Goal: Book appointment/travel/reservation

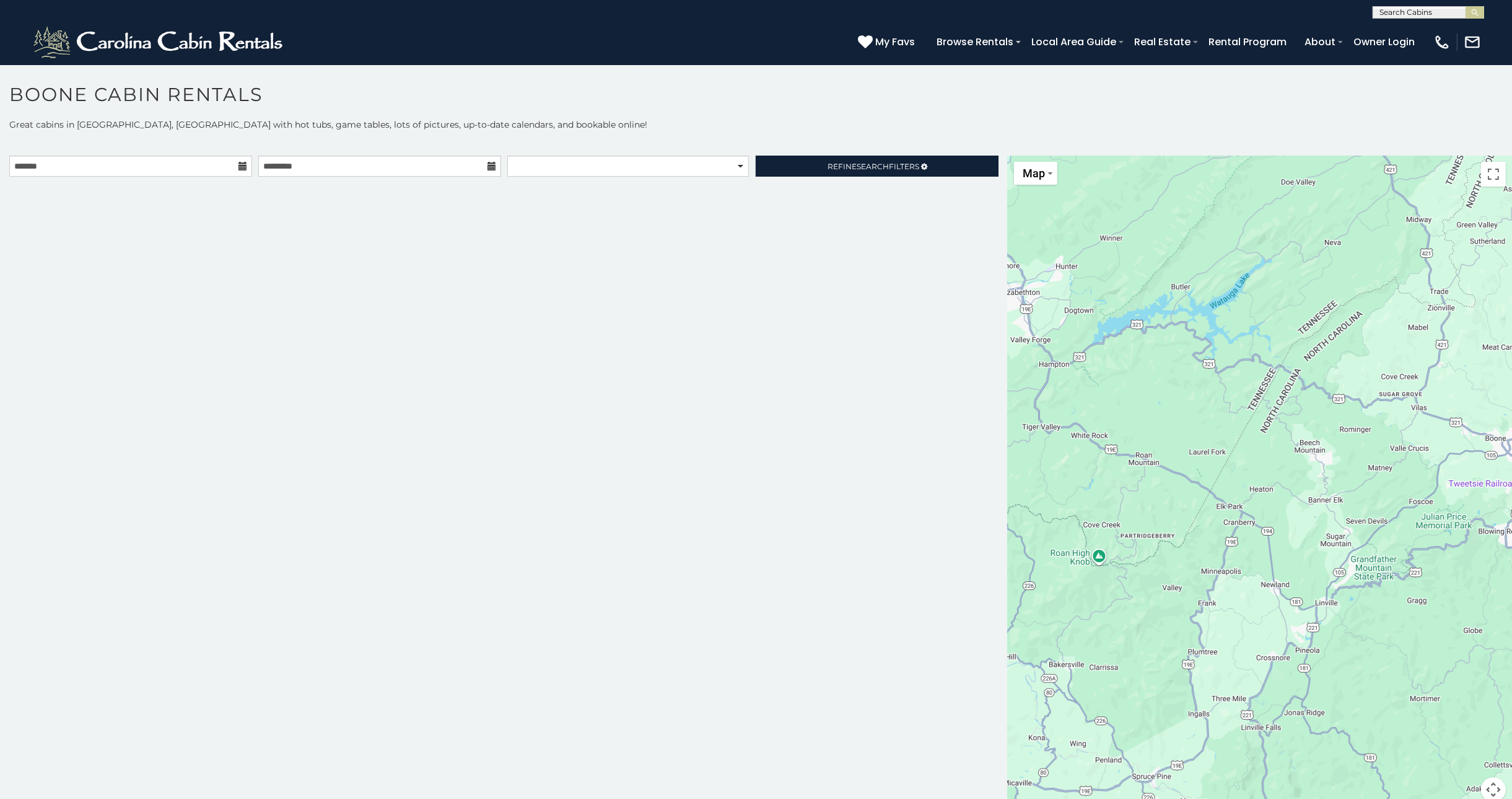
click at [245, 165] on icon at bounding box center [243, 166] width 8 height 8
click at [209, 165] on input "text" at bounding box center [131, 165] width 243 height 21
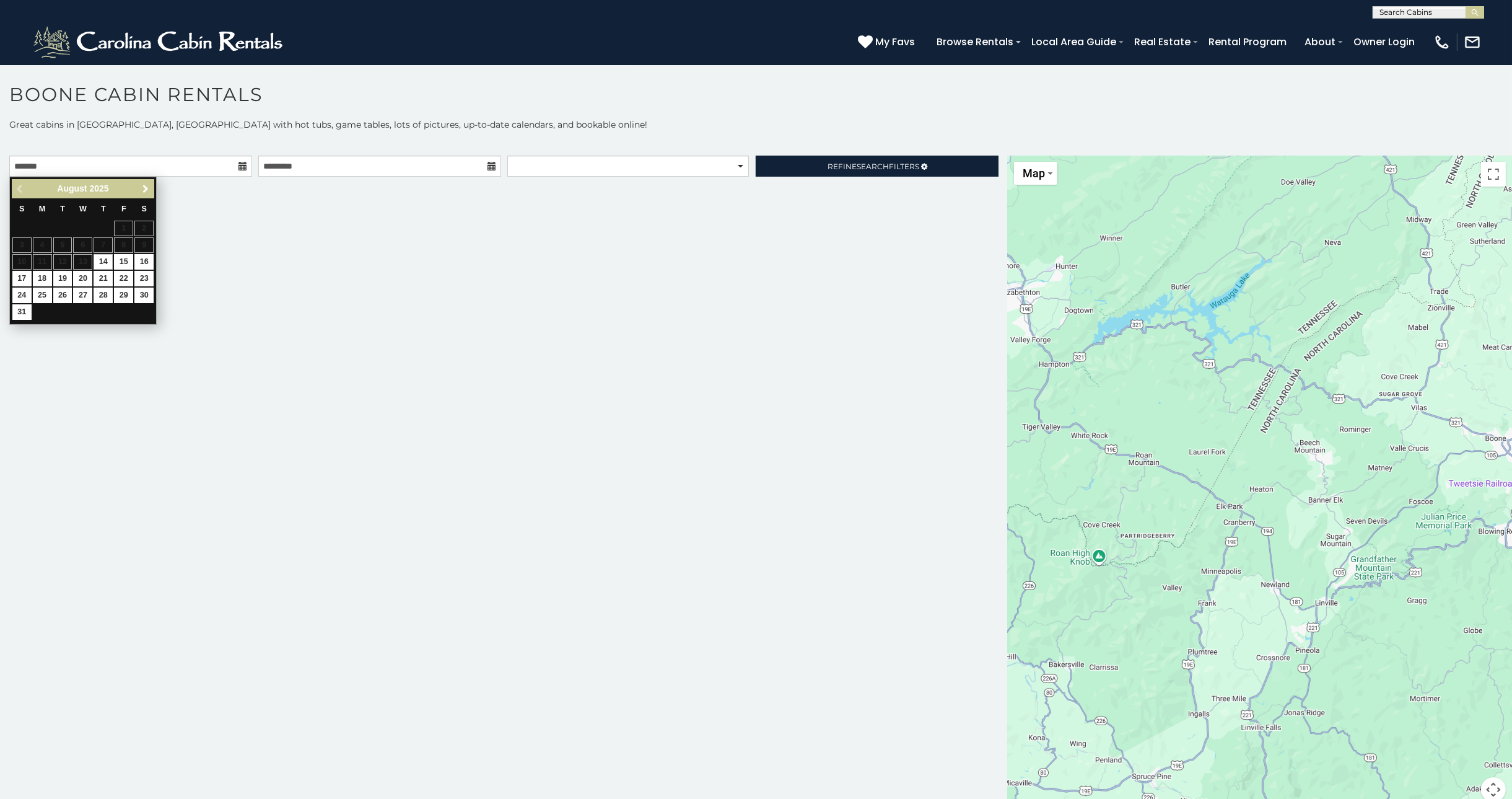
click at [147, 181] on link "Next" at bounding box center [145, 189] width 15 height 15
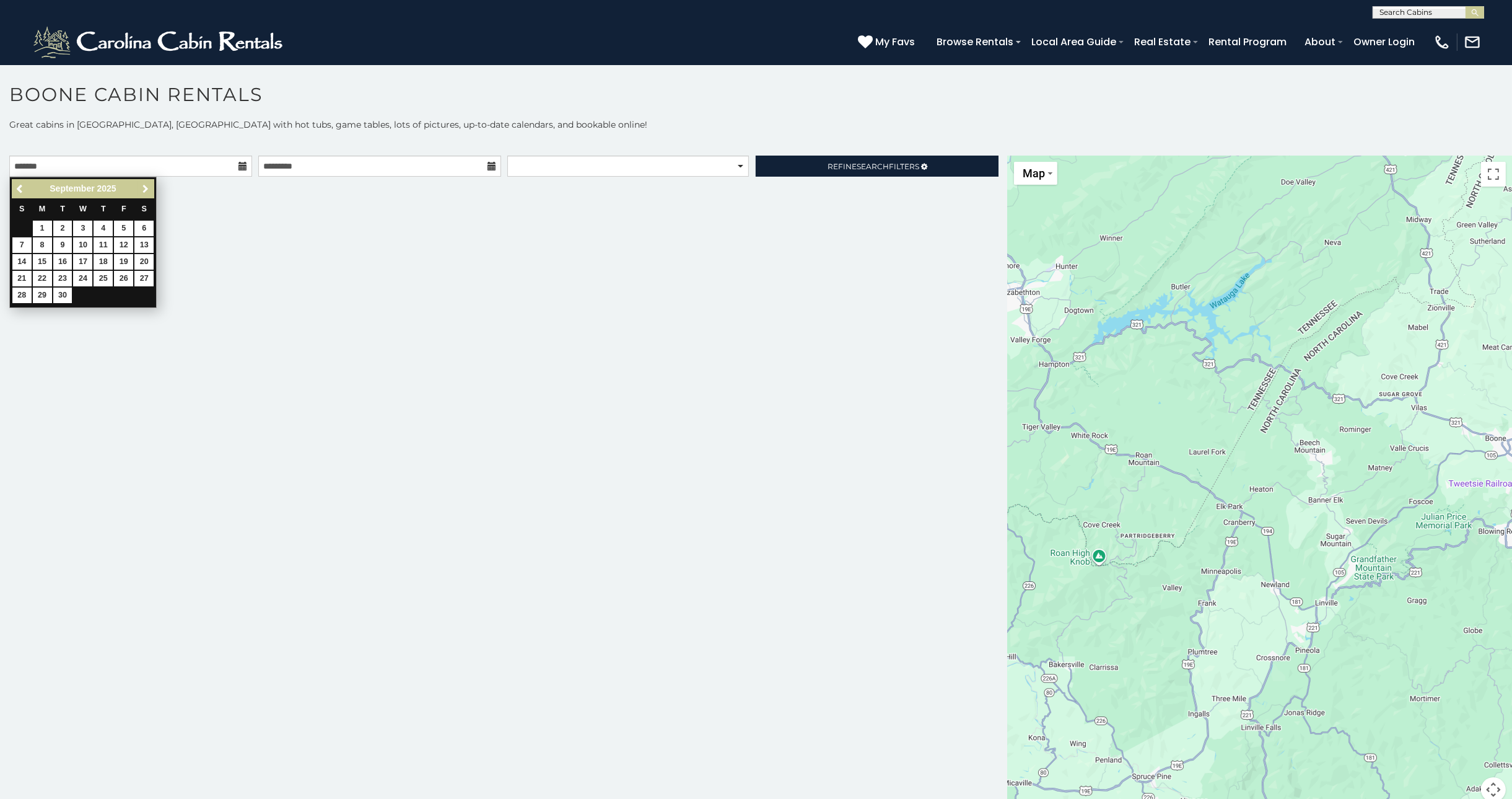
click at [147, 181] on link "Next" at bounding box center [145, 189] width 15 height 15
click at [97, 277] on link "23" at bounding box center [103, 278] width 19 height 15
type input "**********"
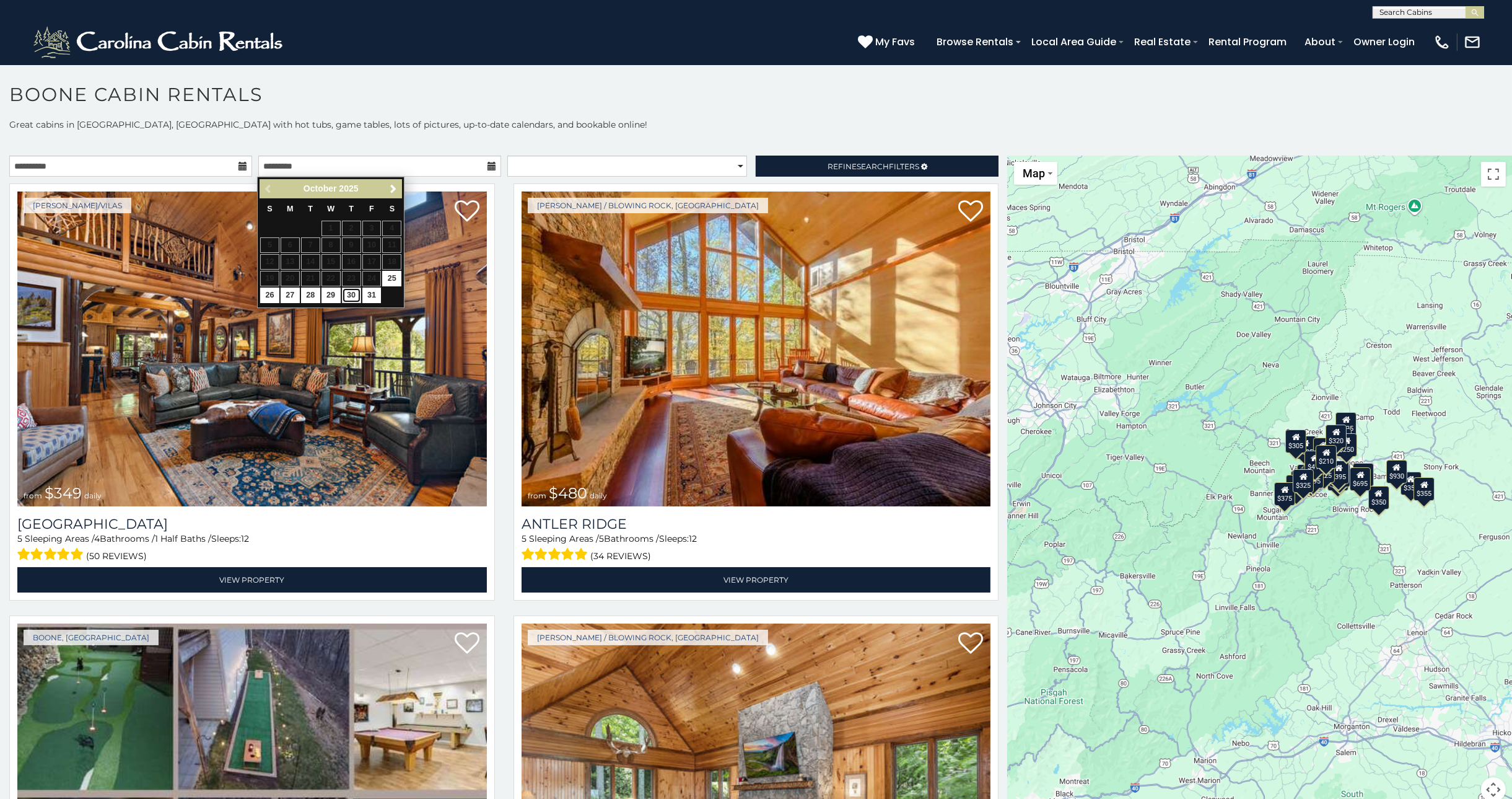
click at [347, 294] on link "30" at bounding box center [352, 295] width 19 height 15
type input "**********"
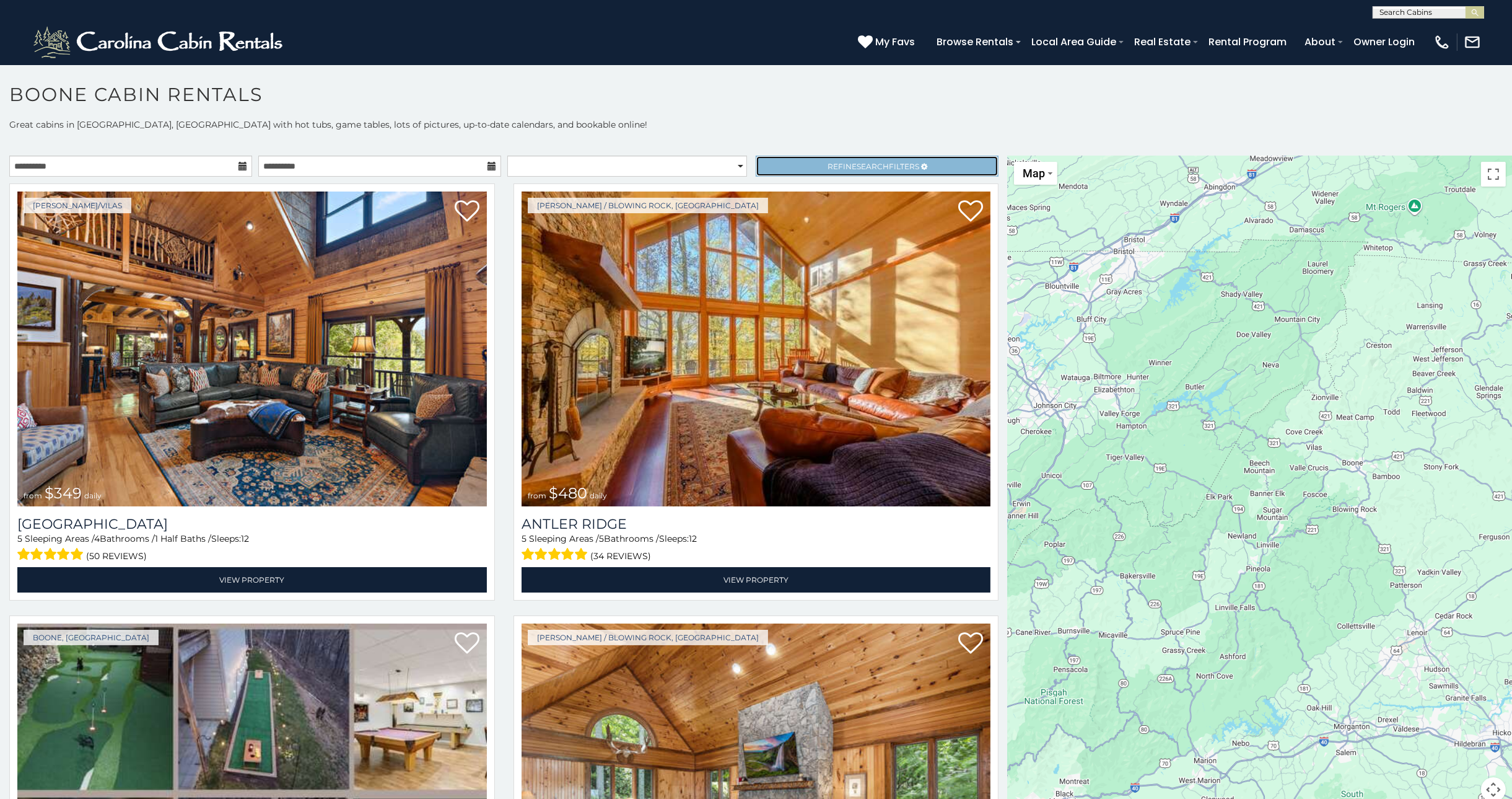
click at [873, 158] on link "Refine Search Filters" at bounding box center [877, 165] width 243 height 21
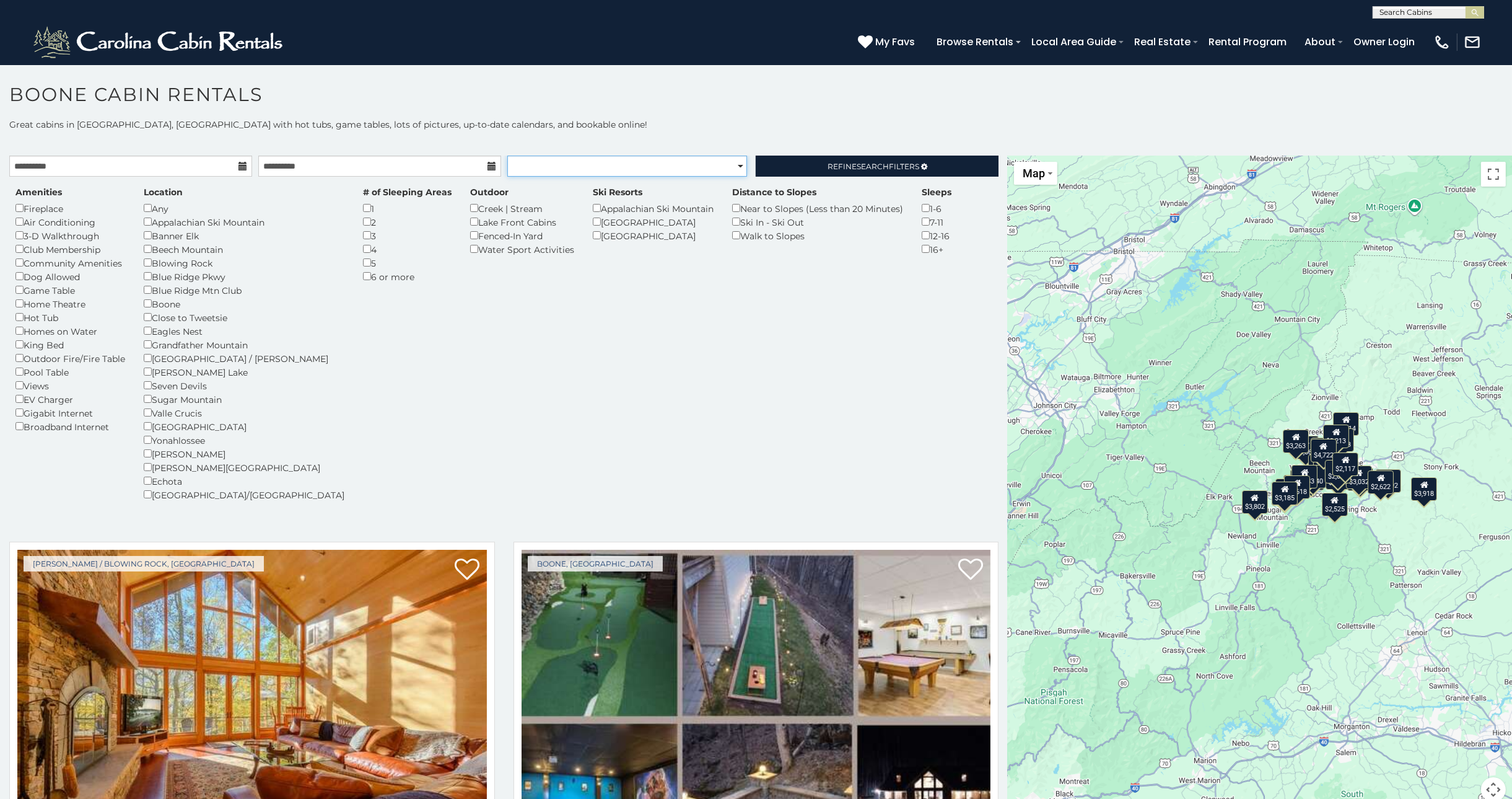
click at [721, 165] on select "**********" at bounding box center [627, 165] width 240 height 21
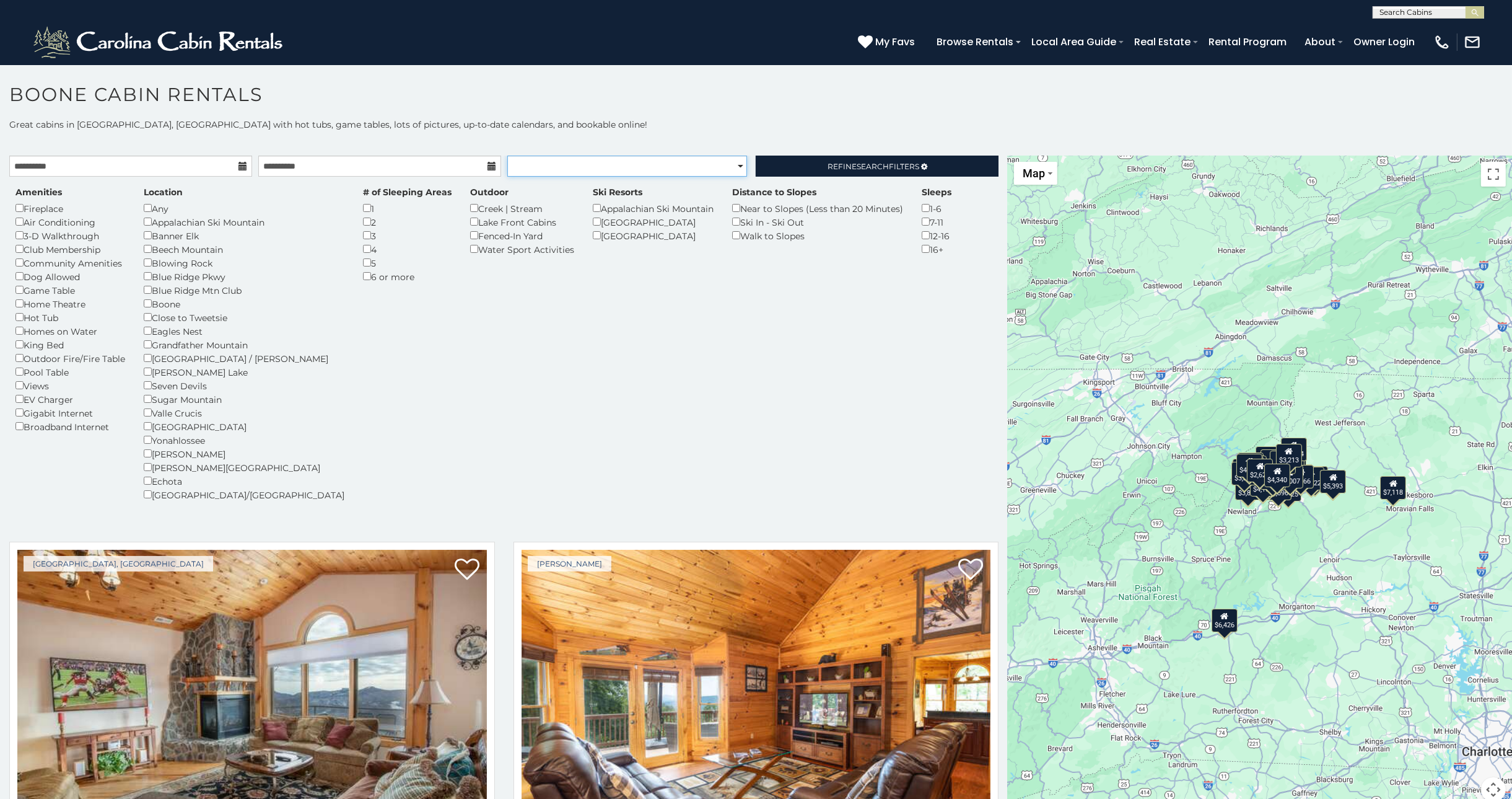
select select "*********"
click at [508, 155] on select "**********" at bounding box center [627, 165] width 240 height 21
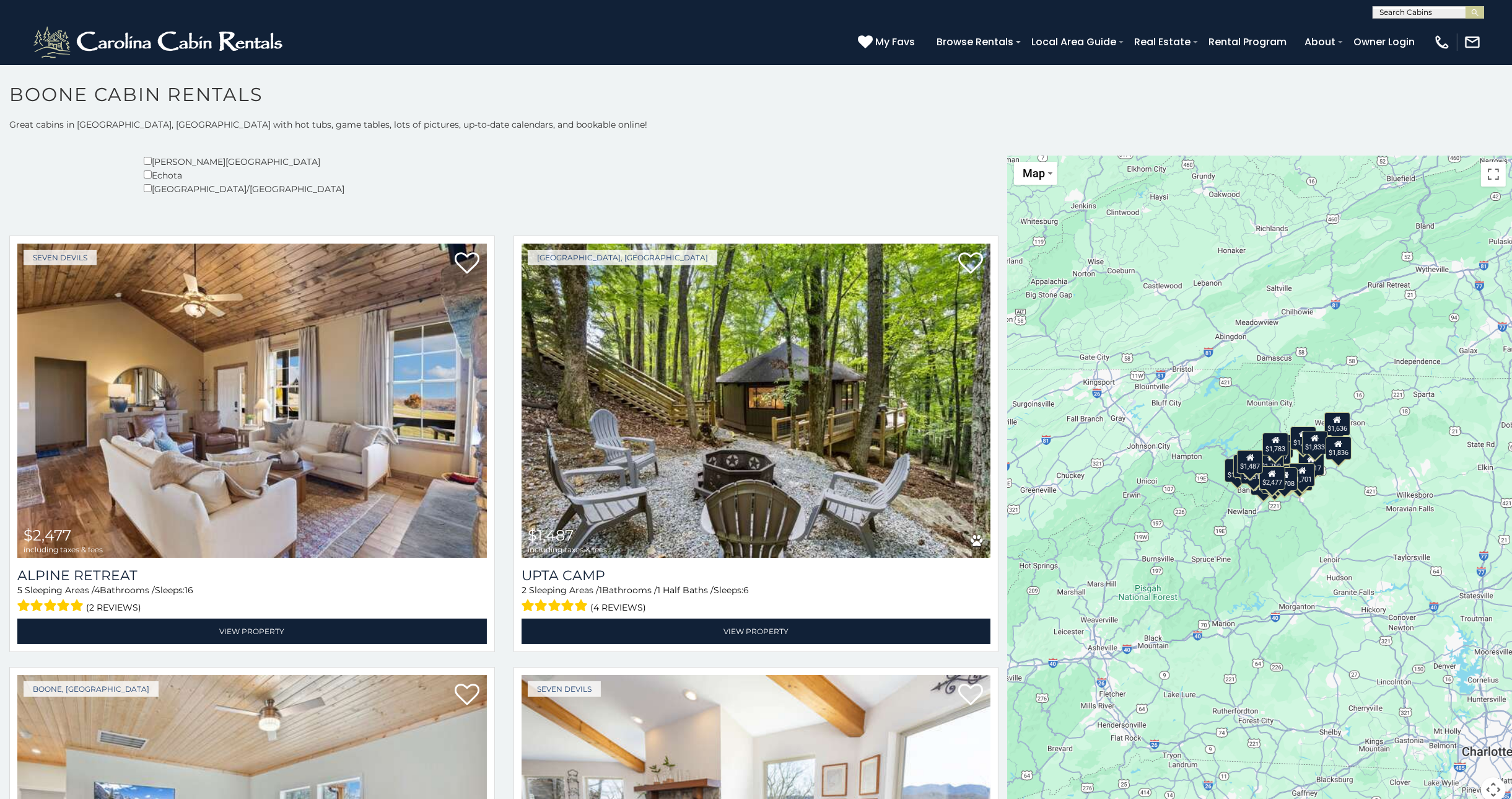
scroll to position [310, 0]
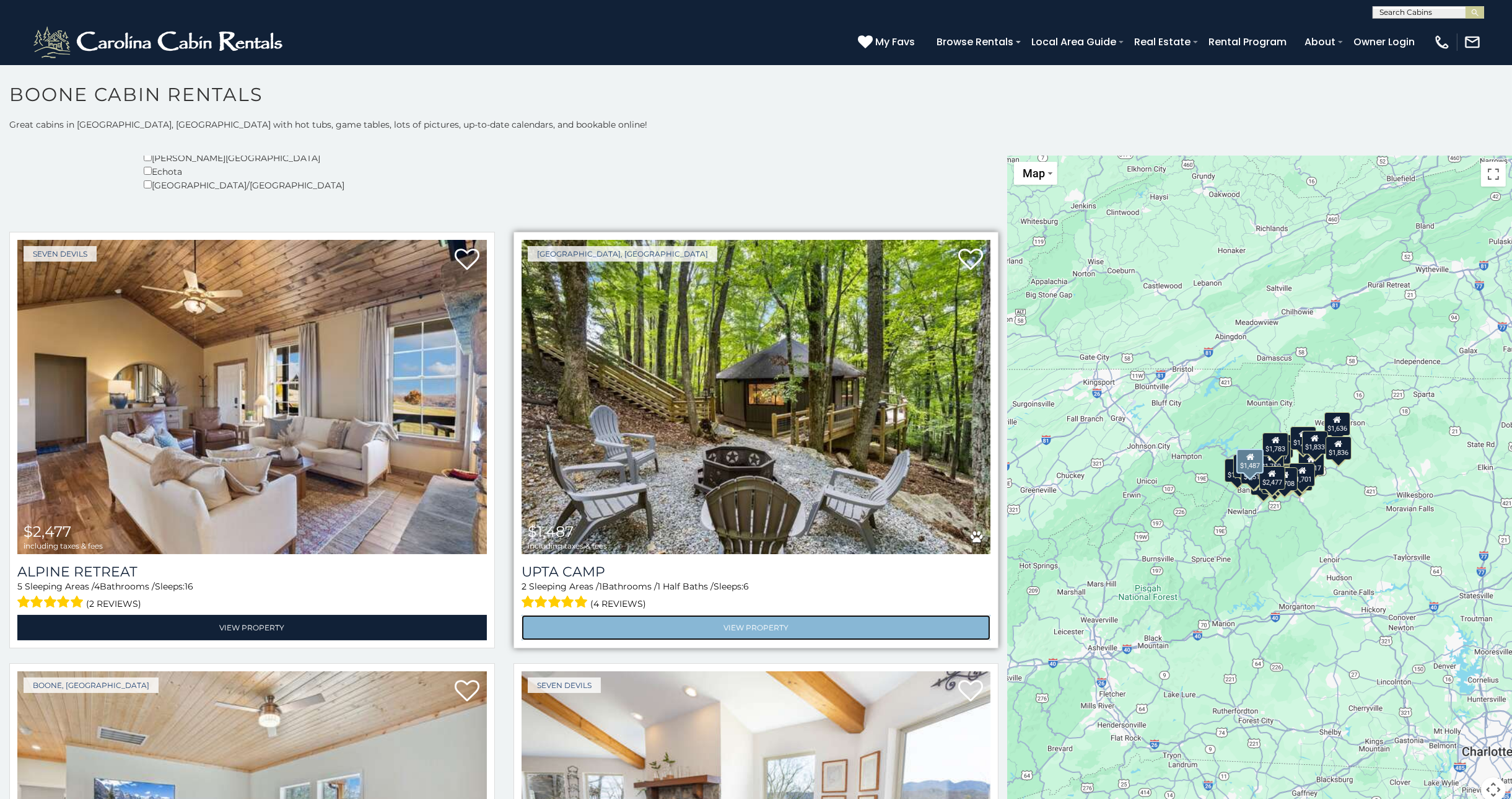
click at [774, 631] on link "View Property" at bounding box center [756, 628] width 470 height 25
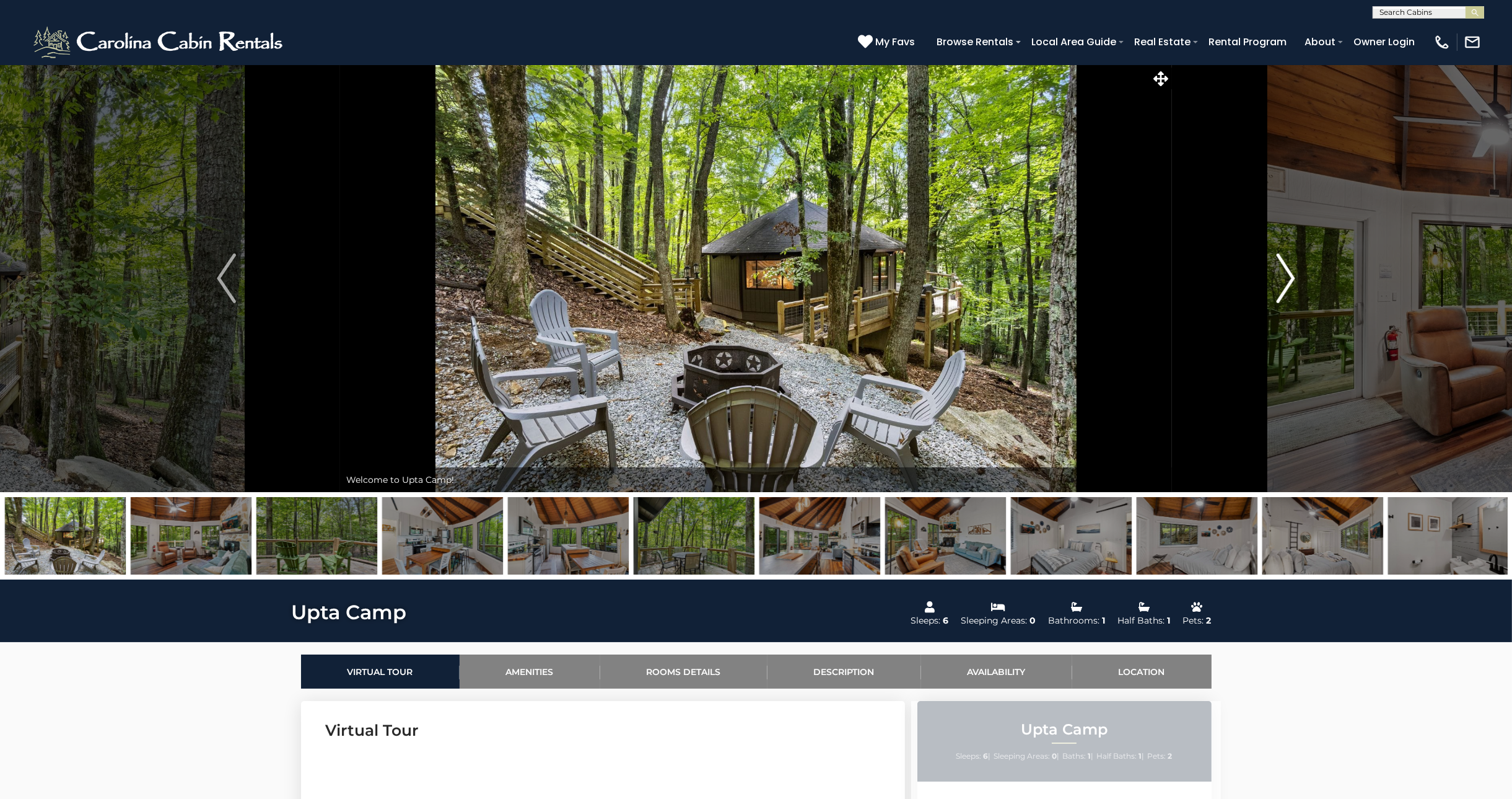
click at [1285, 276] on img "Next" at bounding box center [1285, 278] width 19 height 50
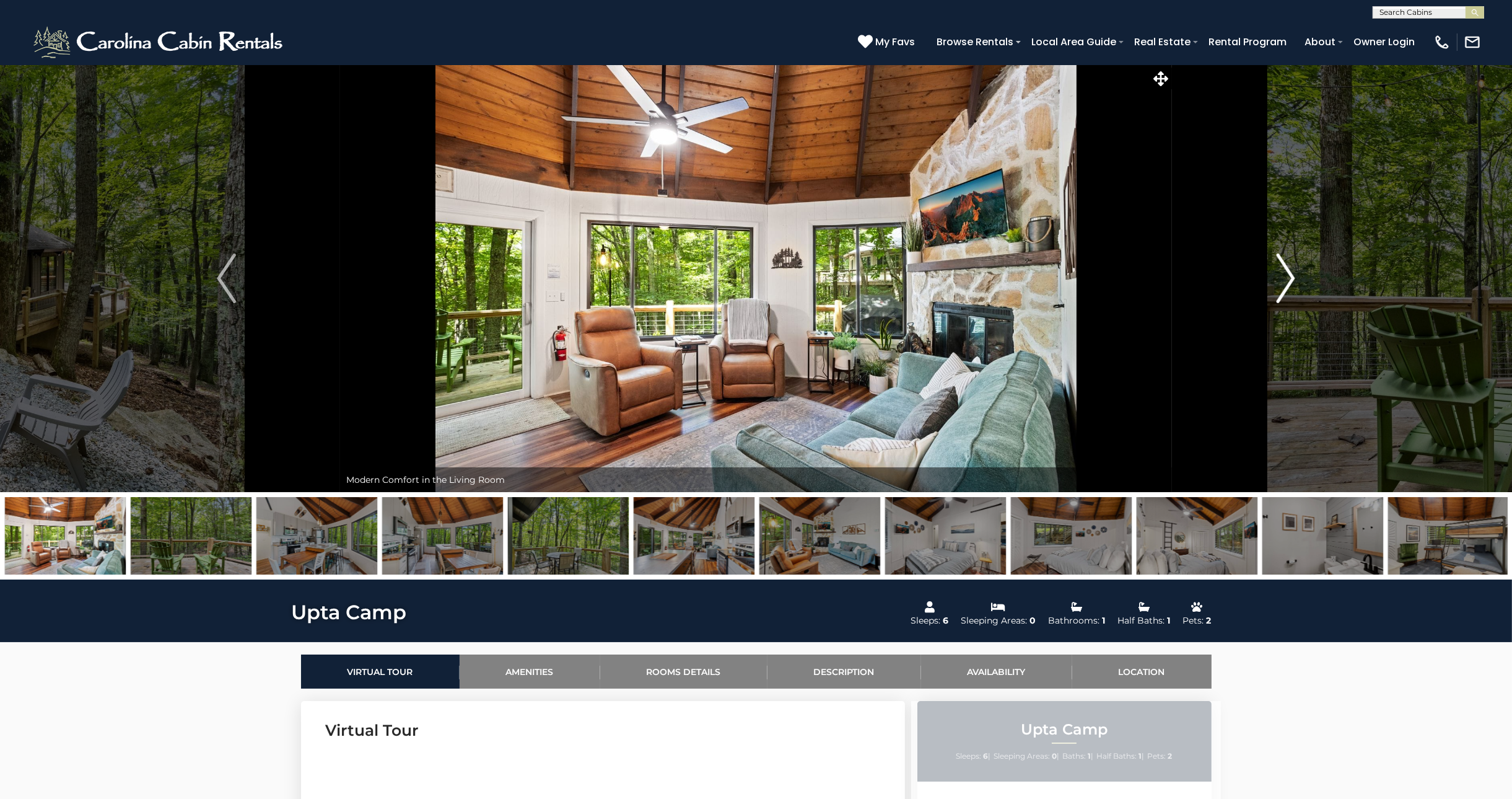
click at [1285, 276] on img "Next" at bounding box center [1285, 278] width 19 height 50
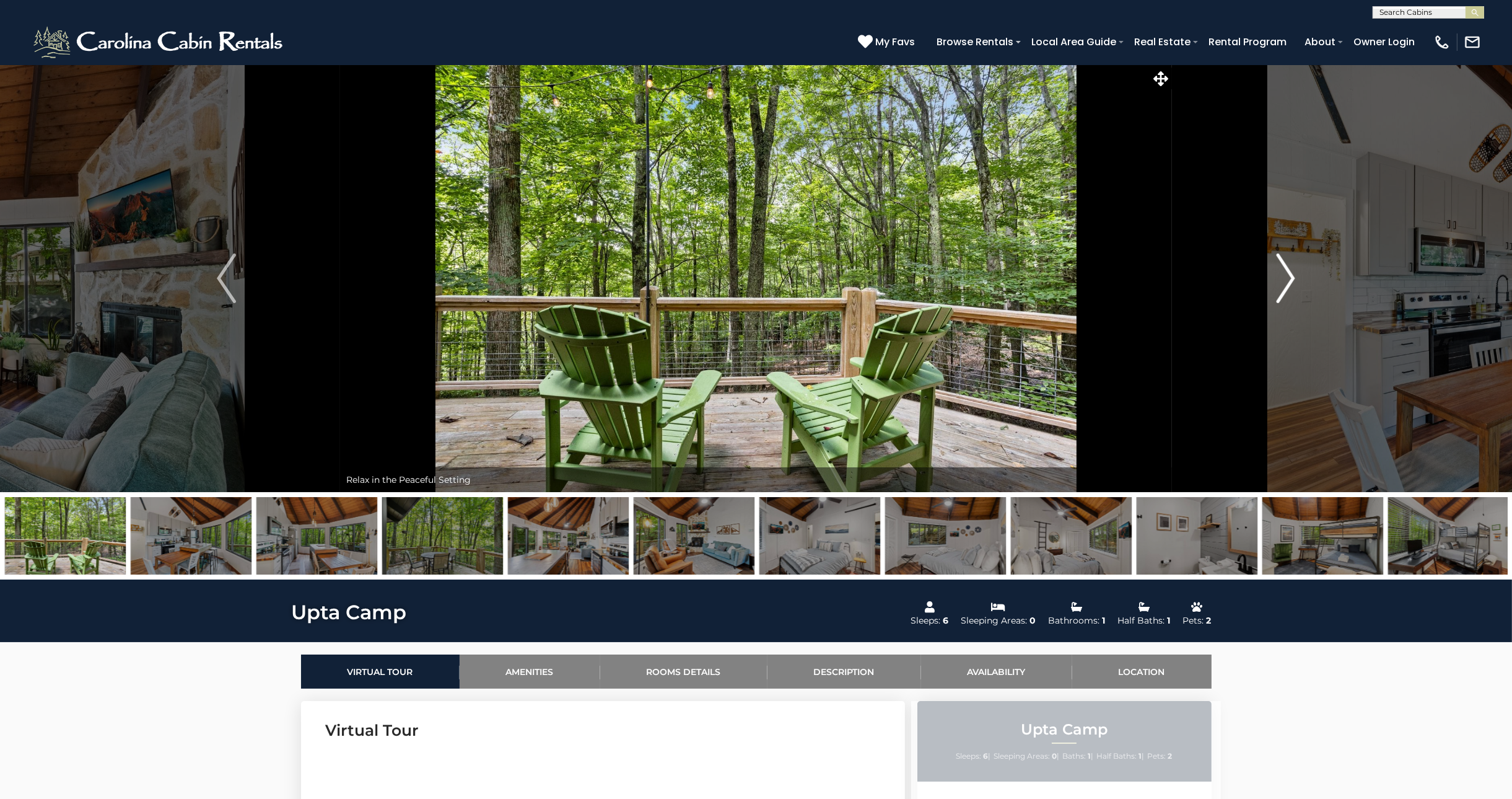
click at [1285, 276] on img "Next" at bounding box center [1285, 278] width 19 height 50
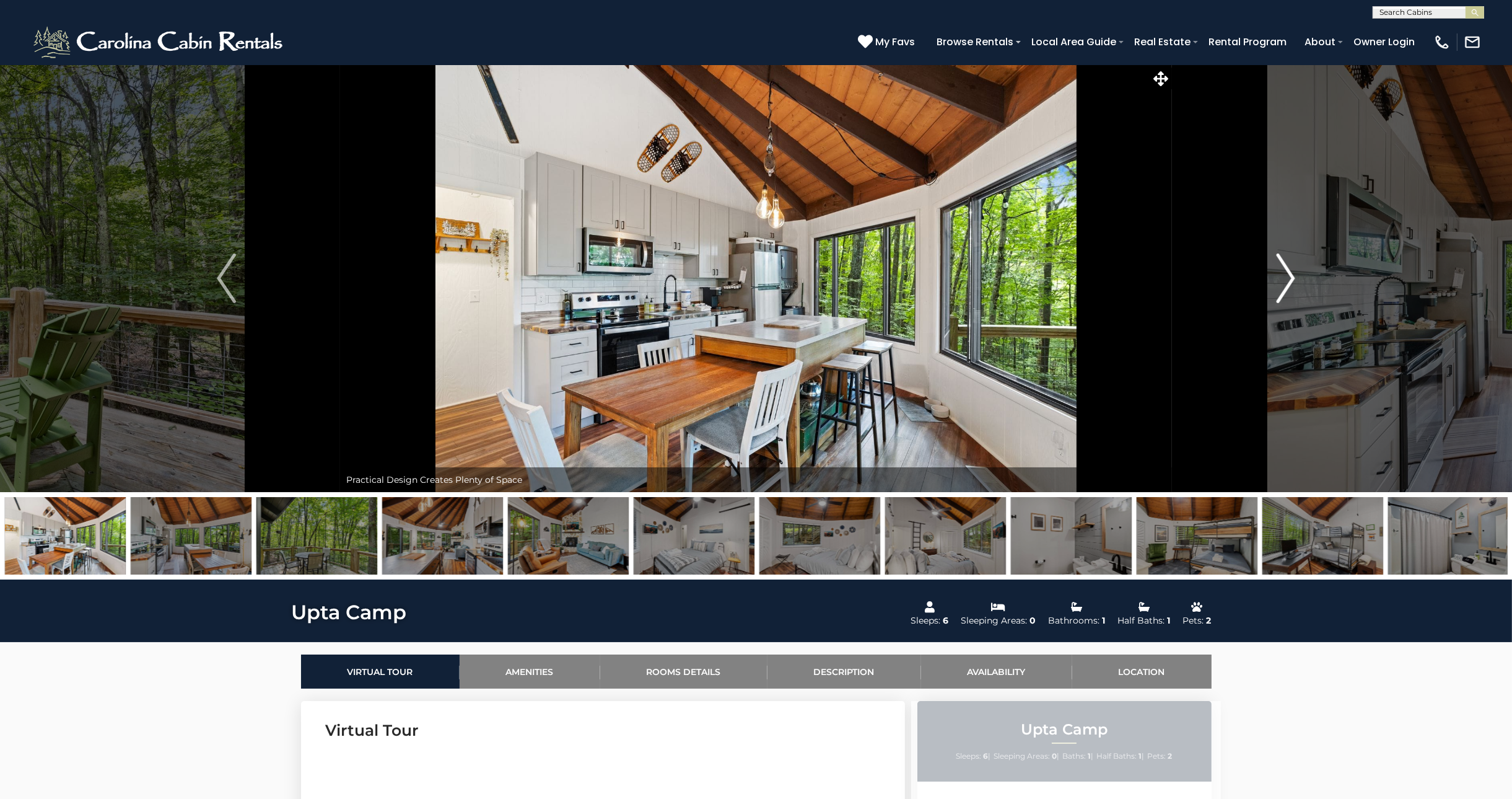
click at [1285, 276] on img "Next" at bounding box center [1285, 278] width 19 height 50
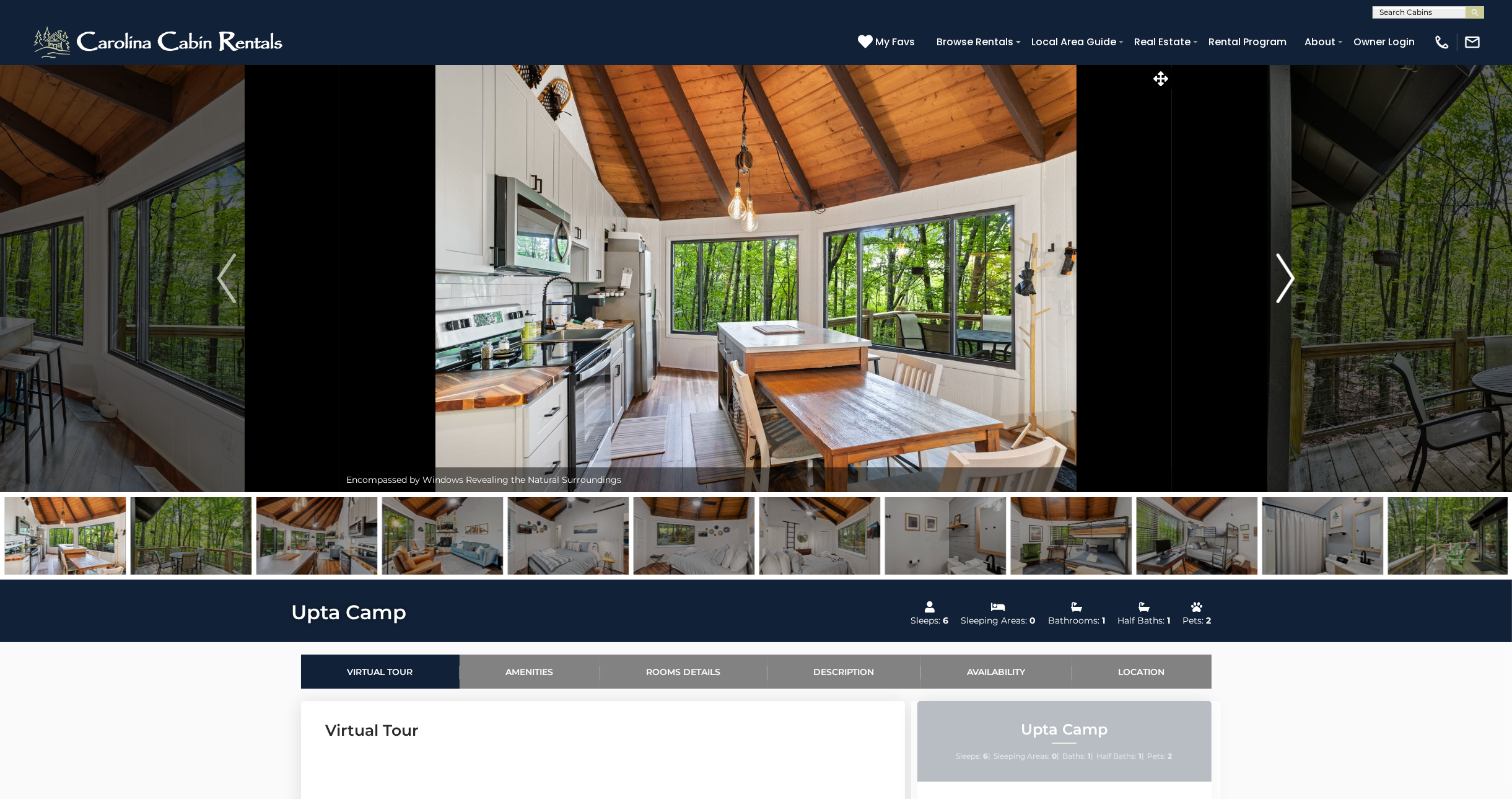
click at [1285, 276] on img "Next" at bounding box center [1285, 278] width 19 height 50
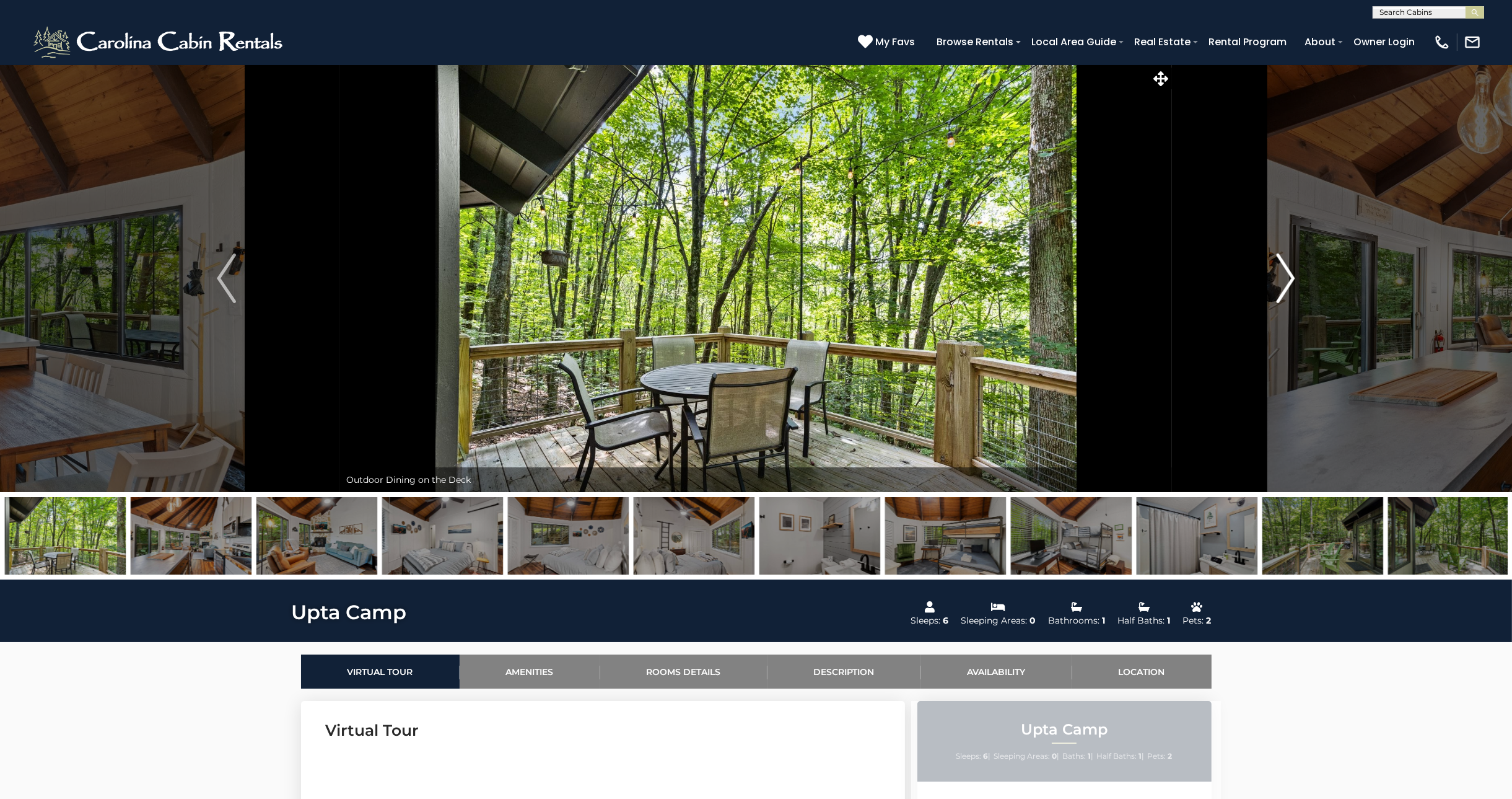
click at [1285, 276] on img "Next" at bounding box center [1285, 278] width 19 height 50
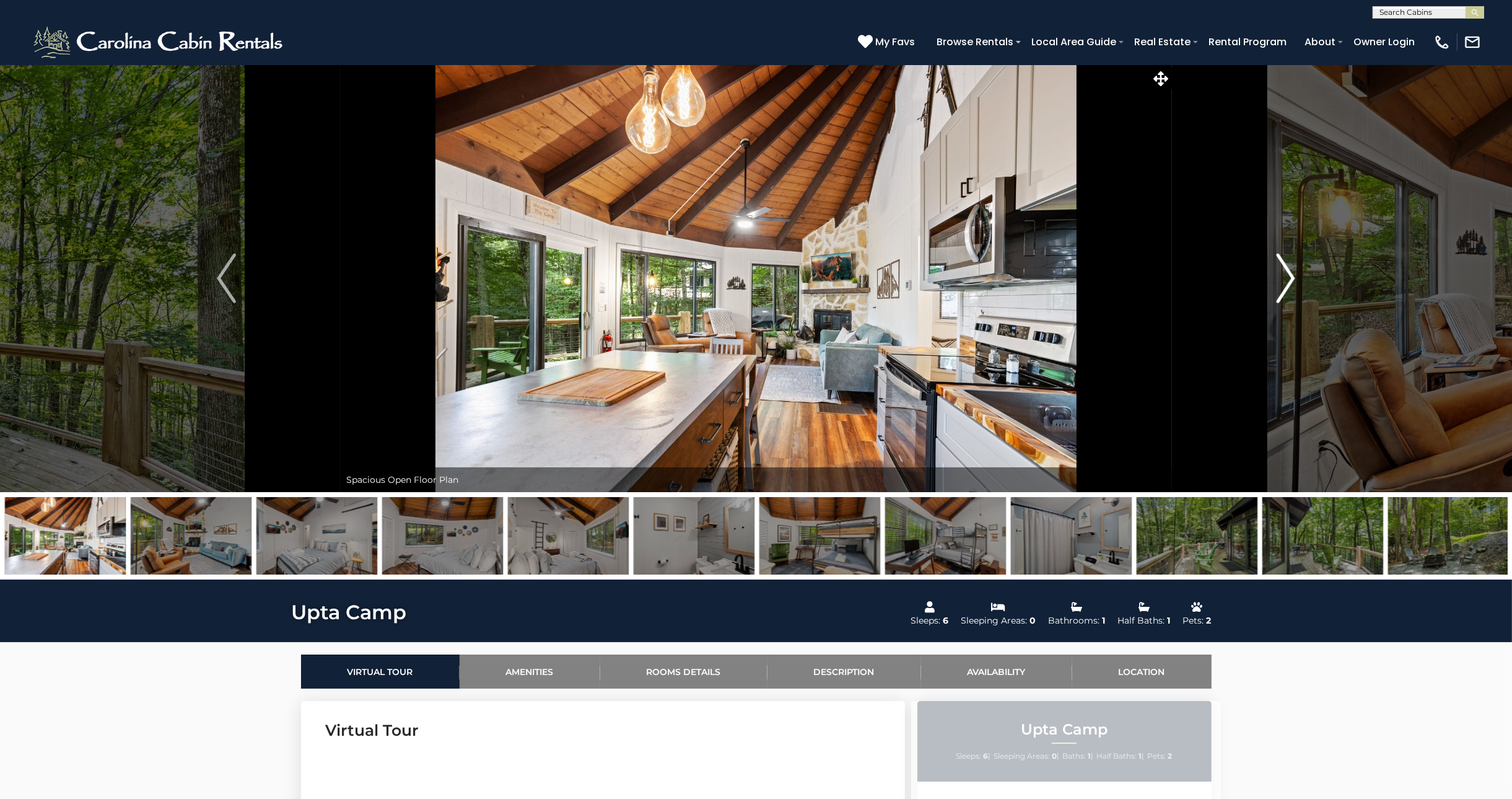
click at [1285, 276] on img "Next" at bounding box center [1285, 278] width 19 height 50
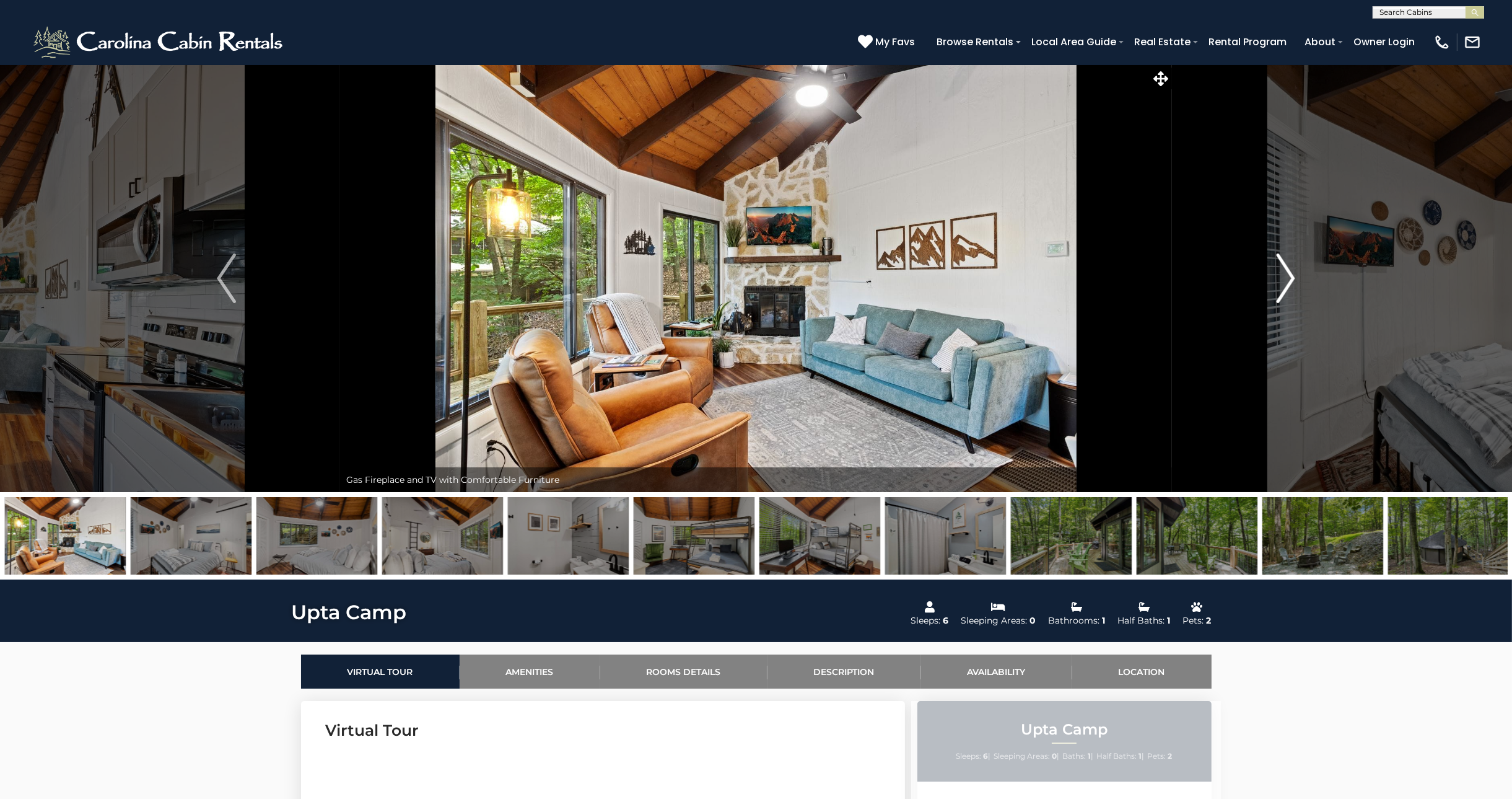
click at [1285, 276] on img "Next" at bounding box center [1285, 278] width 19 height 50
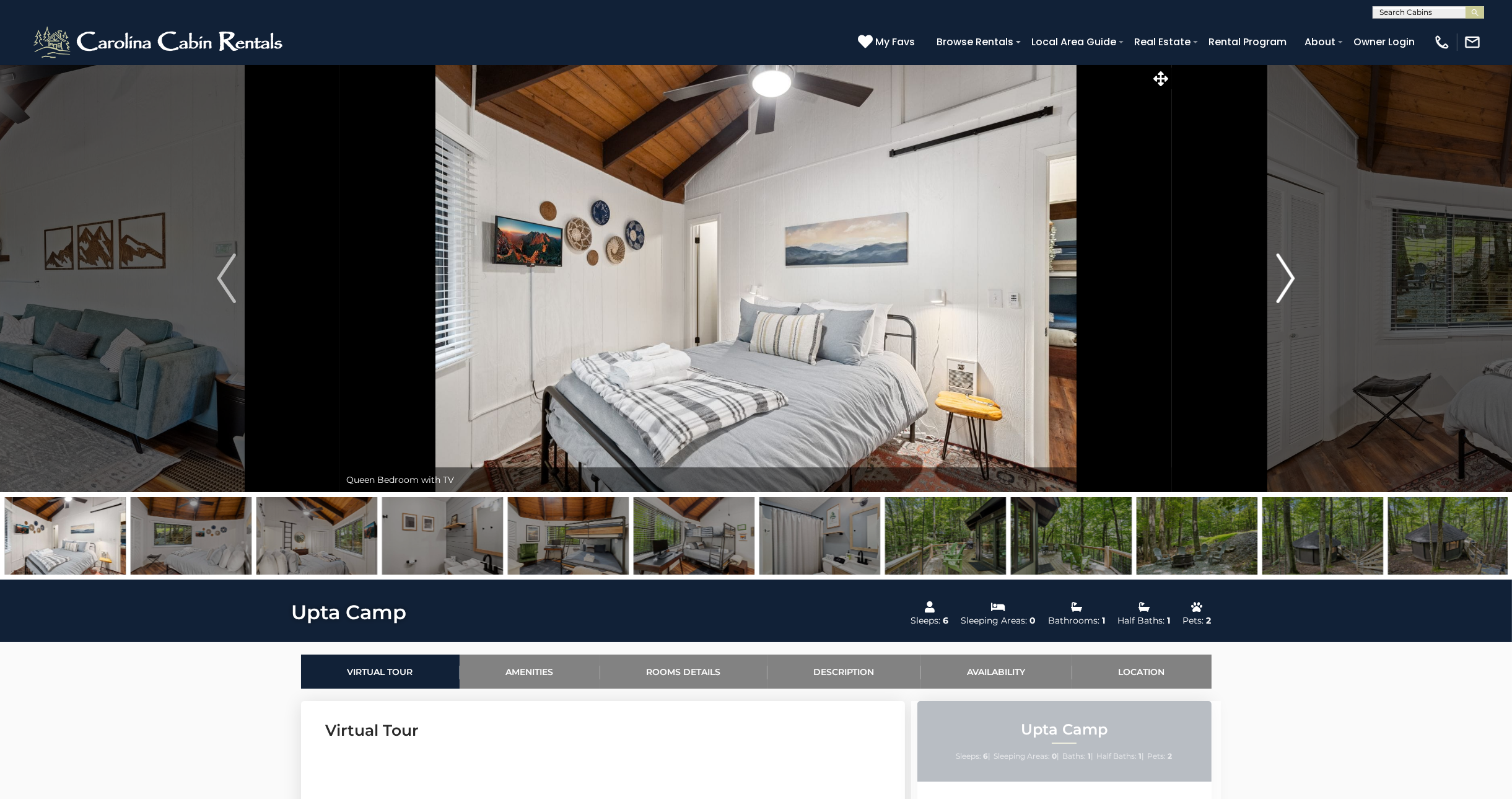
click at [1285, 276] on img "Next" at bounding box center [1285, 278] width 19 height 50
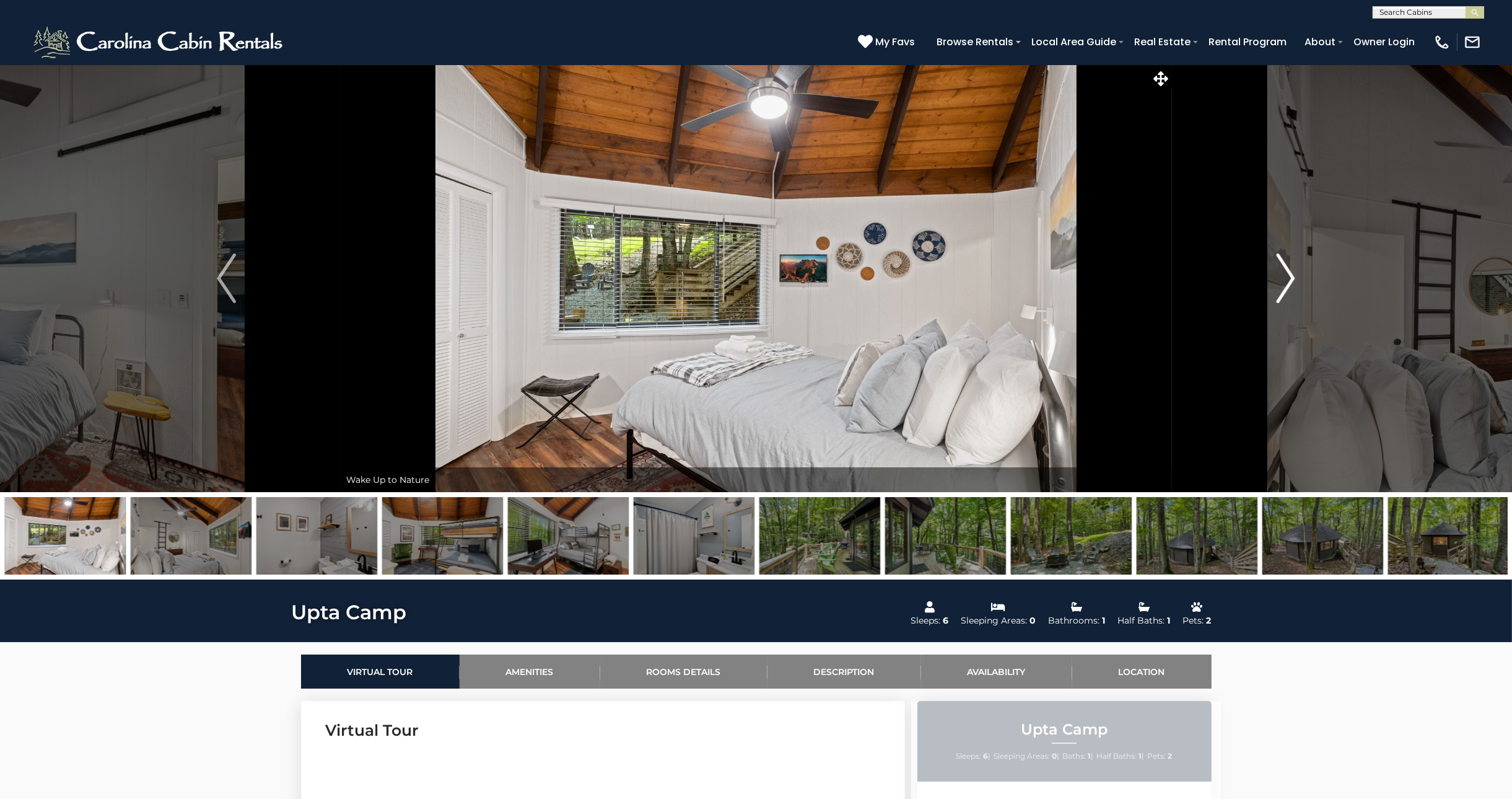
click at [1285, 276] on img "Next" at bounding box center [1285, 278] width 19 height 50
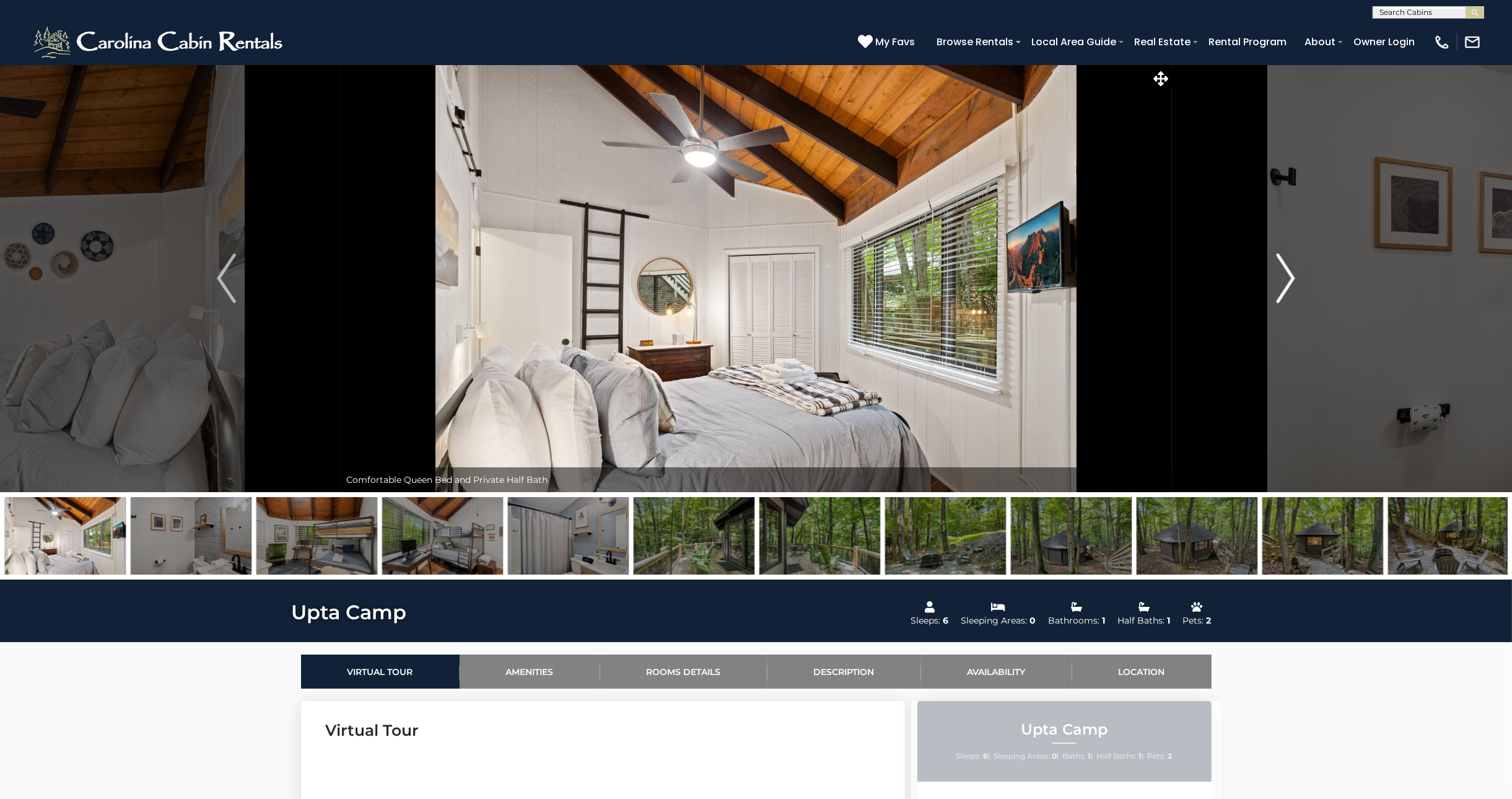
click at [1285, 276] on img "Next" at bounding box center [1285, 278] width 19 height 50
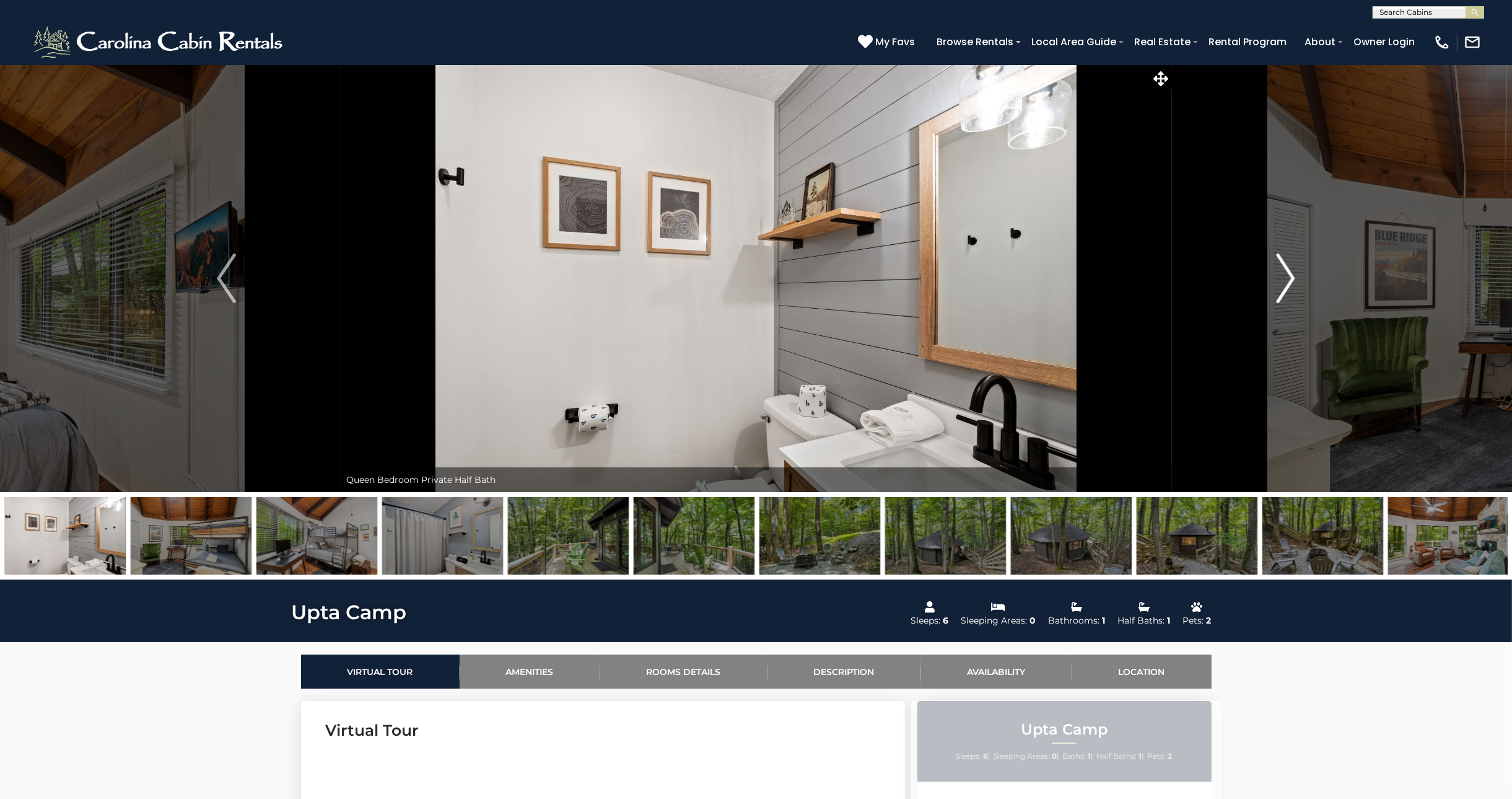
click at [1285, 276] on img "Next" at bounding box center [1285, 278] width 19 height 50
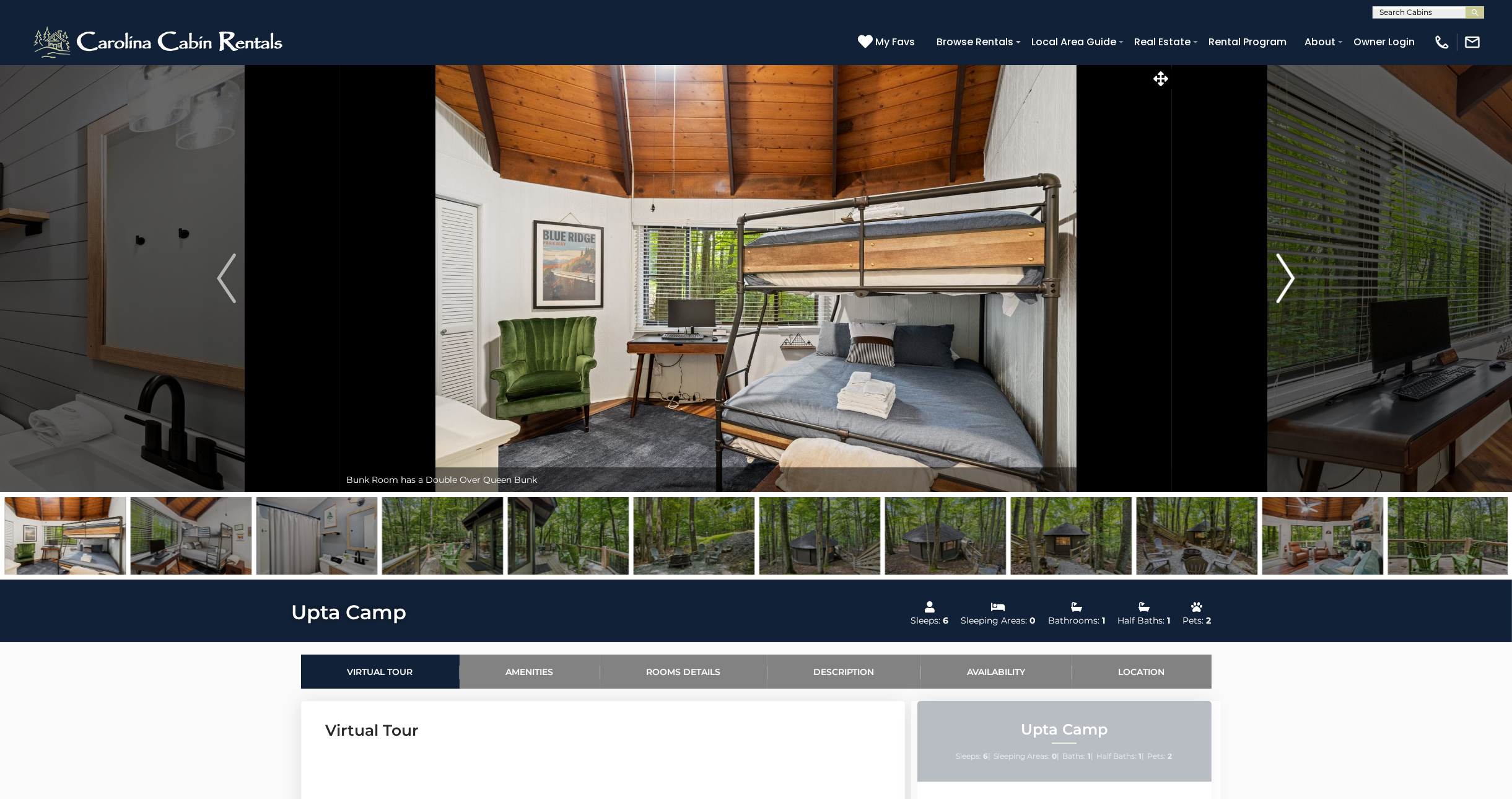
click at [1285, 276] on img "Next" at bounding box center [1285, 278] width 19 height 50
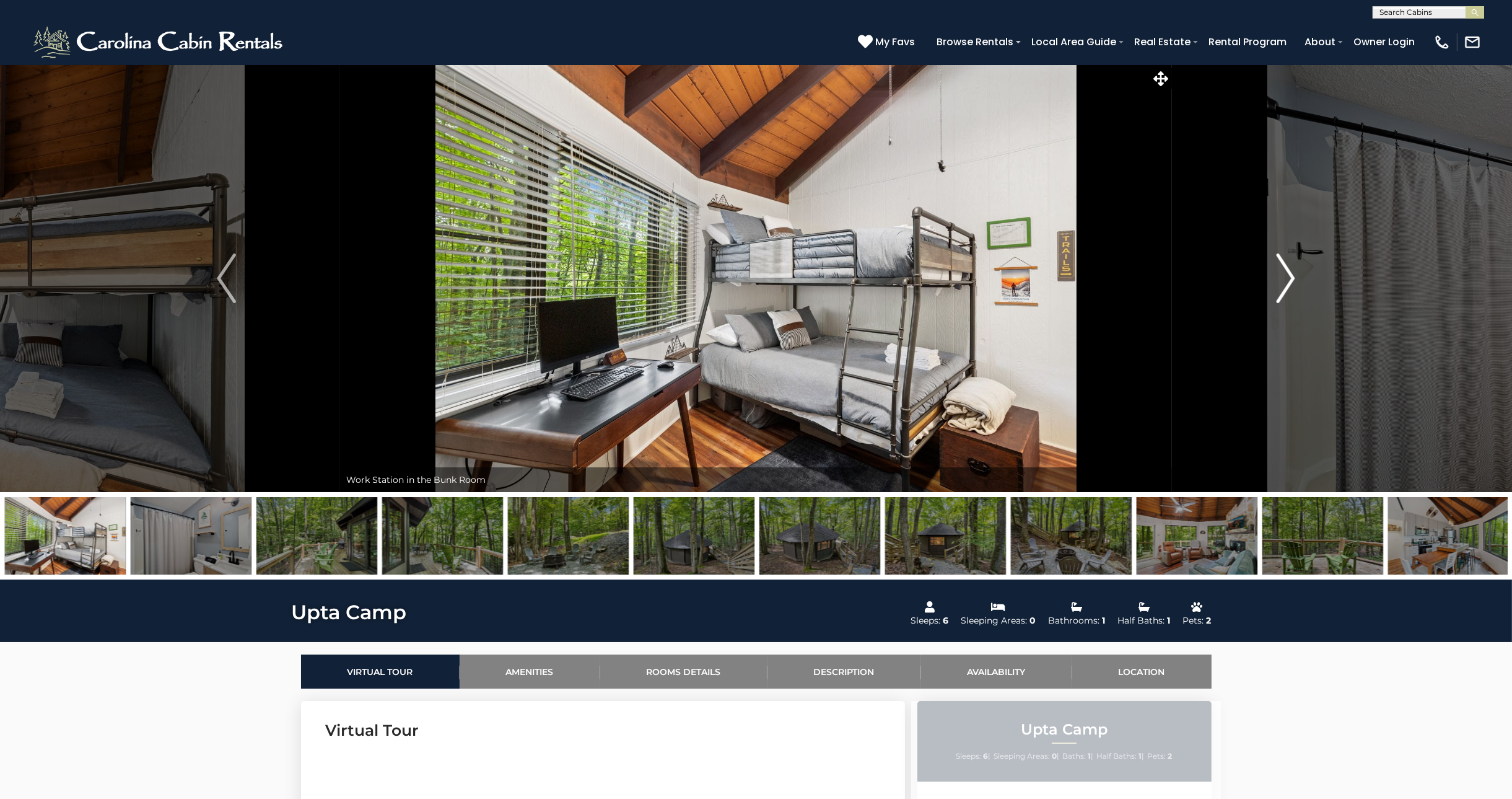
click at [1285, 276] on img "Next" at bounding box center [1285, 278] width 19 height 50
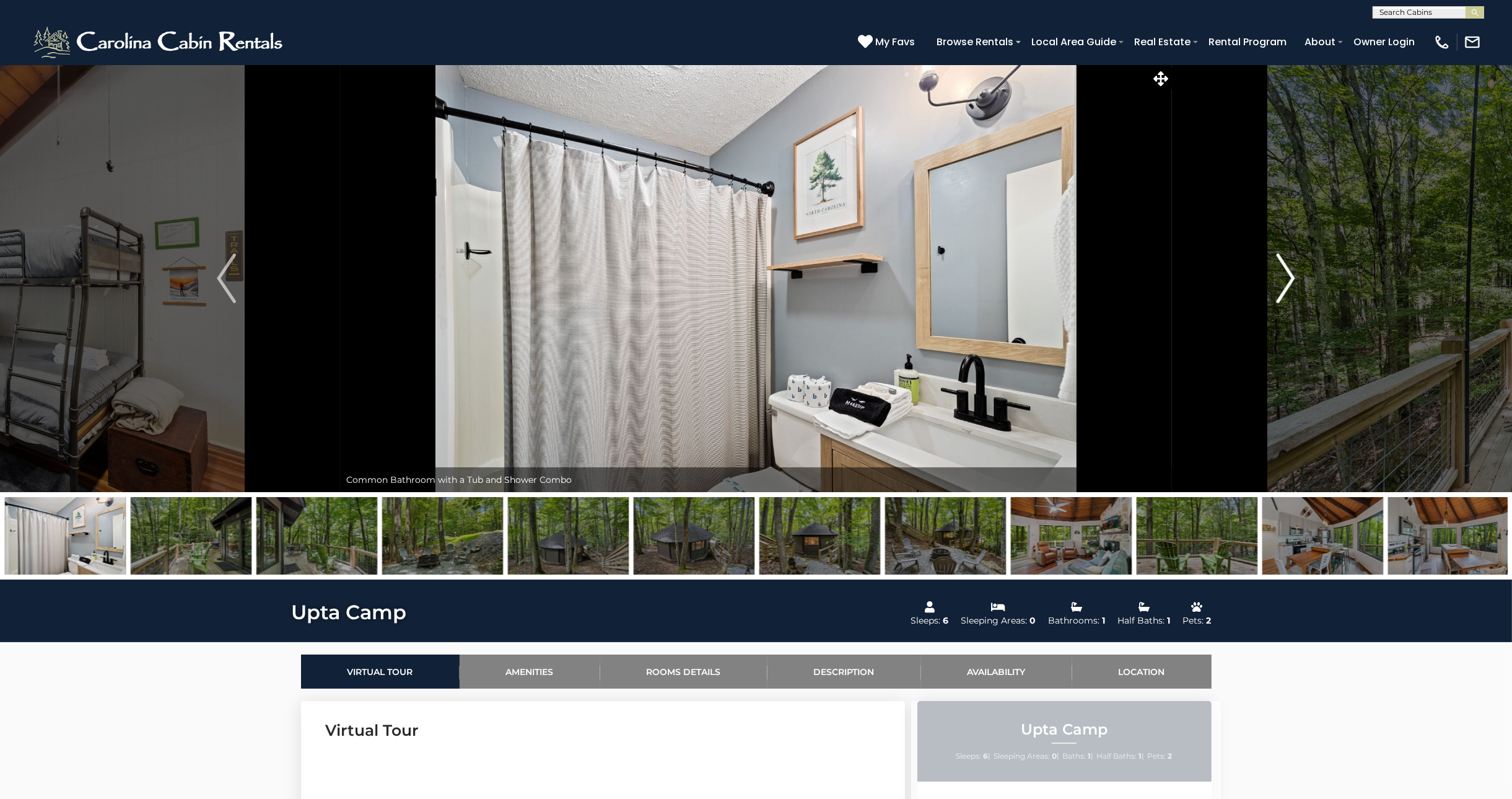
click at [1285, 276] on img "Next" at bounding box center [1285, 278] width 19 height 50
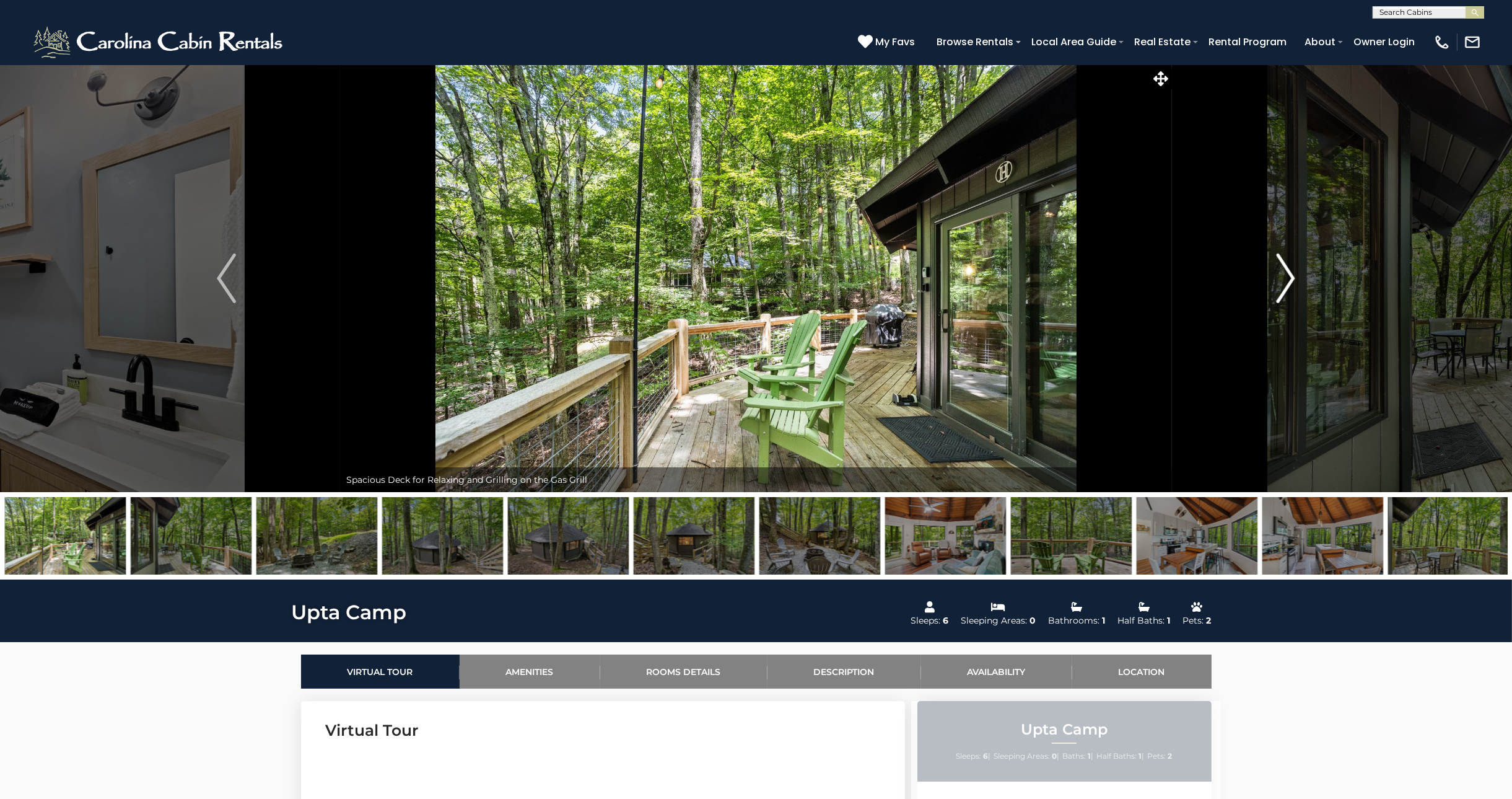
click at [1290, 283] on img "Next" at bounding box center [1285, 278] width 19 height 50
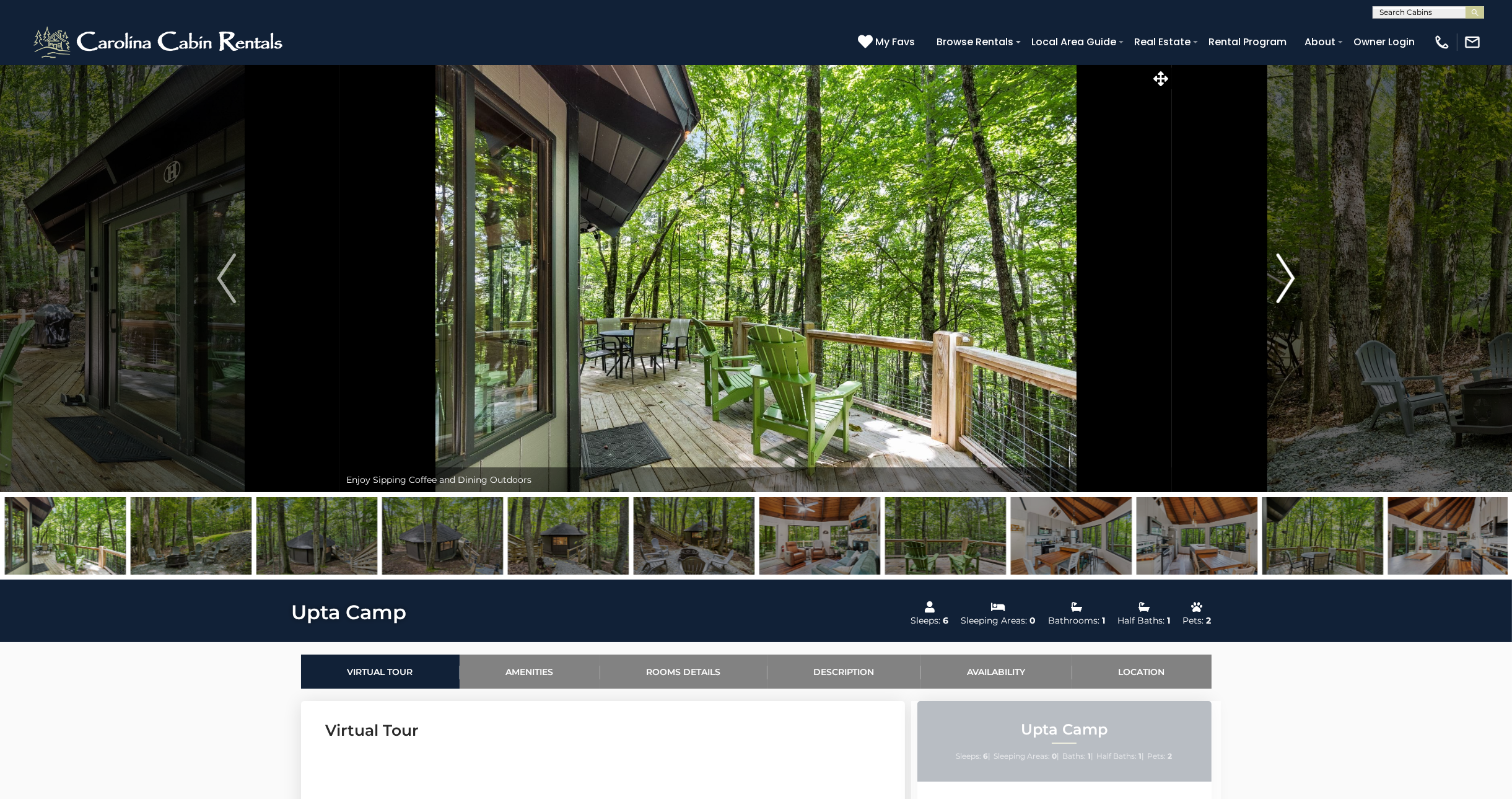
click at [1290, 283] on img "Next" at bounding box center [1285, 278] width 19 height 50
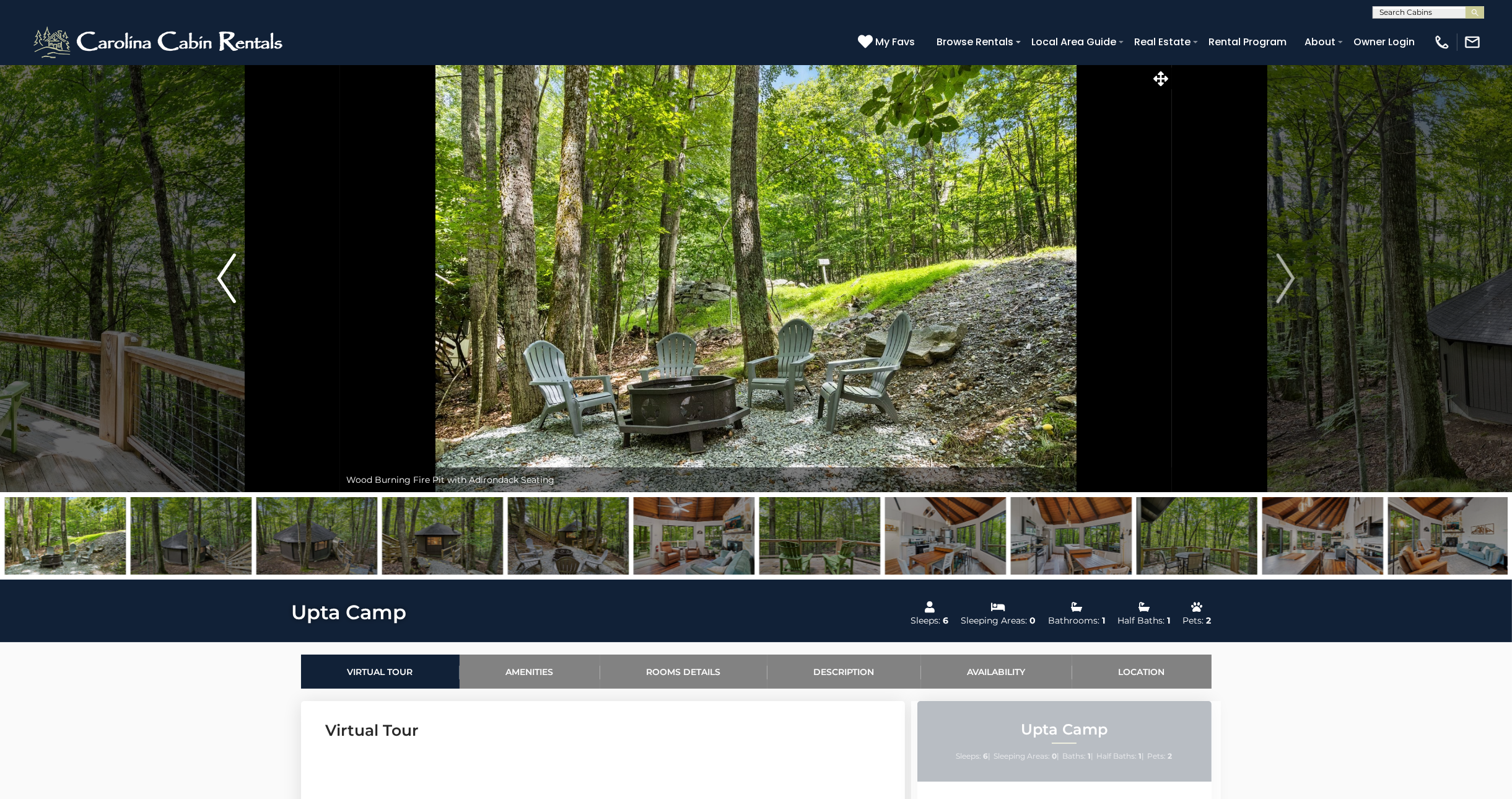
click at [223, 278] on img "Previous" at bounding box center [226, 278] width 19 height 50
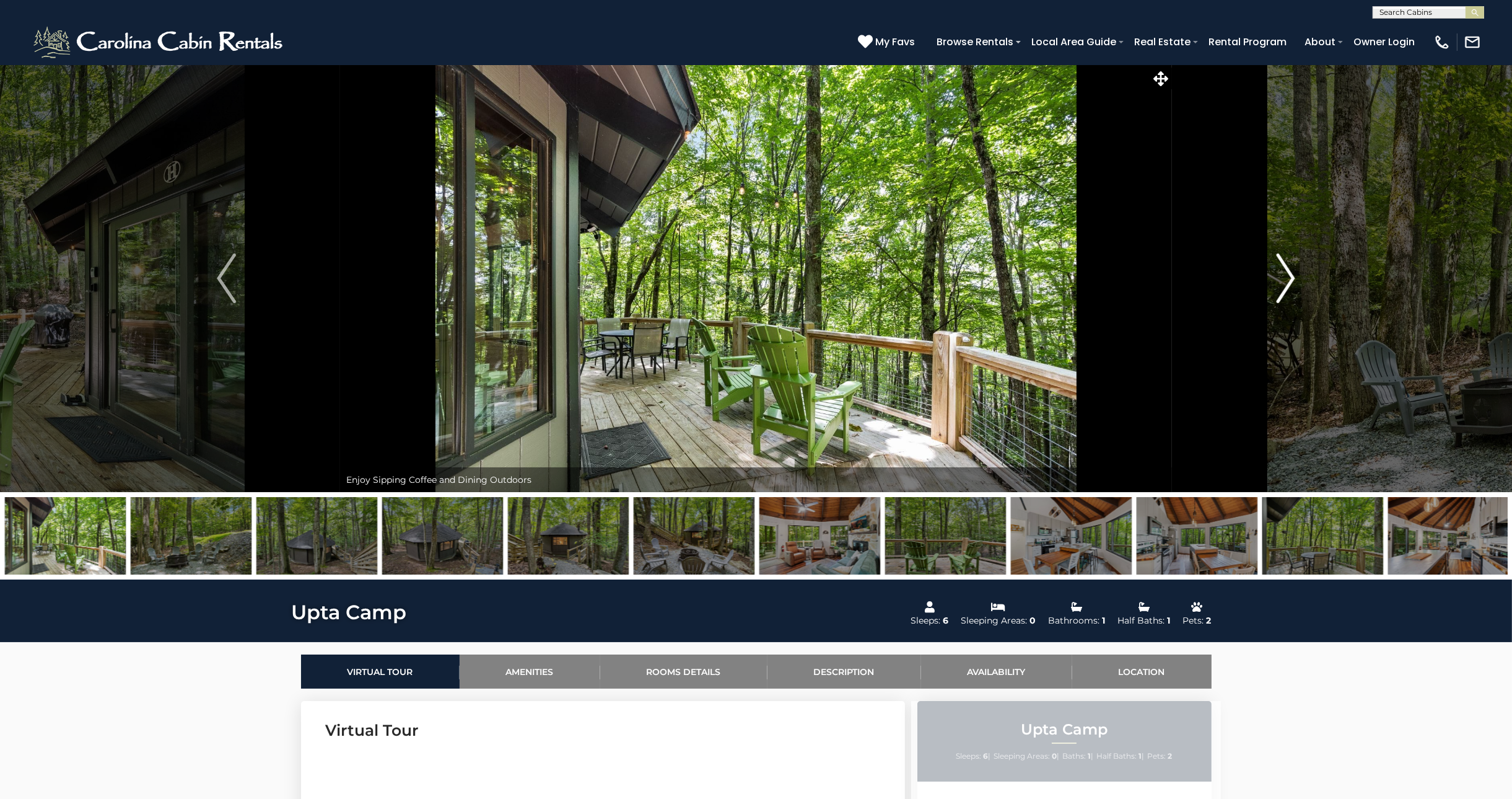
click at [1287, 277] on img "Next" at bounding box center [1285, 278] width 19 height 50
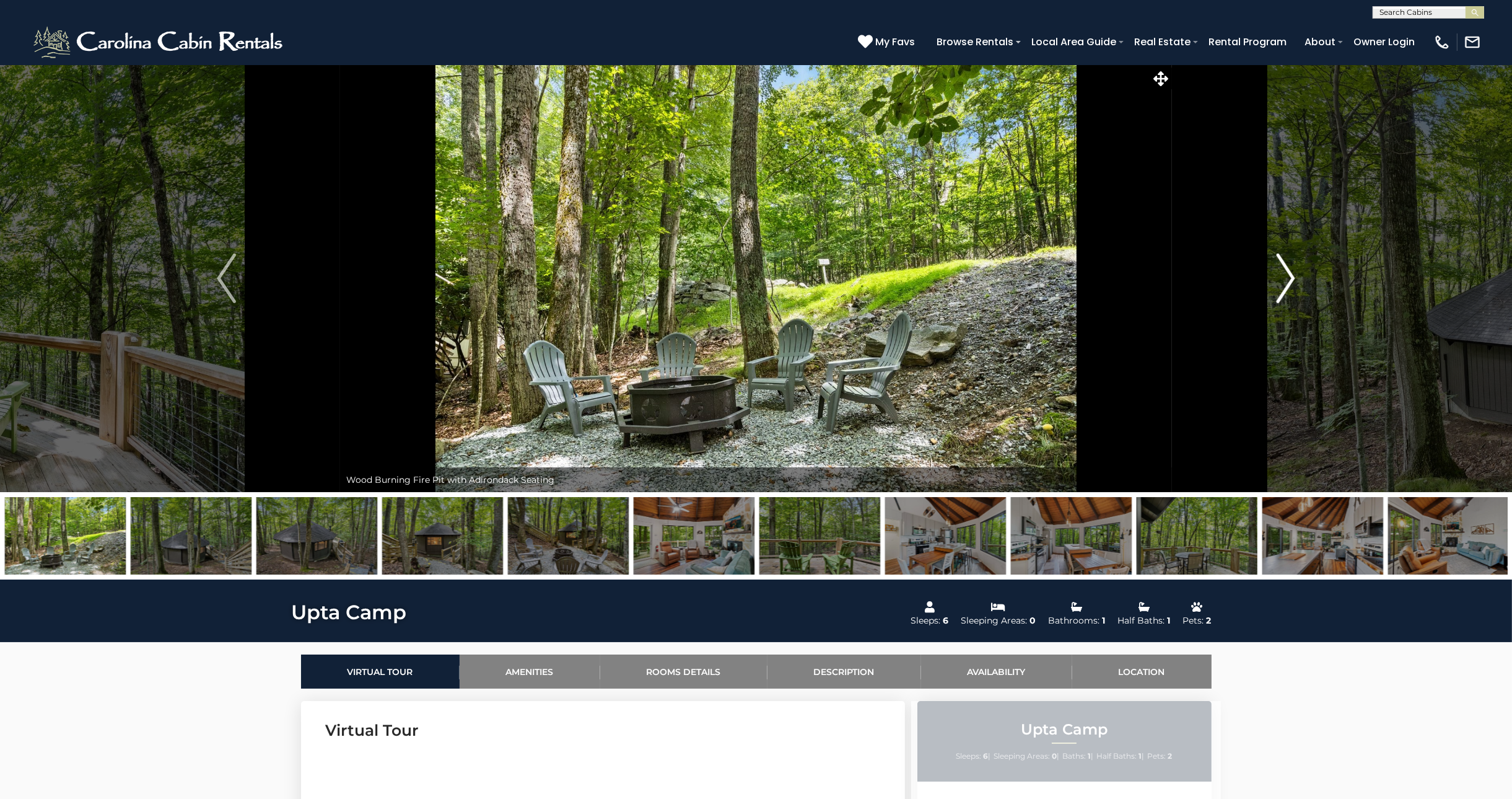
click at [1287, 277] on img "Next" at bounding box center [1285, 278] width 19 height 50
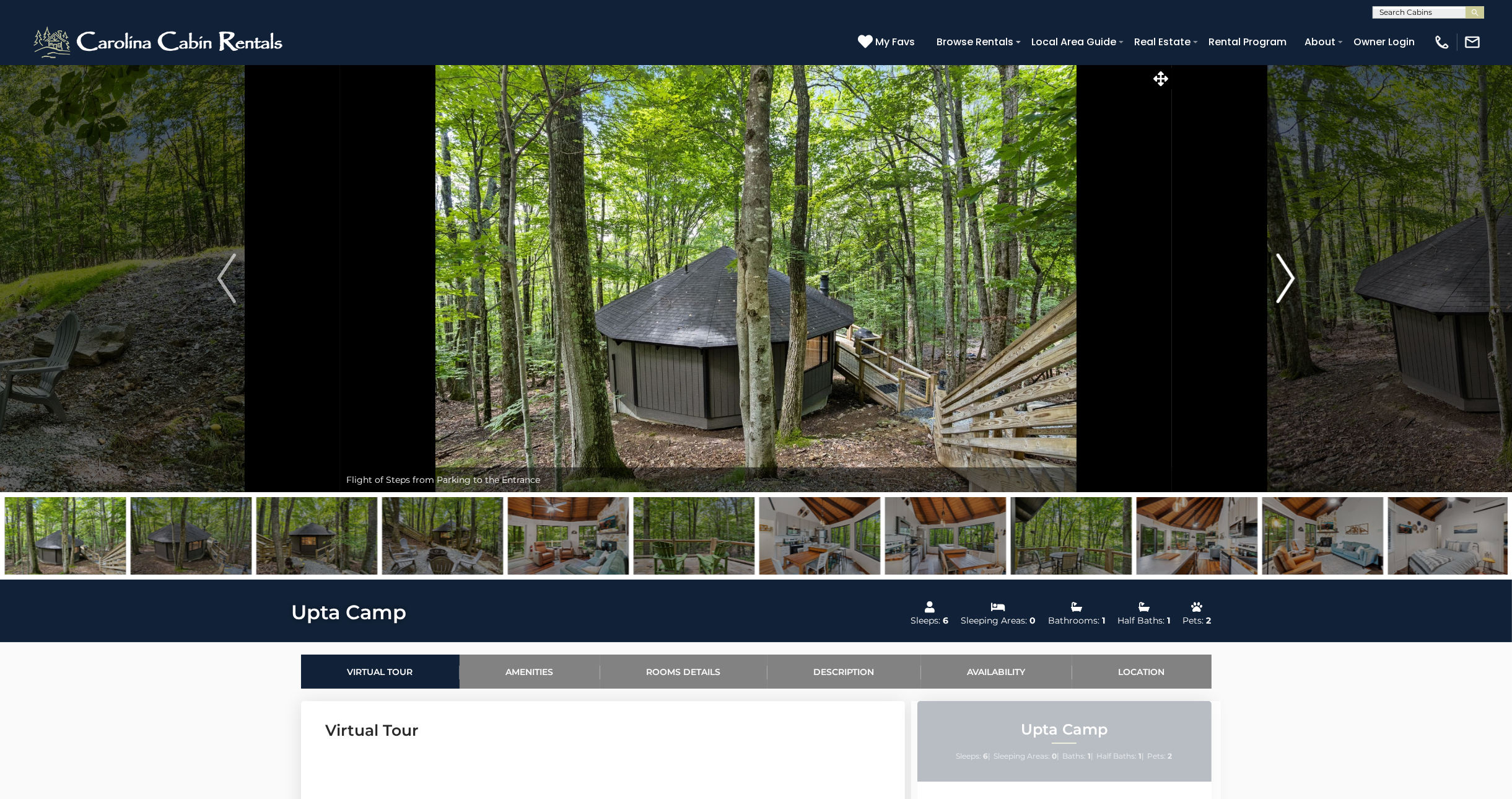
click at [1287, 277] on img "Next" at bounding box center [1285, 278] width 19 height 50
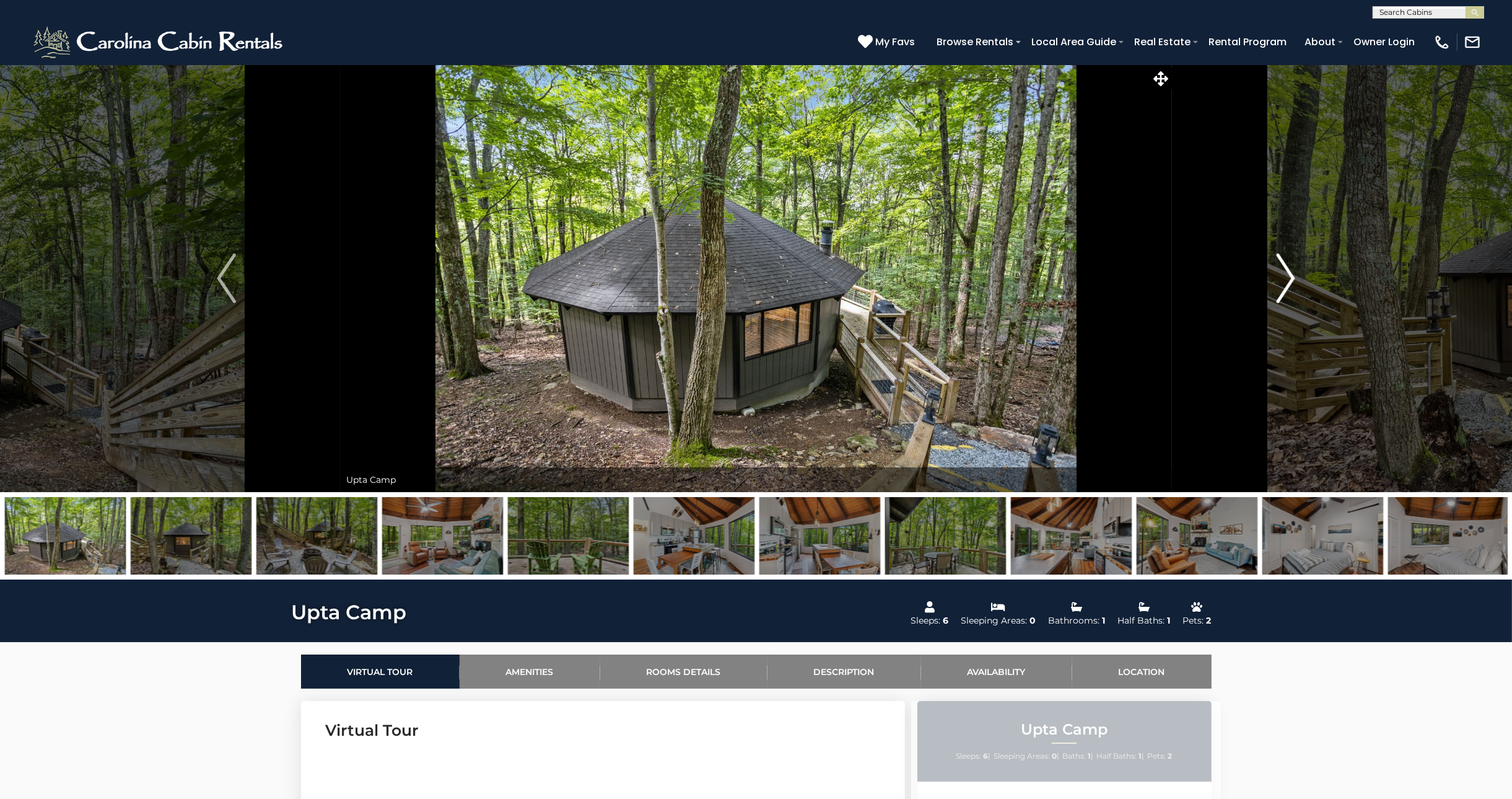
click at [1287, 277] on img "Next" at bounding box center [1285, 278] width 19 height 50
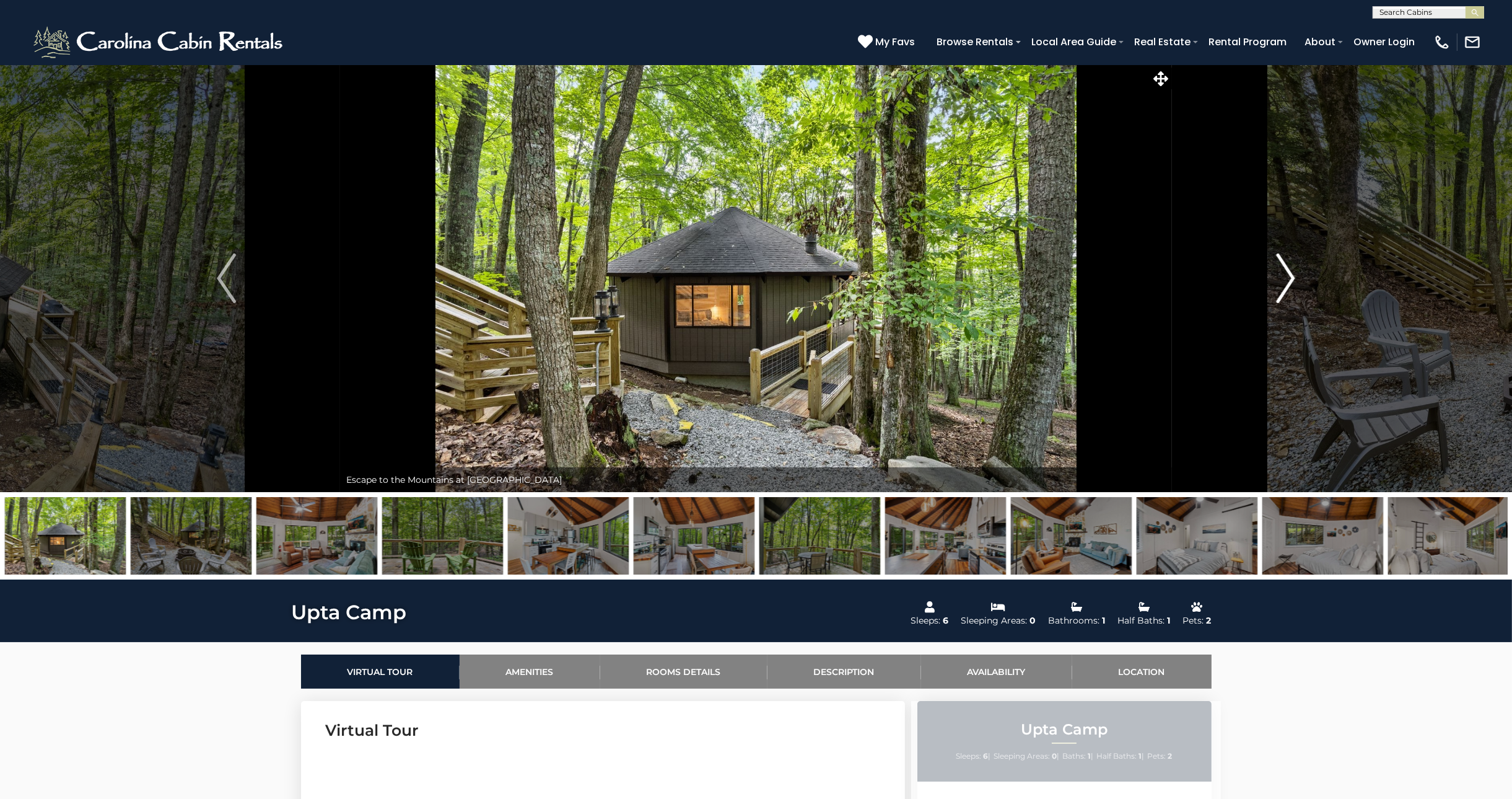
click at [1287, 277] on img "Next" at bounding box center [1285, 278] width 19 height 50
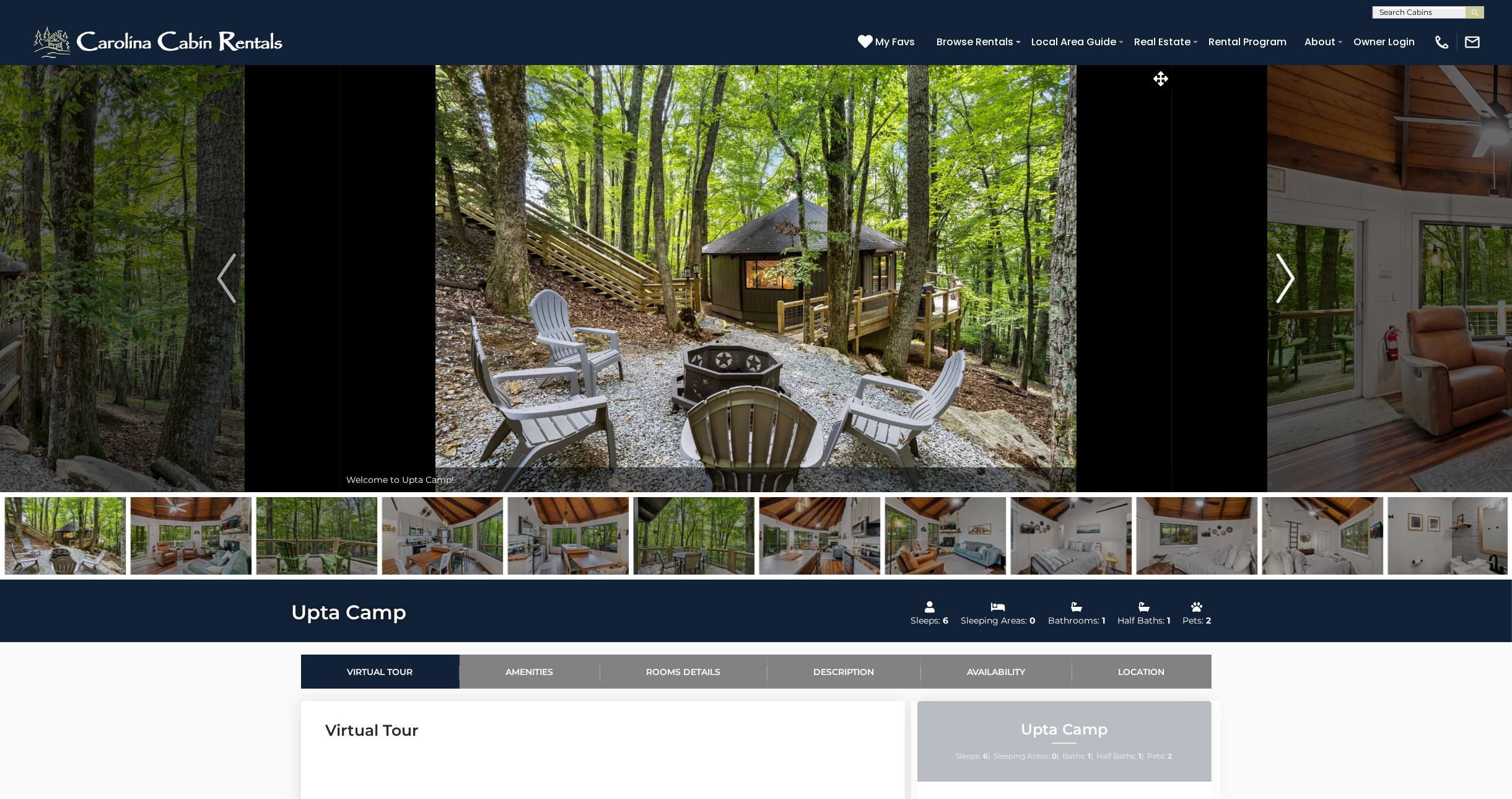
click at [1287, 277] on img "Next" at bounding box center [1285, 278] width 19 height 50
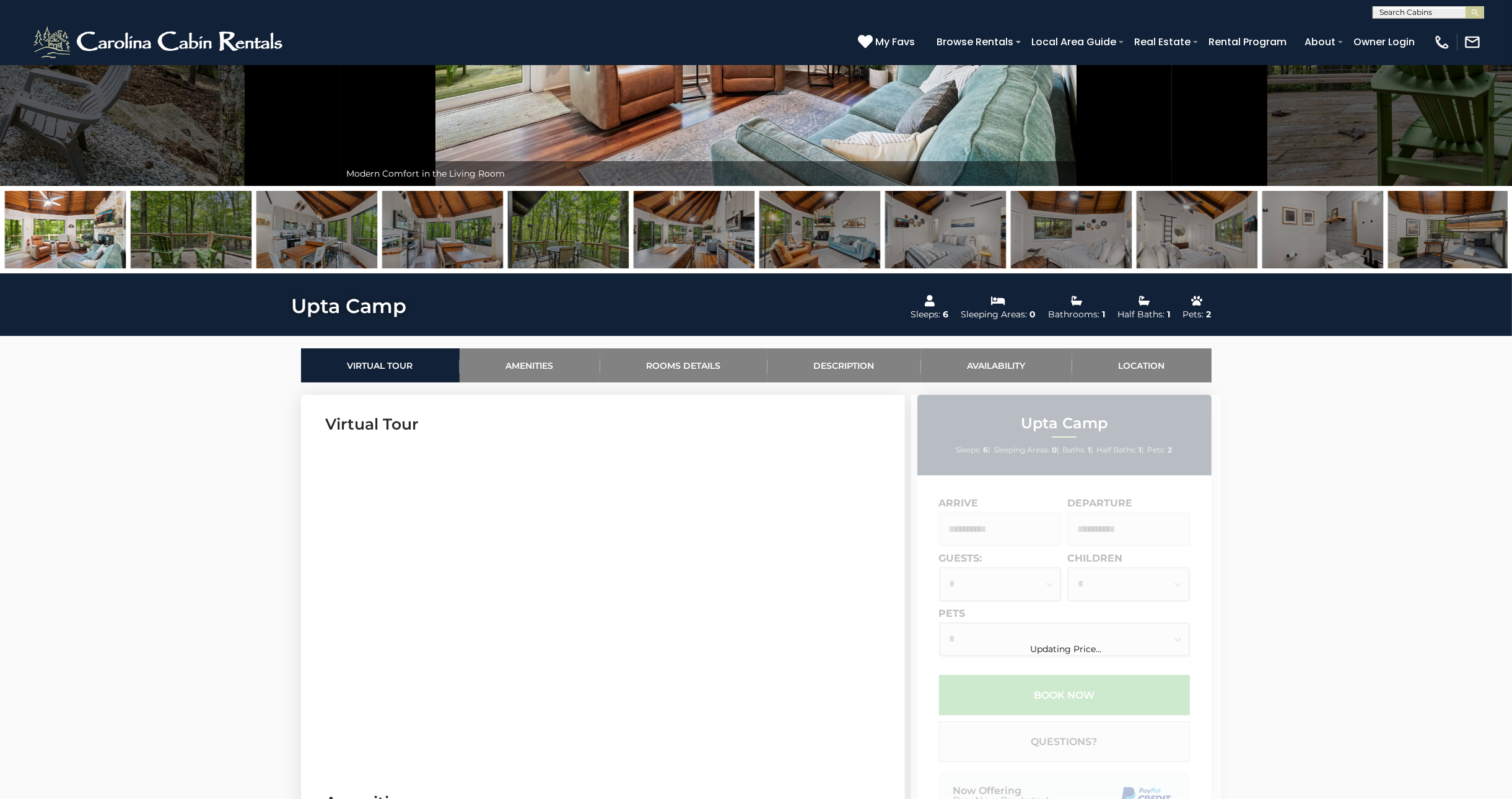
scroll to position [310, 0]
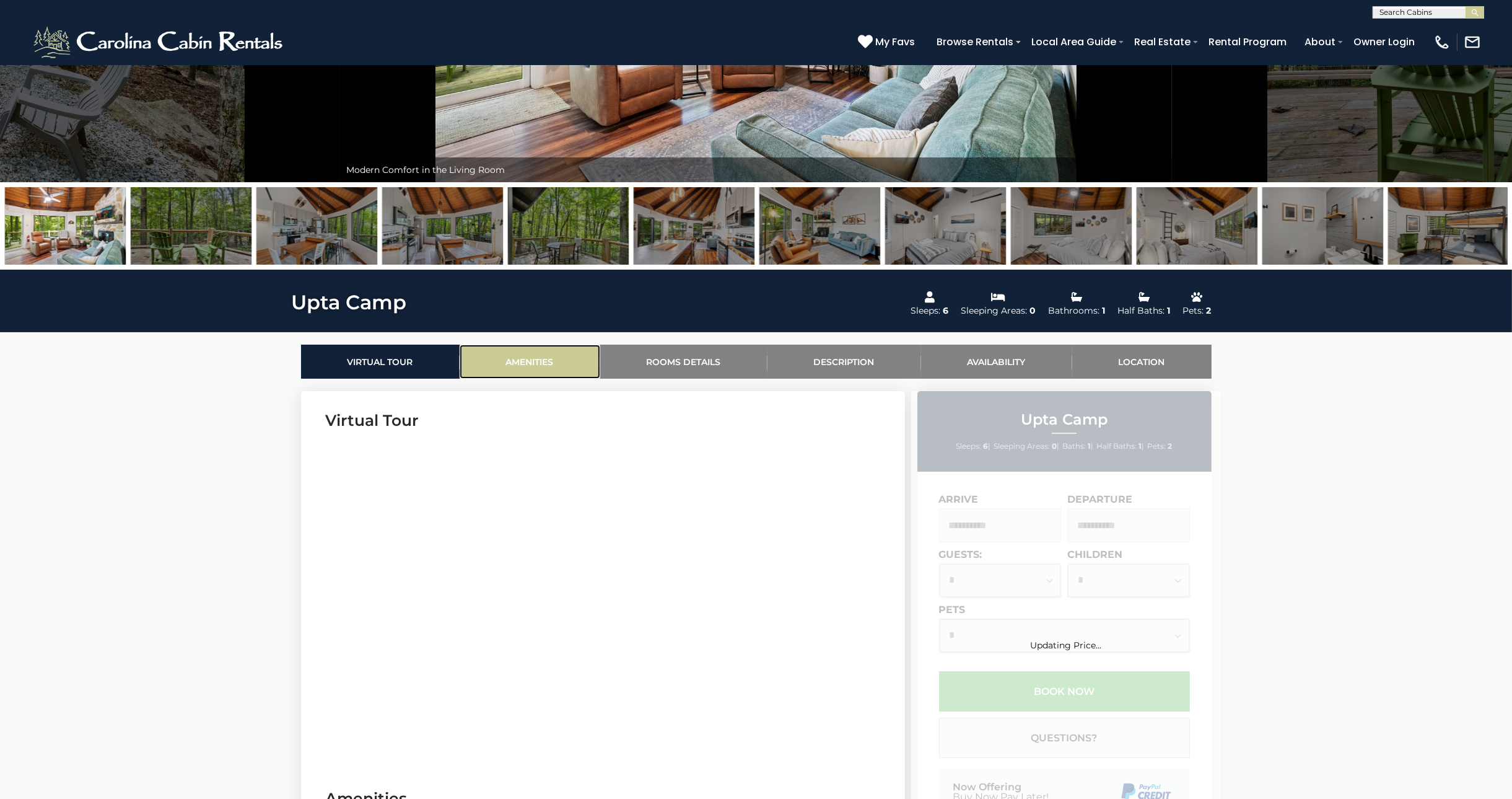
click at [576, 364] on link "Amenities" at bounding box center [530, 361] width 141 height 34
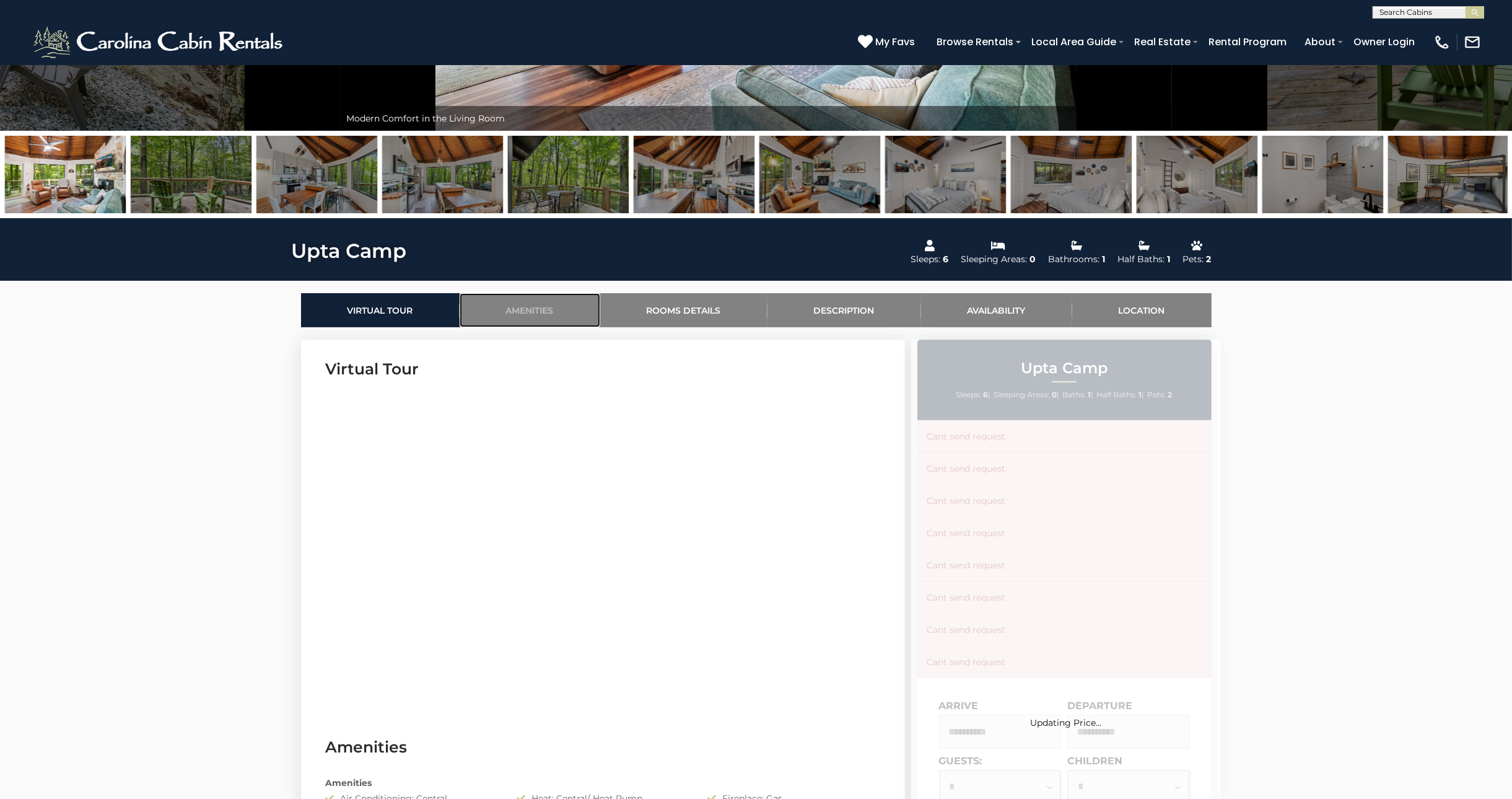
scroll to position [365, 0]
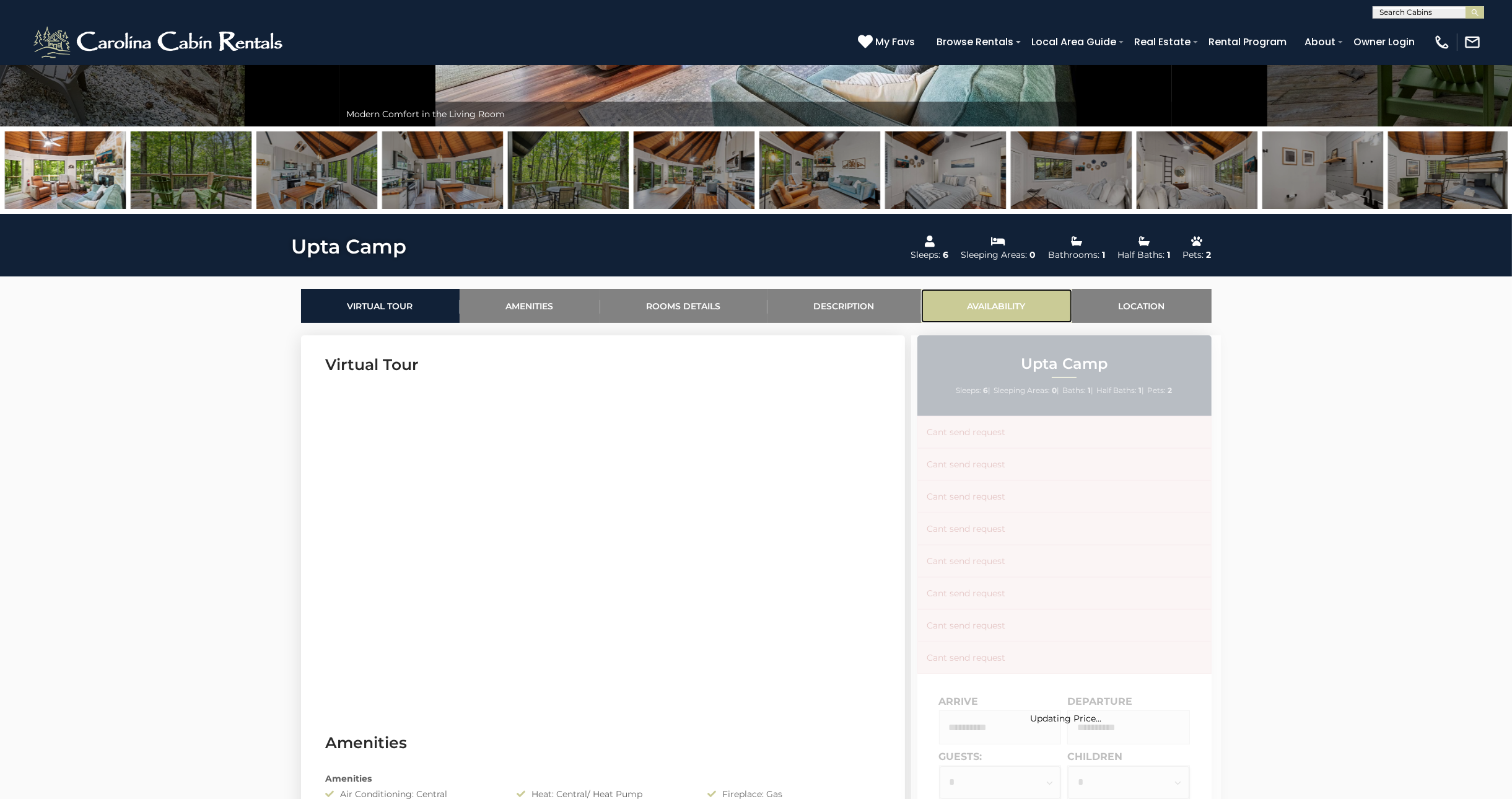
click at [989, 305] on link "Availability" at bounding box center [997, 305] width 151 height 34
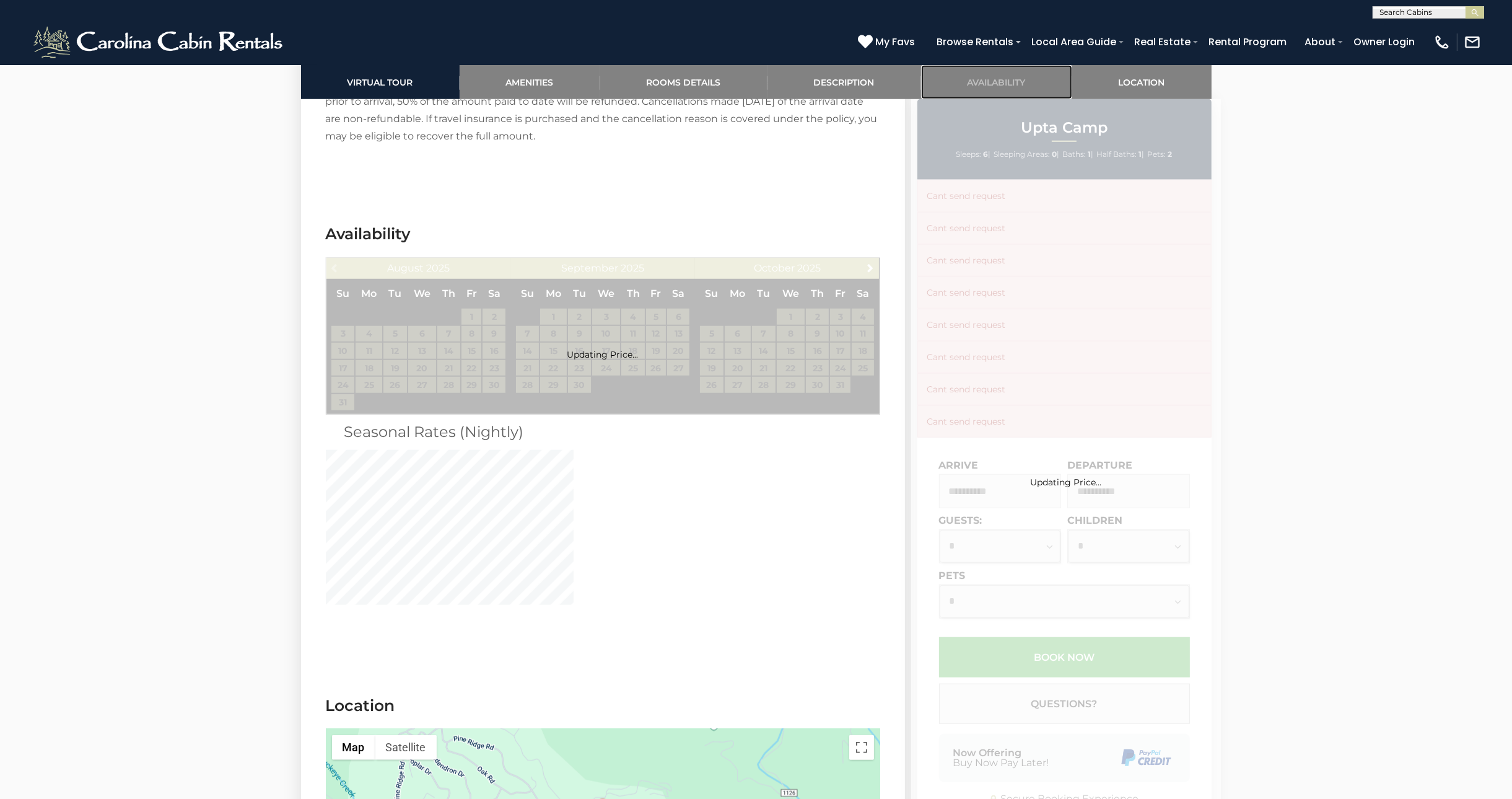
scroll to position [1943, 0]
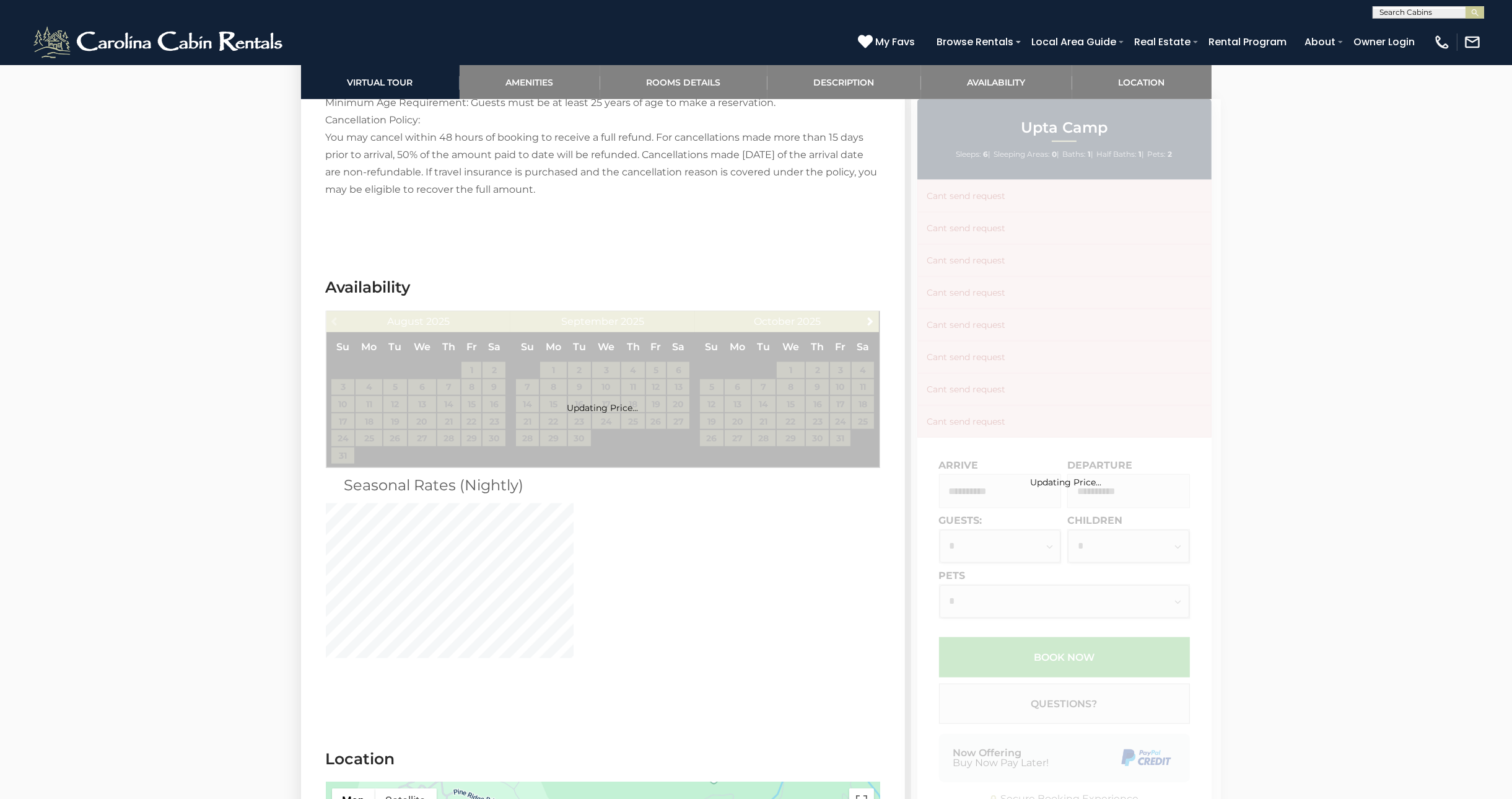
click at [1162, 386] on div "Updating Price..." at bounding box center [1066, 464] width 309 height 729
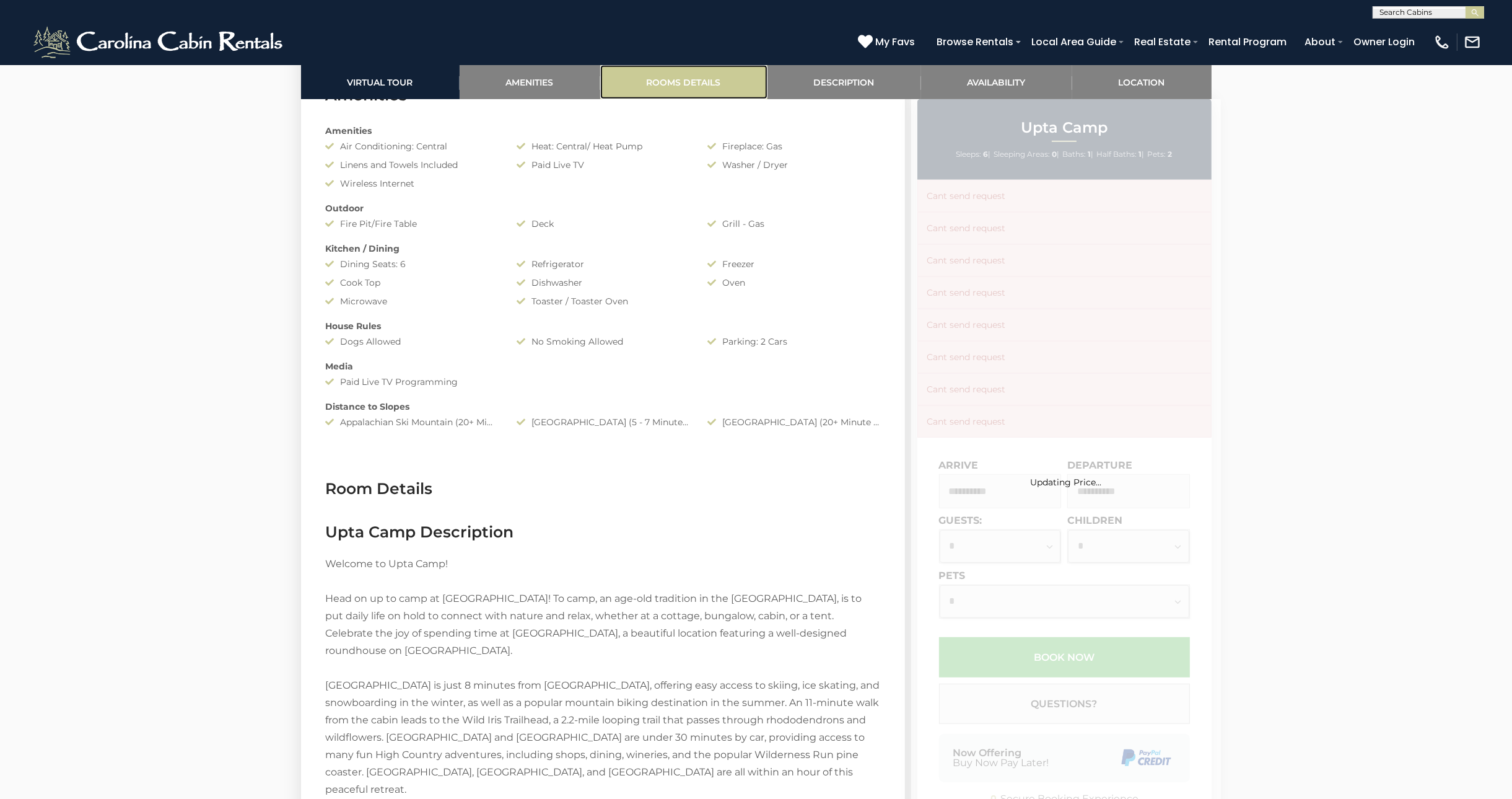
click at [736, 92] on link "Rooms Details" at bounding box center [684, 82] width 167 height 34
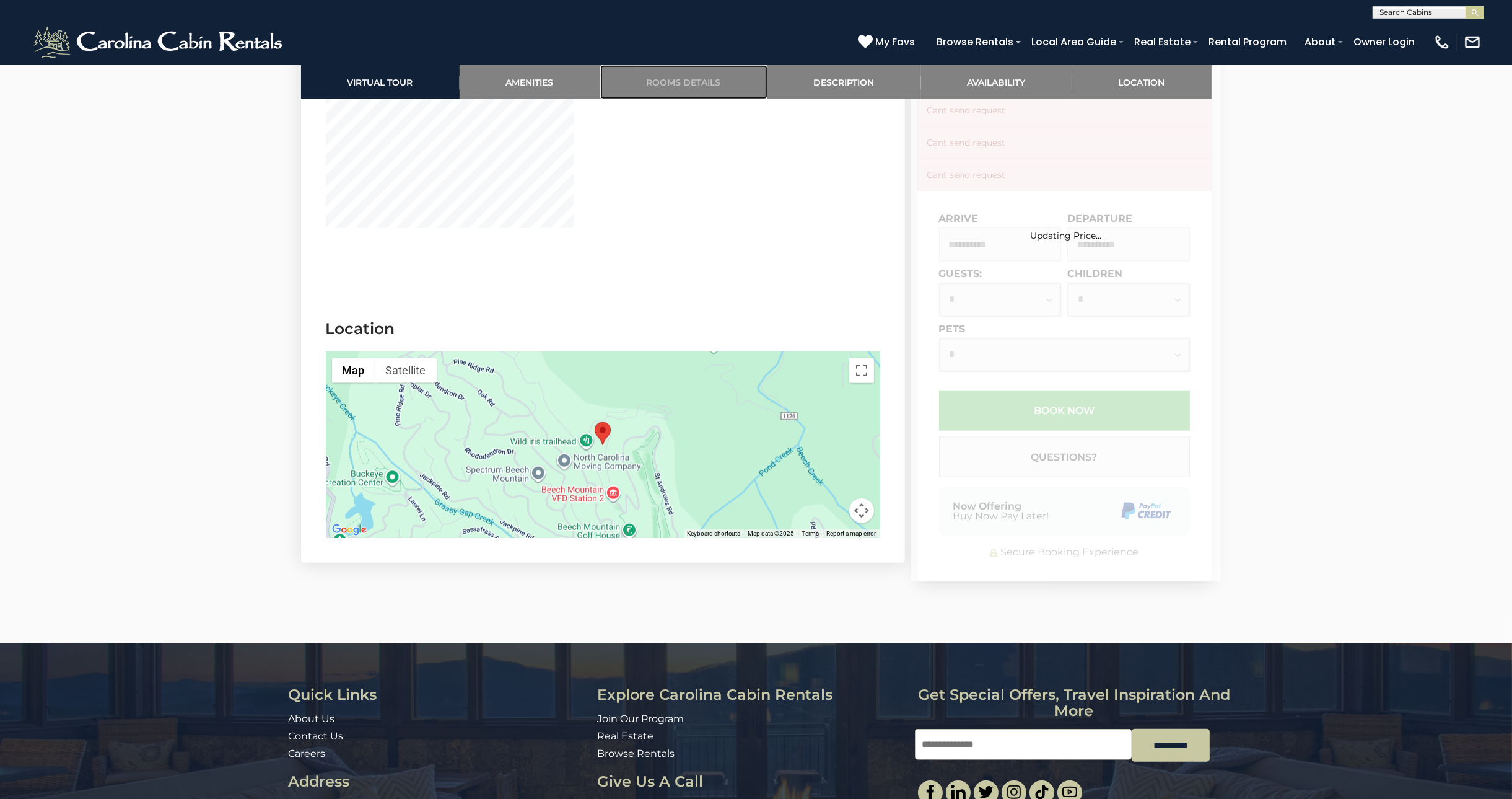
scroll to position [2376, 0]
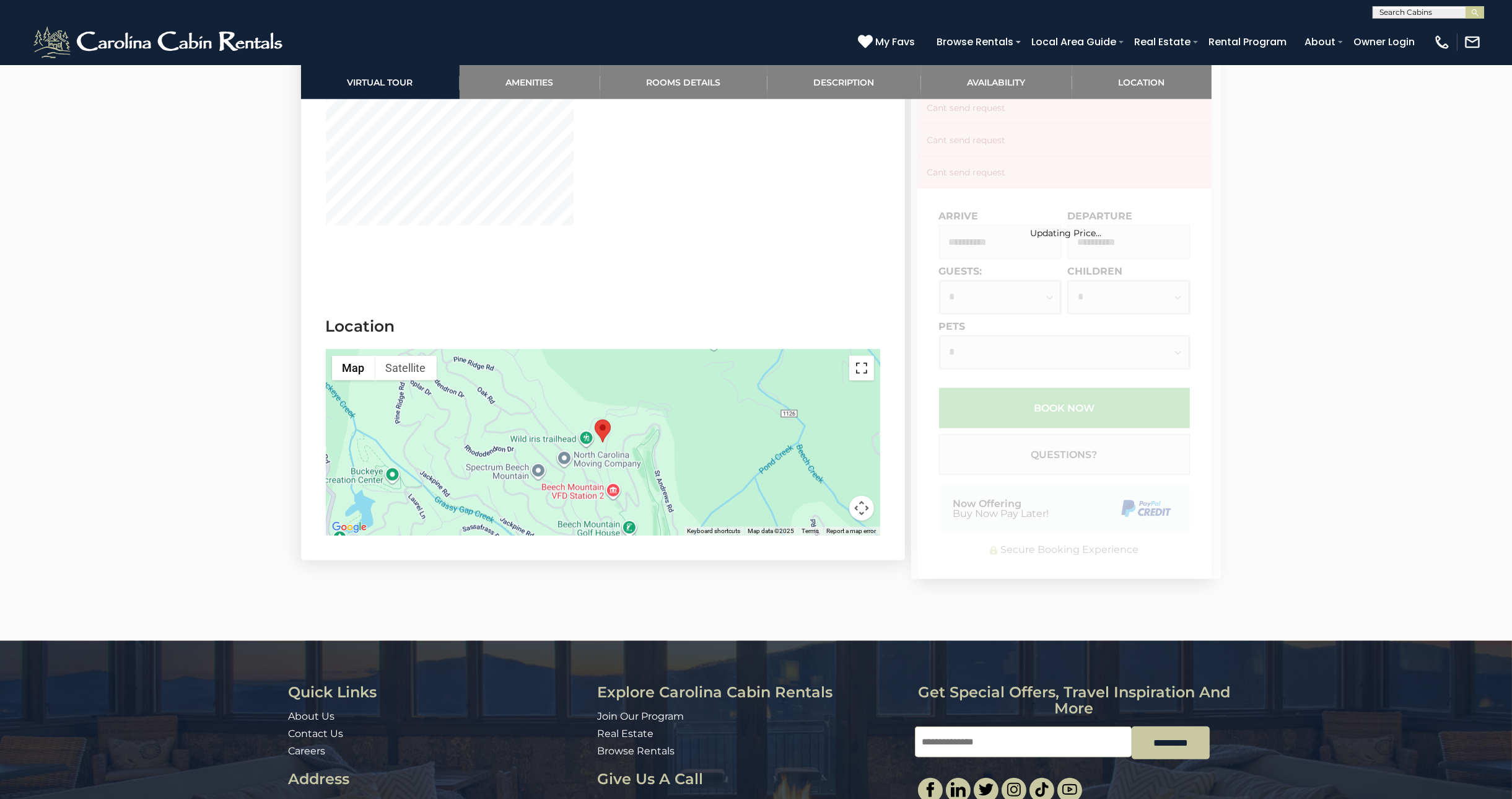
click at [863, 356] on button "Toggle fullscreen view" at bounding box center [861, 368] width 24 height 24
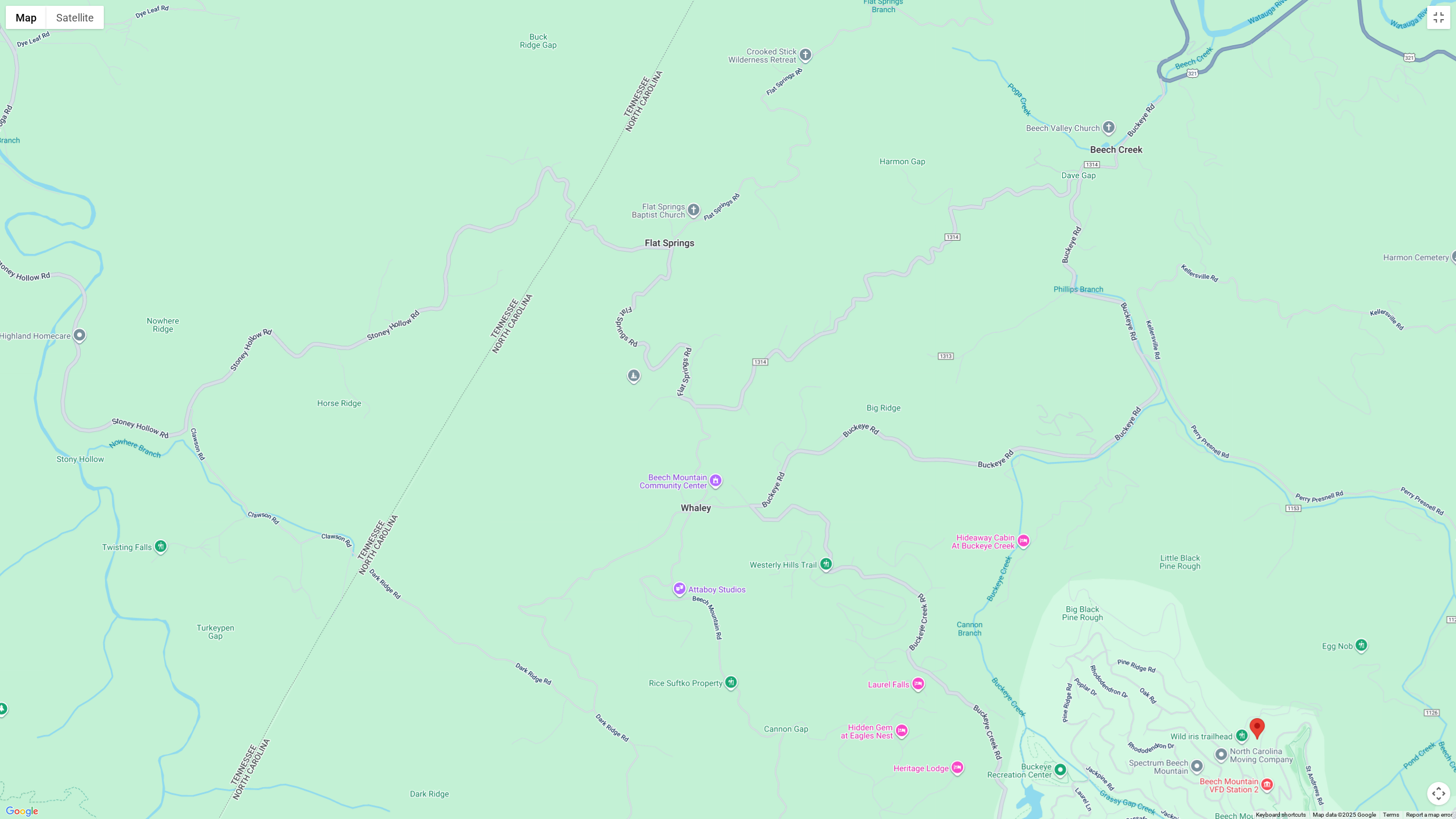
drag, startPoint x: 209, startPoint y: 397, endPoint x: 735, endPoint y: 718, distance: 616.2
click at [740, 724] on div at bounding box center [728, 410] width 1456 height 819
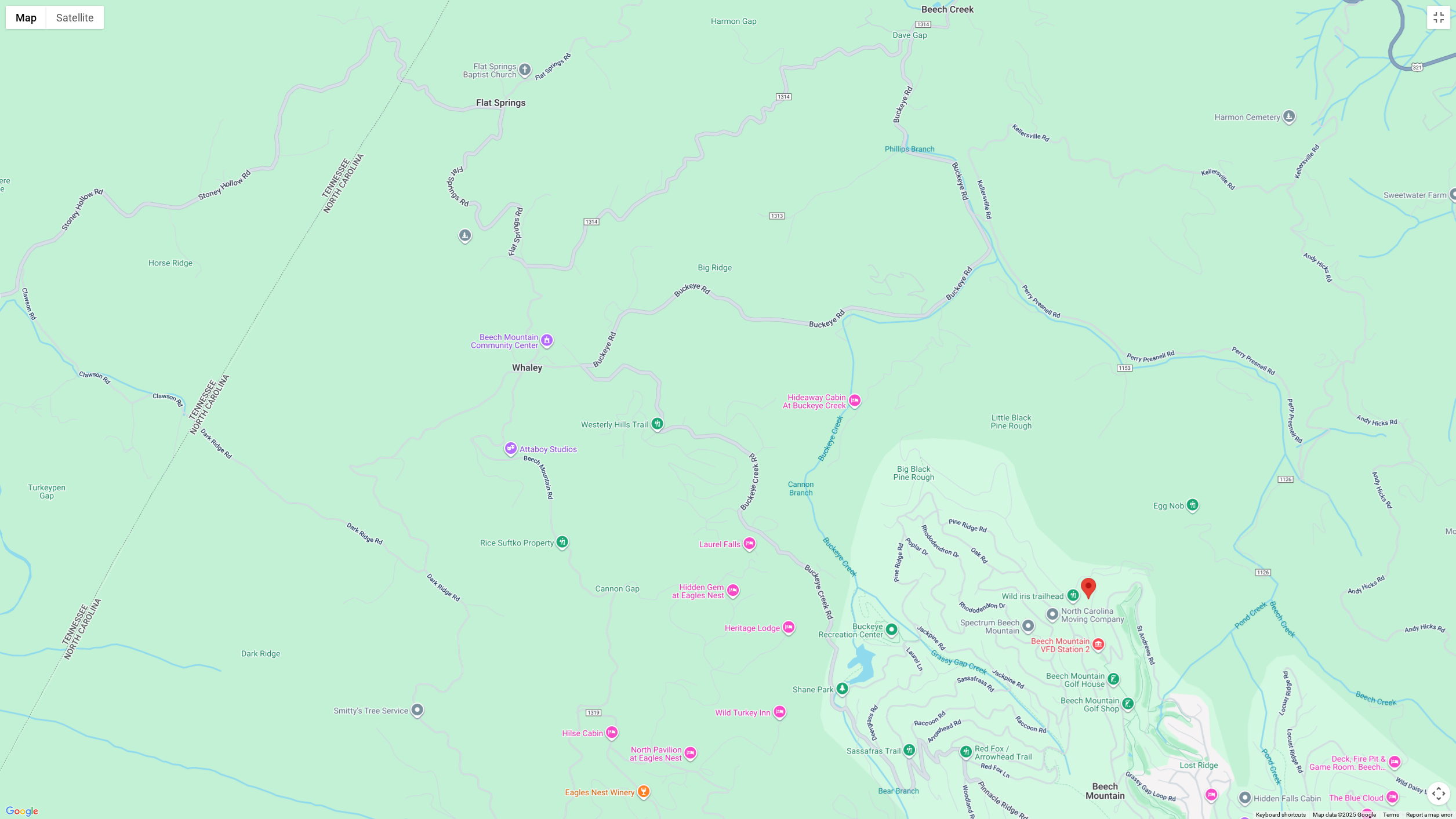
drag, startPoint x: 539, startPoint y: 588, endPoint x: 562, endPoint y: 597, distance: 24.7
click at [375, 466] on div at bounding box center [728, 410] width 1456 height 819
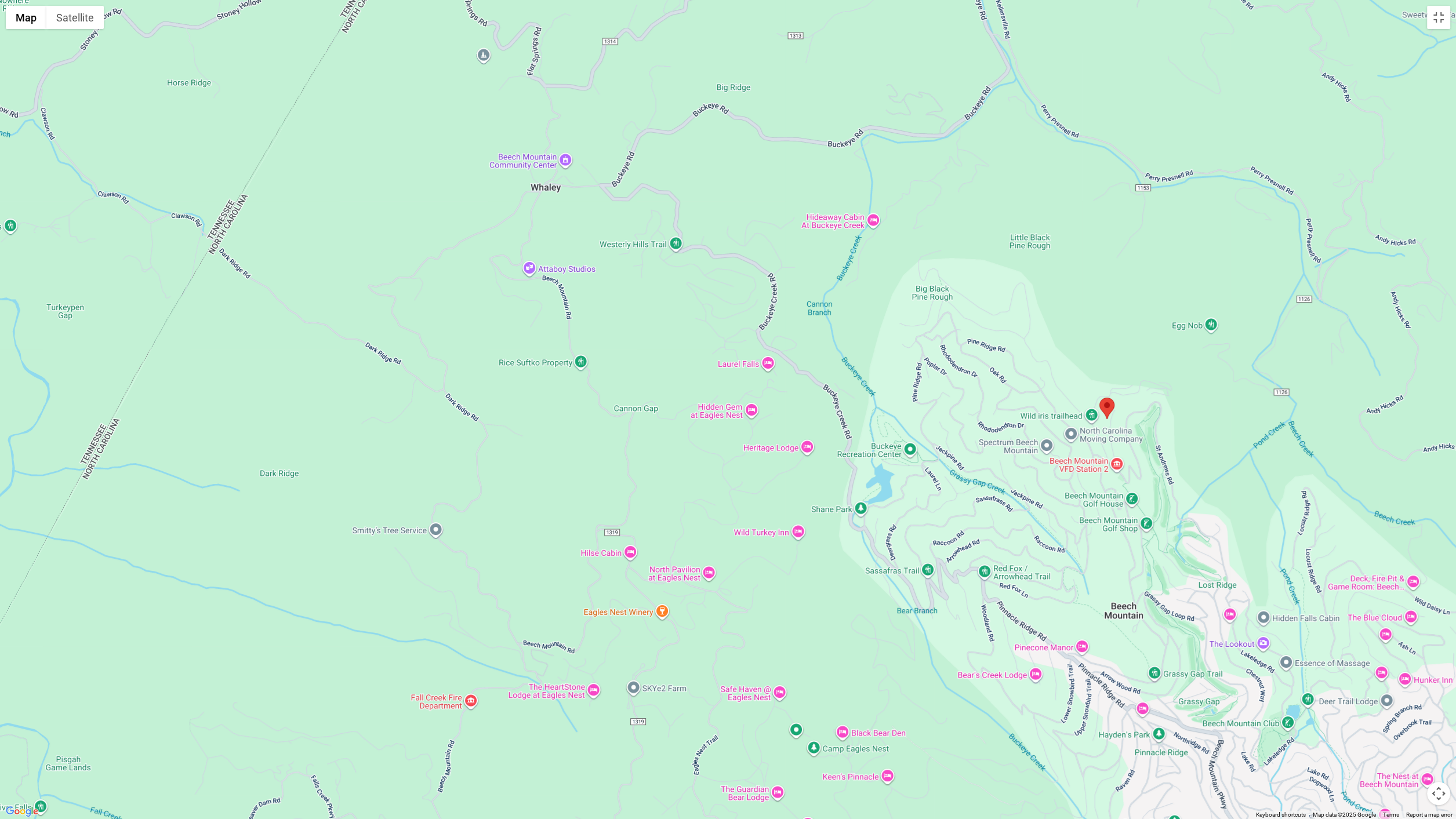
drag, startPoint x: 672, startPoint y: 692, endPoint x: 674, endPoint y: 476, distance: 216.0
click at [674, 476] on div at bounding box center [728, 410] width 1456 height 819
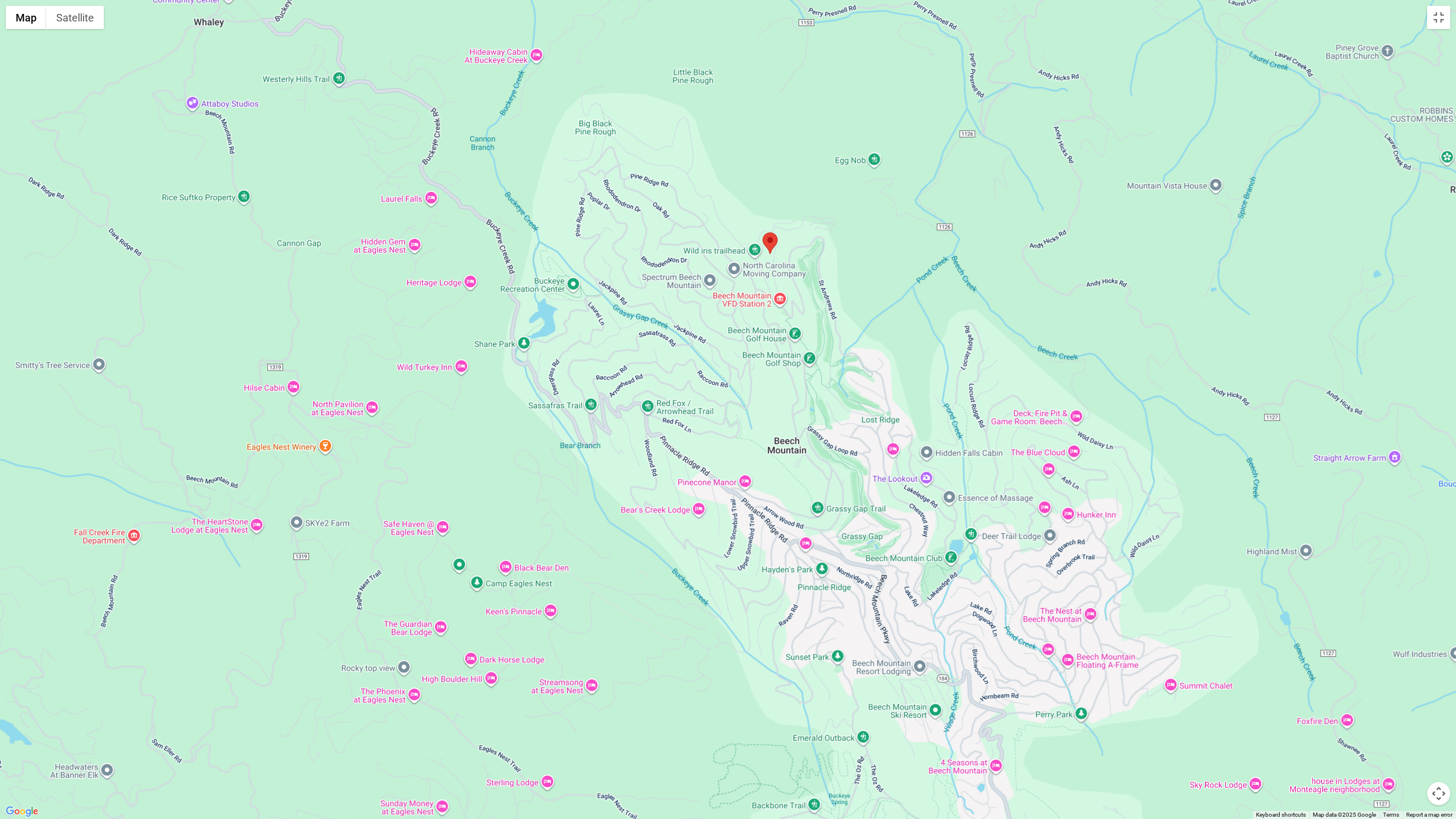
drag, startPoint x: 844, startPoint y: 675, endPoint x: 507, endPoint y: 508, distance: 376.1
click at [507, 508] on div at bounding box center [728, 410] width 1456 height 819
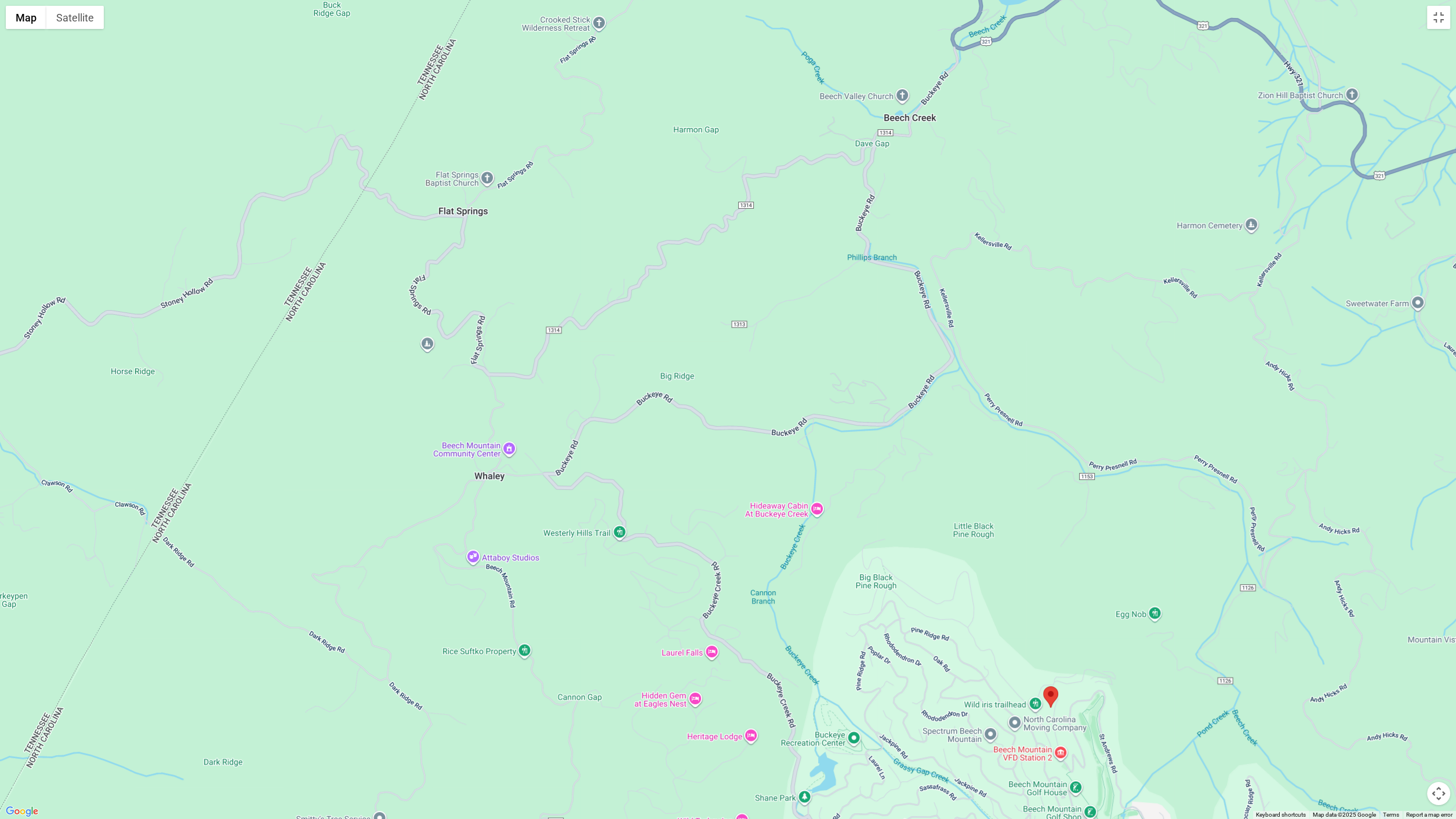
drag, startPoint x: 357, startPoint y: 313, endPoint x: 638, endPoint y: 768, distance: 534.8
click at [638, 746] on div at bounding box center [728, 410] width 1456 height 819
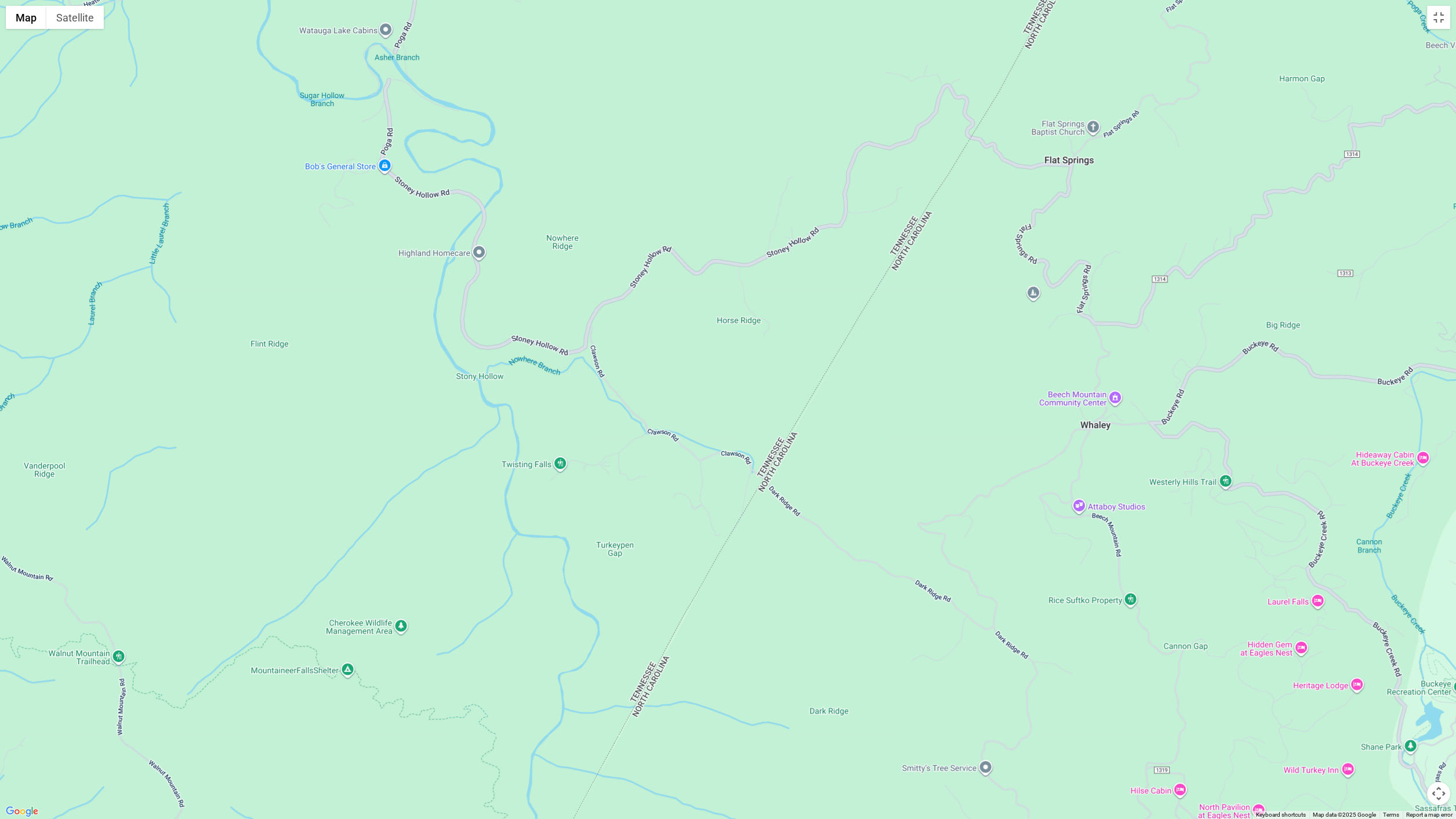
drag, startPoint x: 354, startPoint y: 352, endPoint x: 960, endPoint y: 302, distance: 608.1
click at [960, 302] on div at bounding box center [728, 410] width 1456 height 819
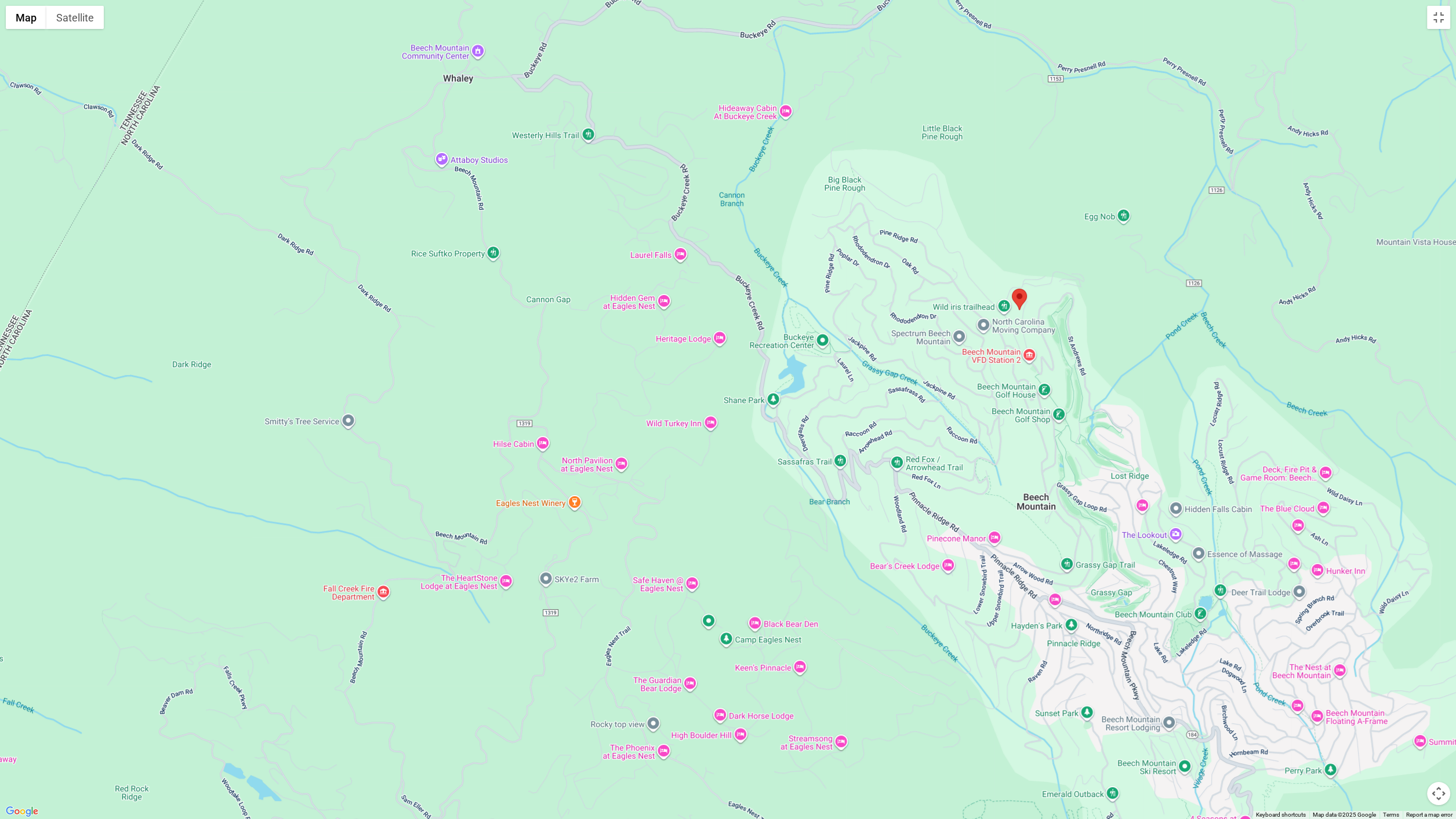
drag, startPoint x: 637, startPoint y: 460, endPoint x: 26, endPoint y: 148, distance: 686.1
click at [0, 120] on div at bounding box center [728, 410] width 1456 height 819
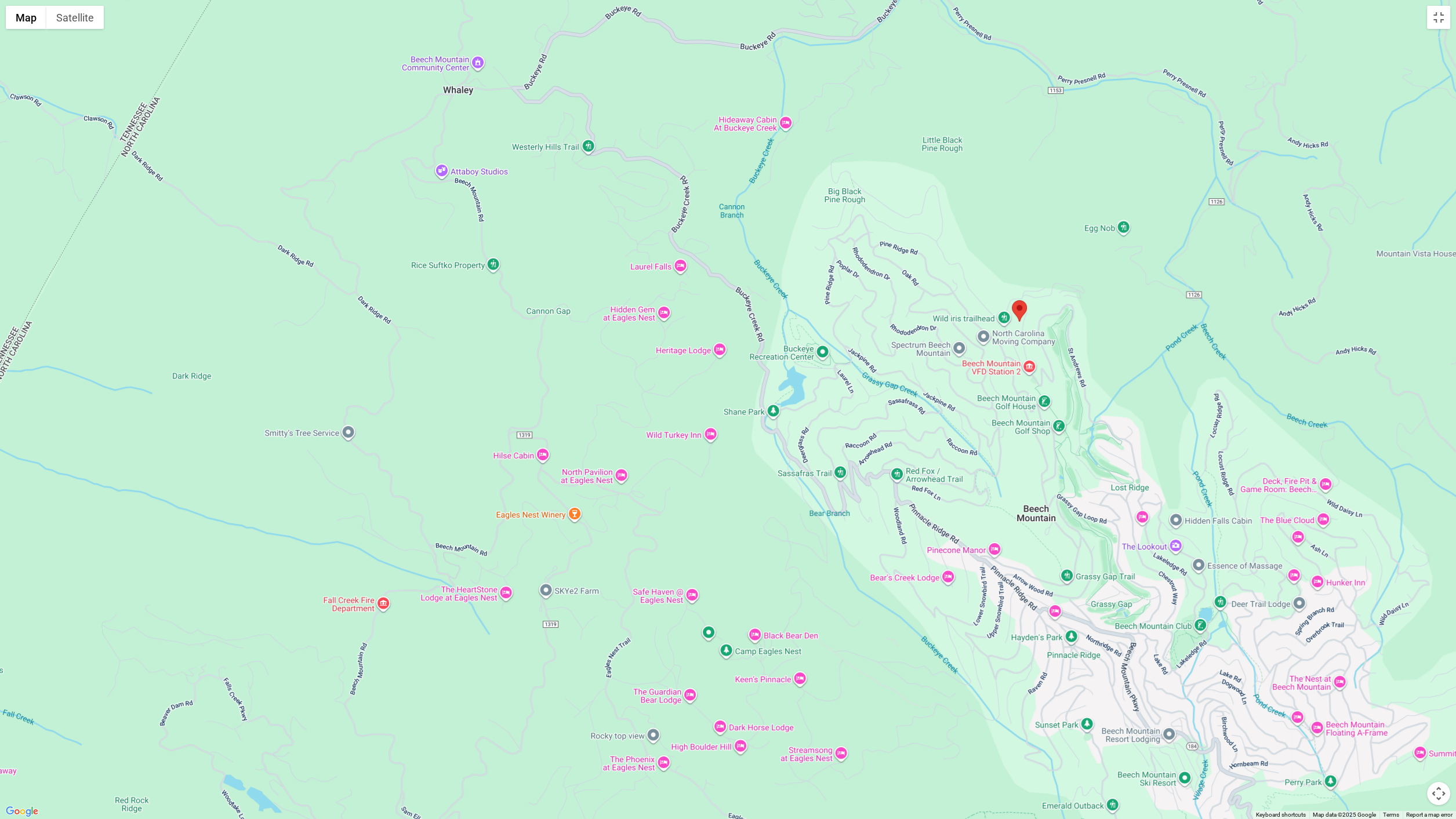
click at [1415, 746] on button "Map camera controls" at bounding box center [1438, 793] width 23 height 23
click at [1406, 746] on button "Zoom out" at bounding box center [1409, 793] width 23 height 23
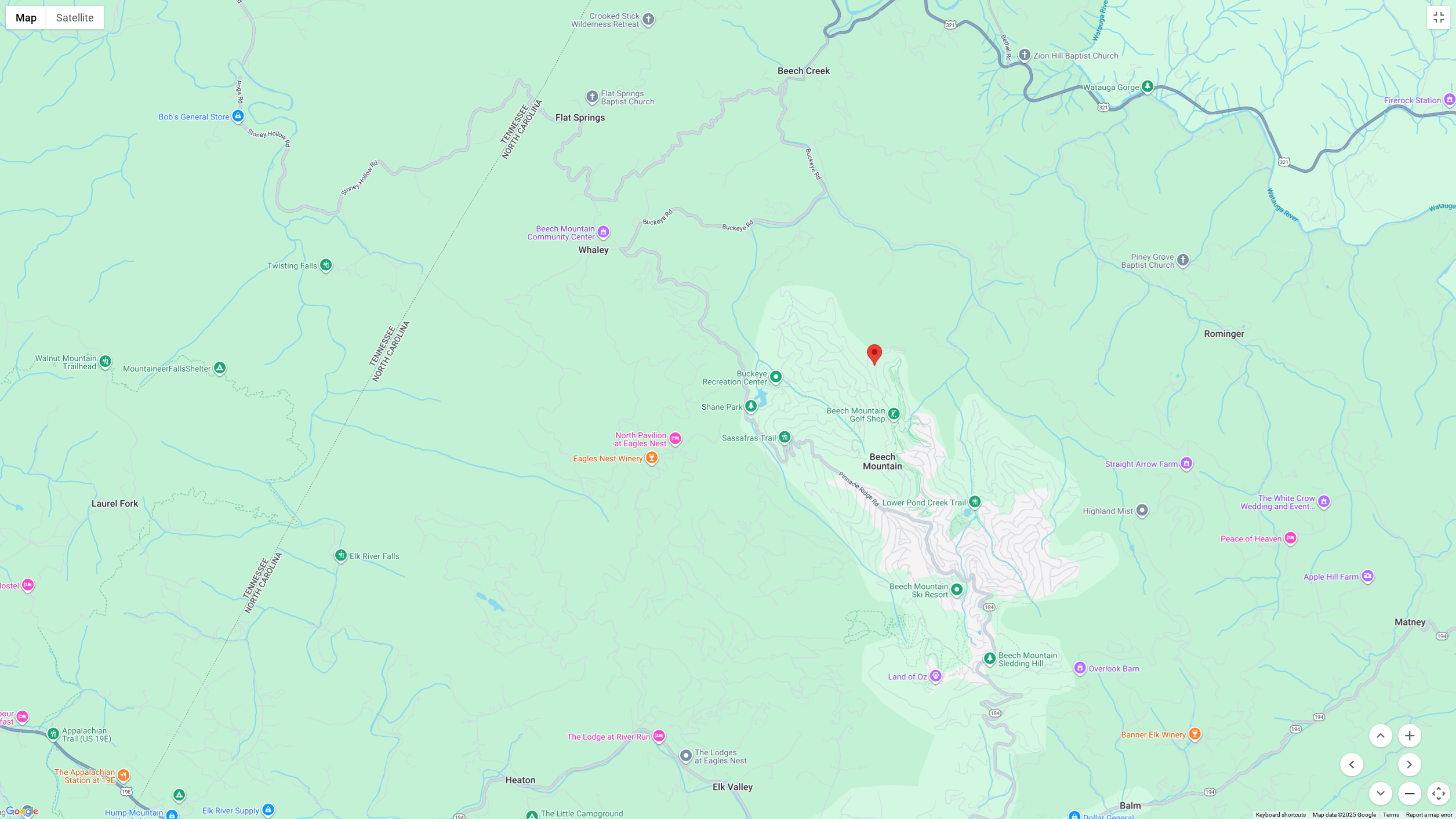
click at [1409, 746] on button "Zoom out" at bounding box center [1409, 793] width 23 height 23
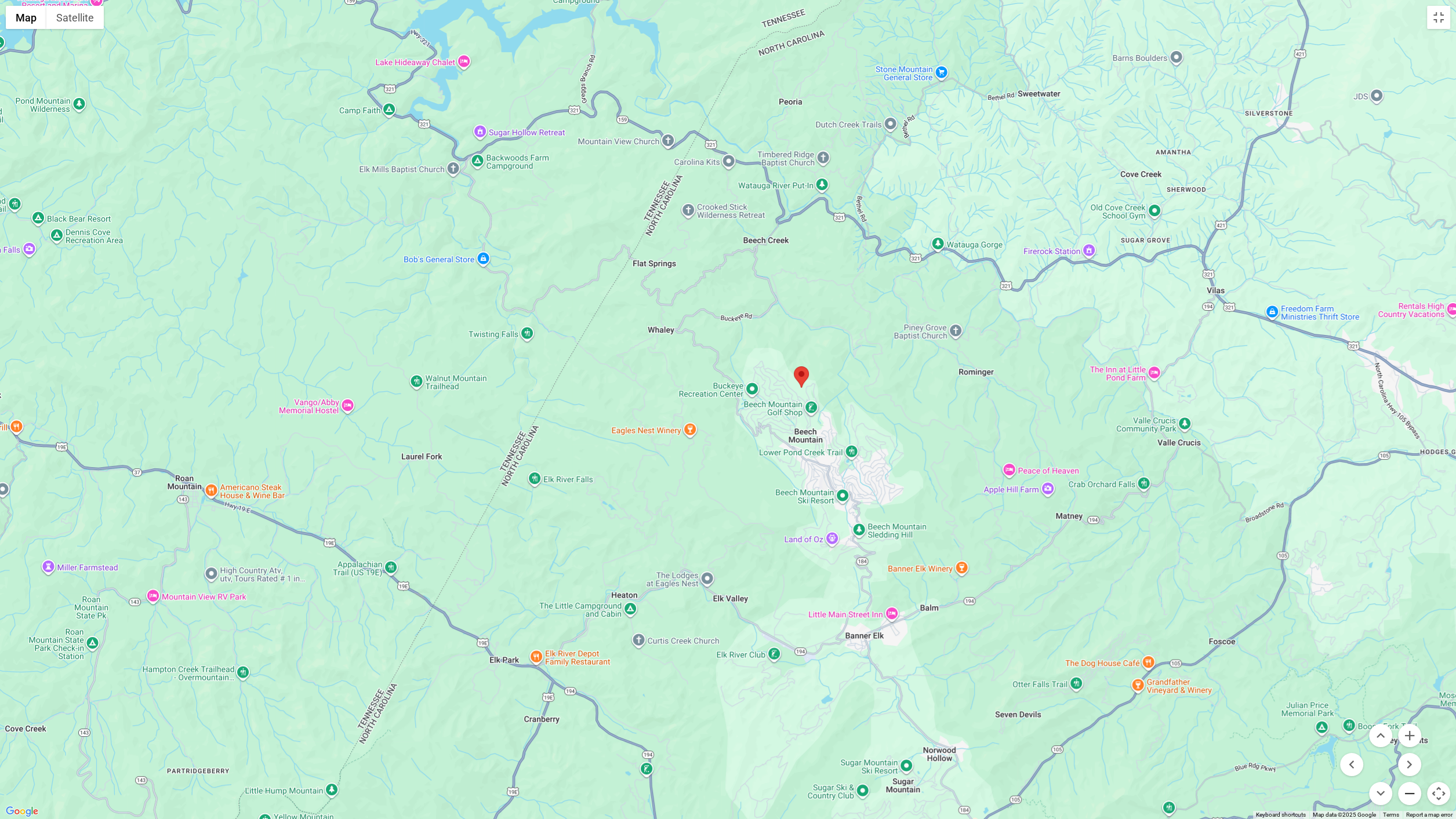
click at [1409, 746] on button "Zoom out" at bounding box center [1409, 793] width 23 height 23
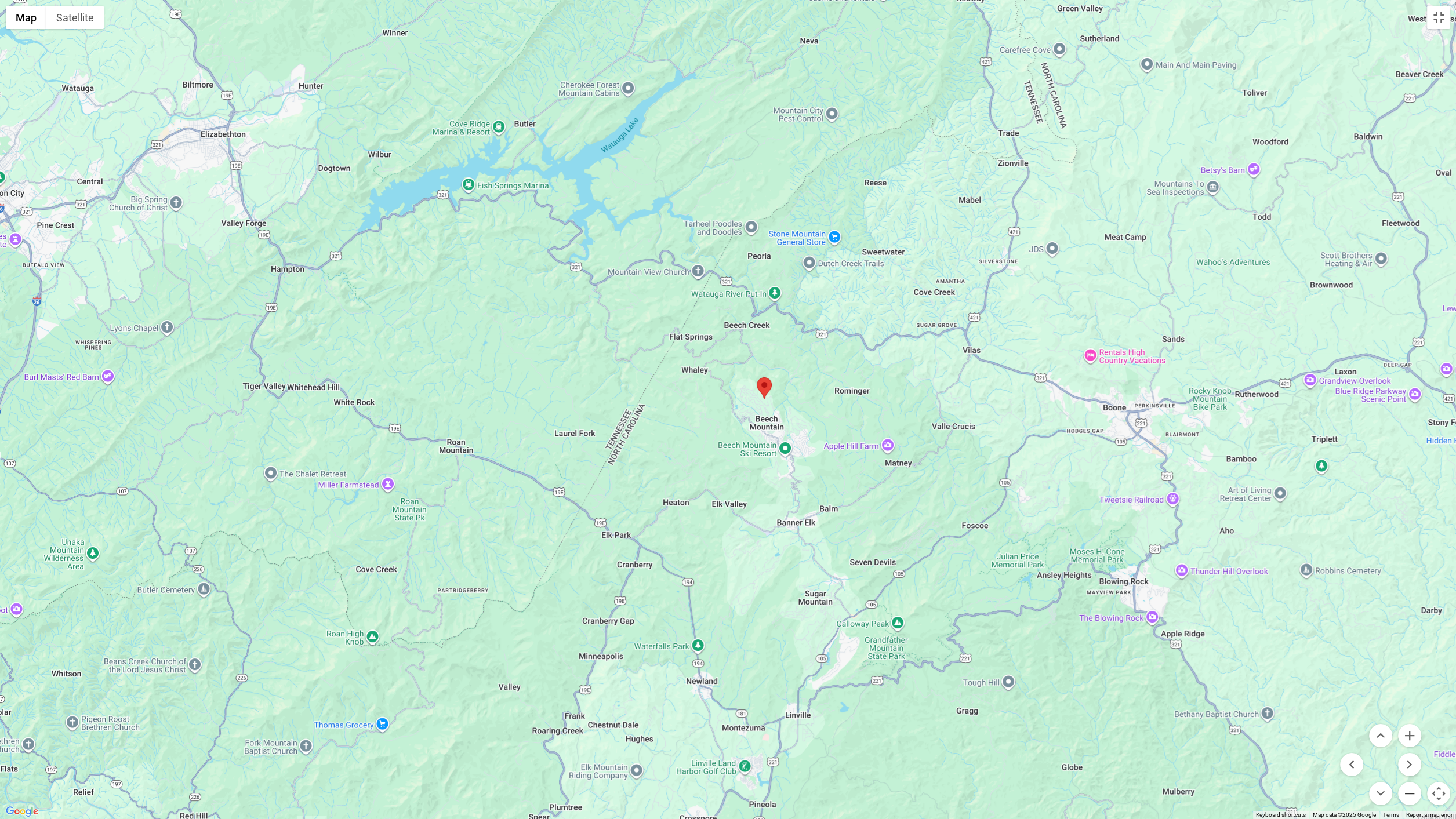
click at [1409, 746] on button "Zoom out" at bounding box center [1409, 793] width 23 height 23
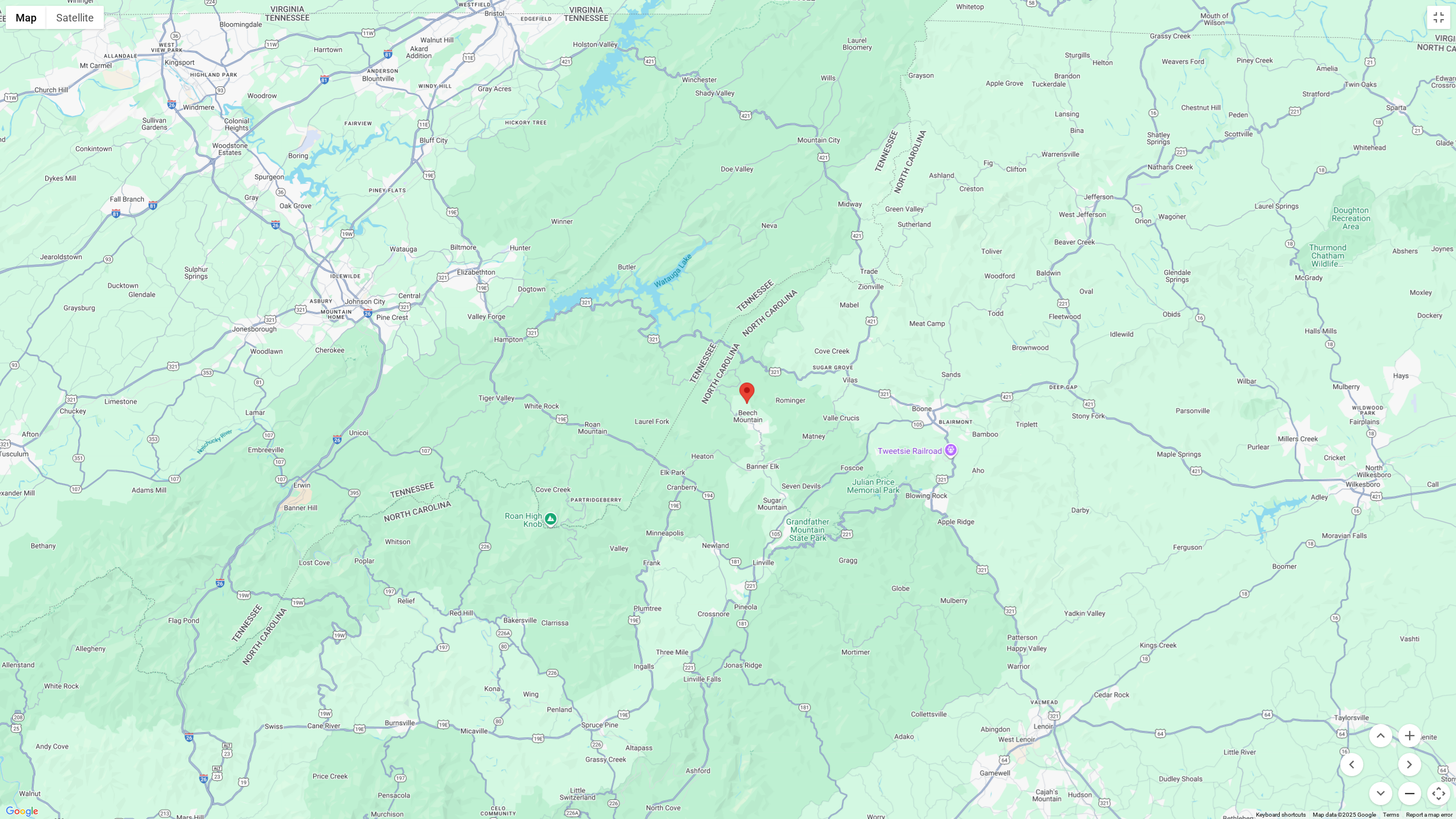
click at [1409, 746] on button "Zoom out" at bounding box center [1409, 793] width 23 height 23
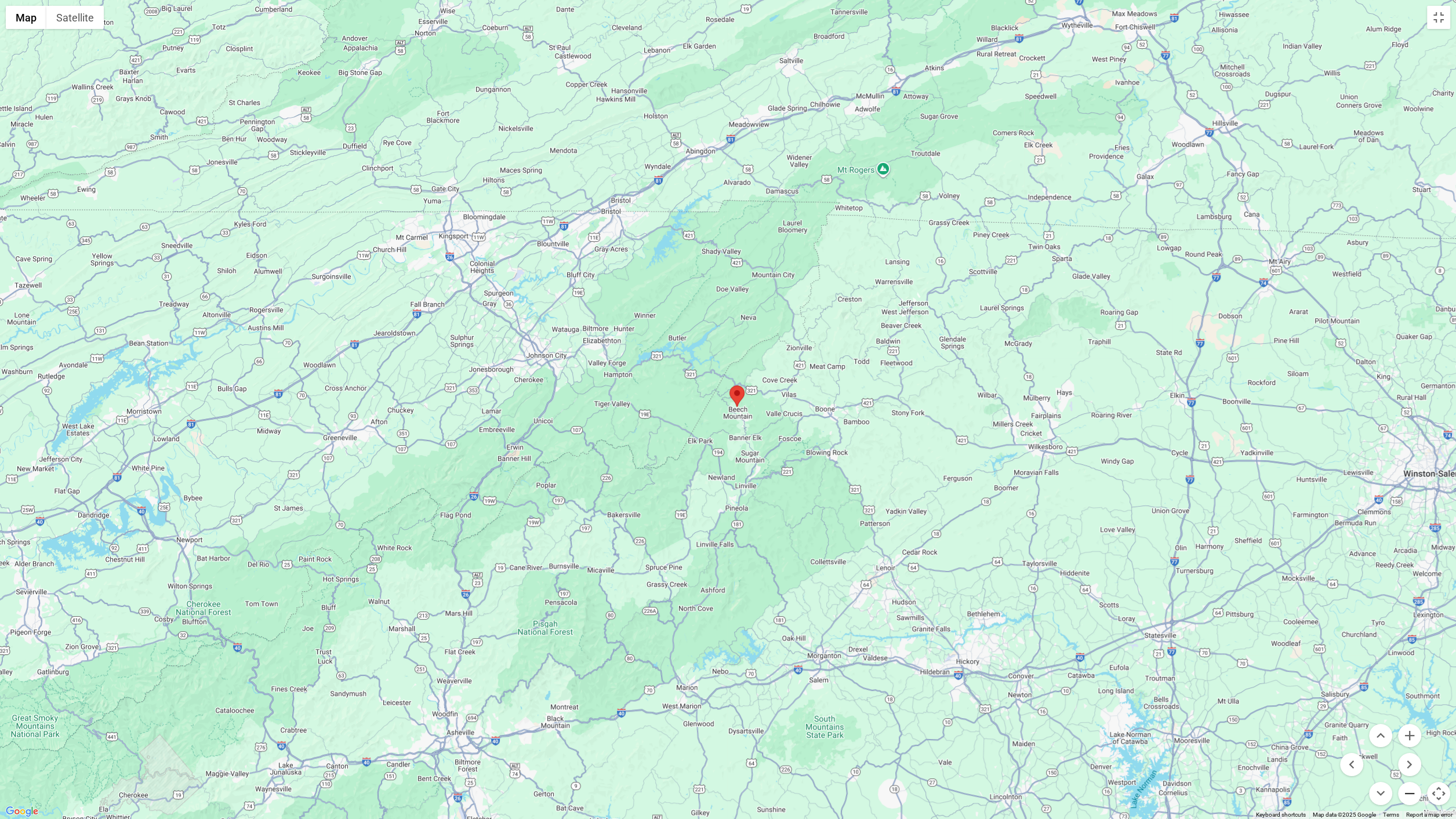
click at [1409, 746] on button "Zoom out" at bounding box center [1409, 793] width 23 height 23
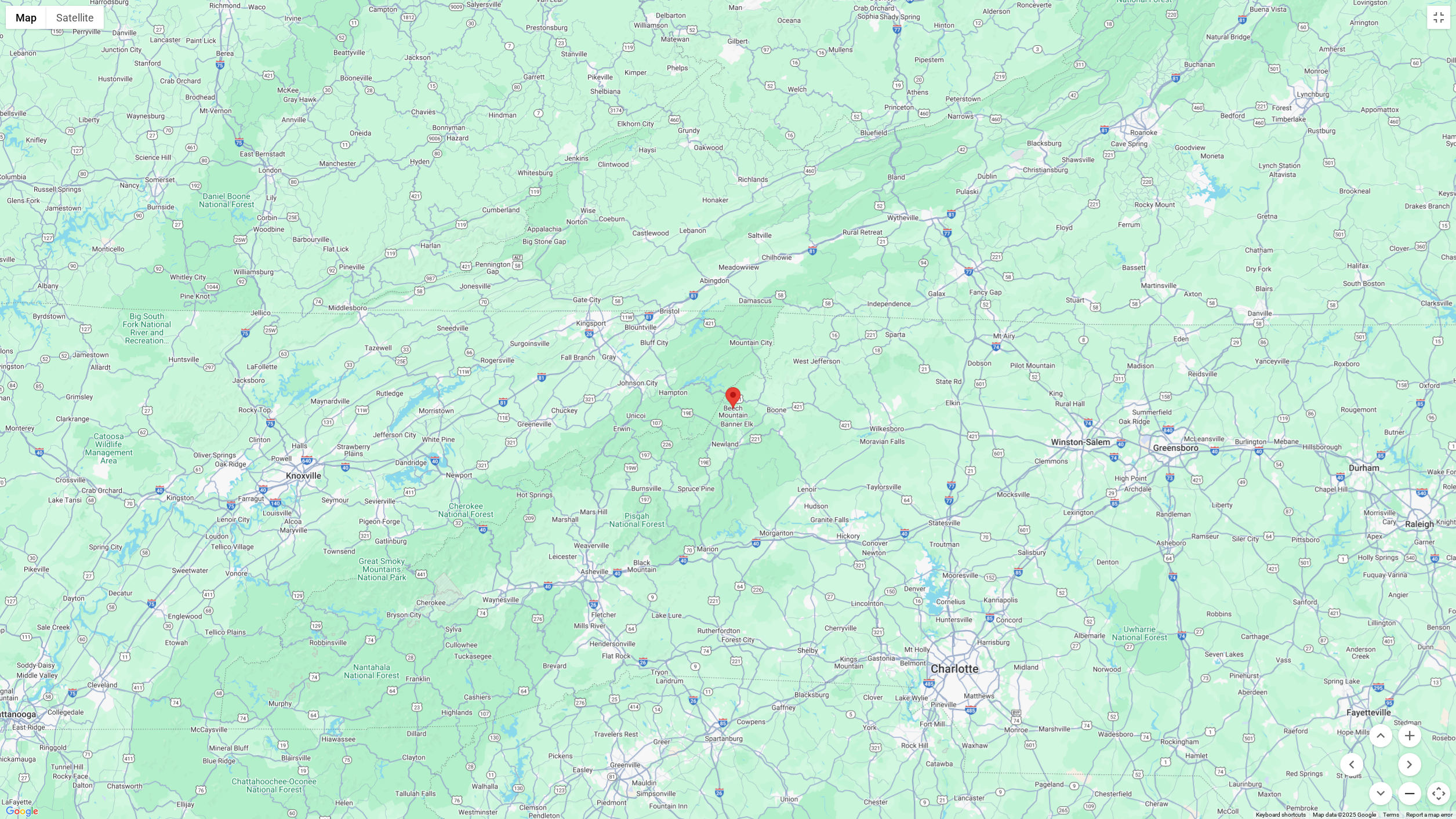
click at [1409, 746] on button "Zoom out" at bounding box center [1409, 793] width 23 height 23
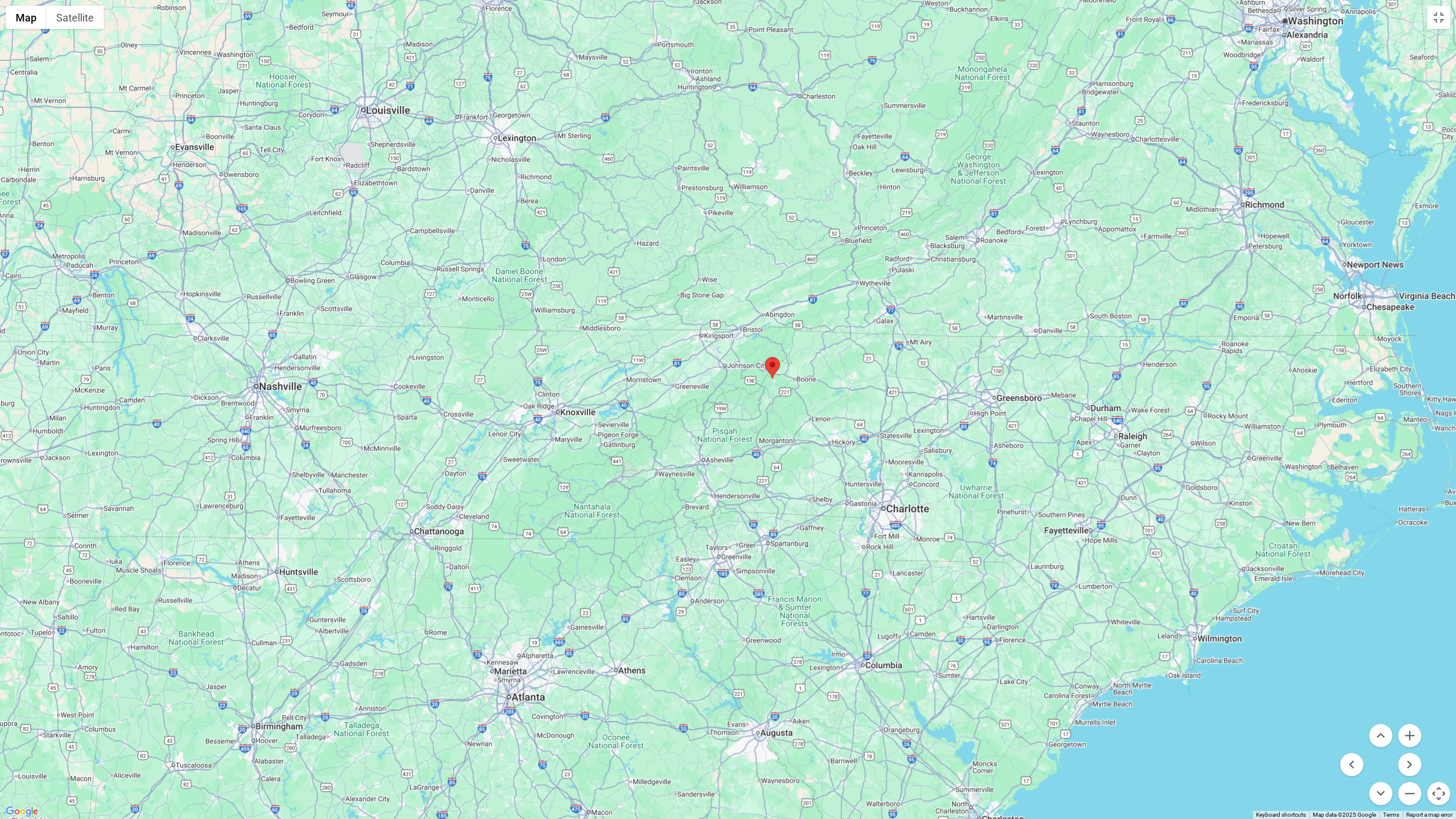
drag, startPoint x: 200, startPoint y: 377, endPoint x: 242, endPoint y: 346, distance: 52.2
click at [242, 346] on div at bounding box center [728, 410] width 1456 height 819
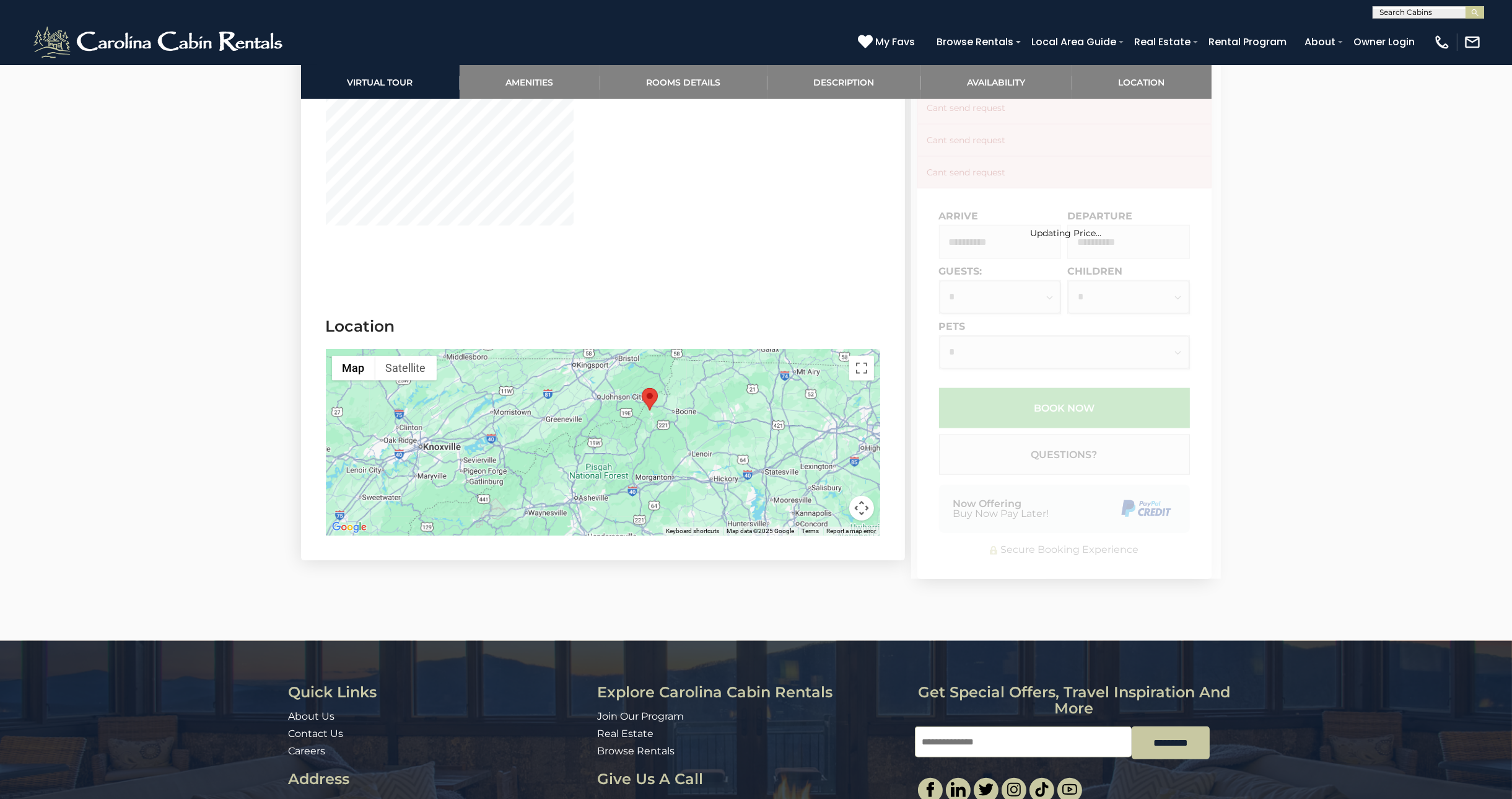
click at [856, 496] on button "Map camera controls" at bounding box center [861, 508] width 24 height 24
click at [867, 356] on button "Toggle fullscreen view" at bounding box center [861, 368] width 24 height 24
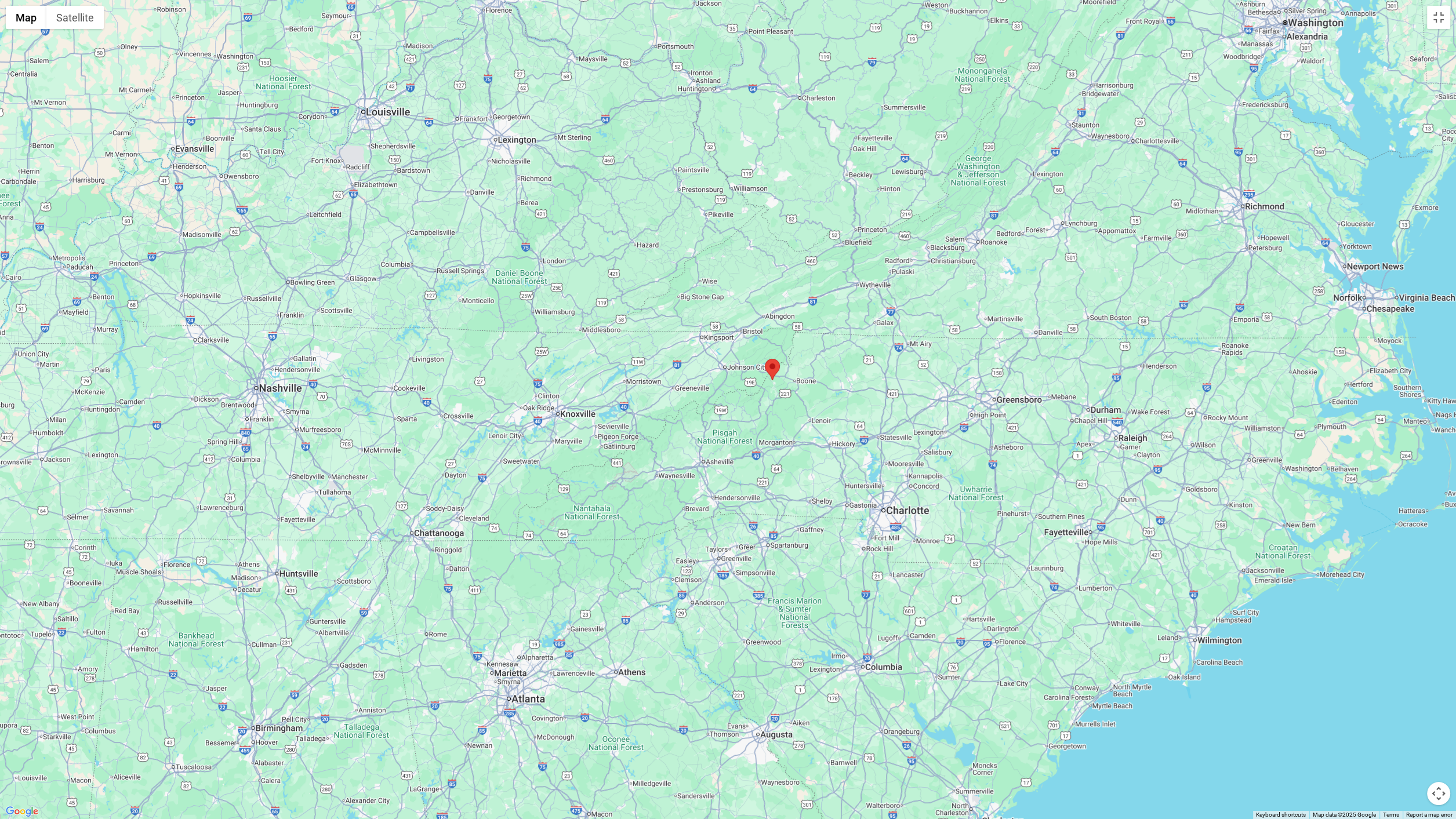
click at [1415, 746] on button "Map camera controls" at bounding box center [1438, 793] width 23 height 23
click at [1406, 746] on button "Zoom out" at bounding box center [1409, 793] width 23 height 23
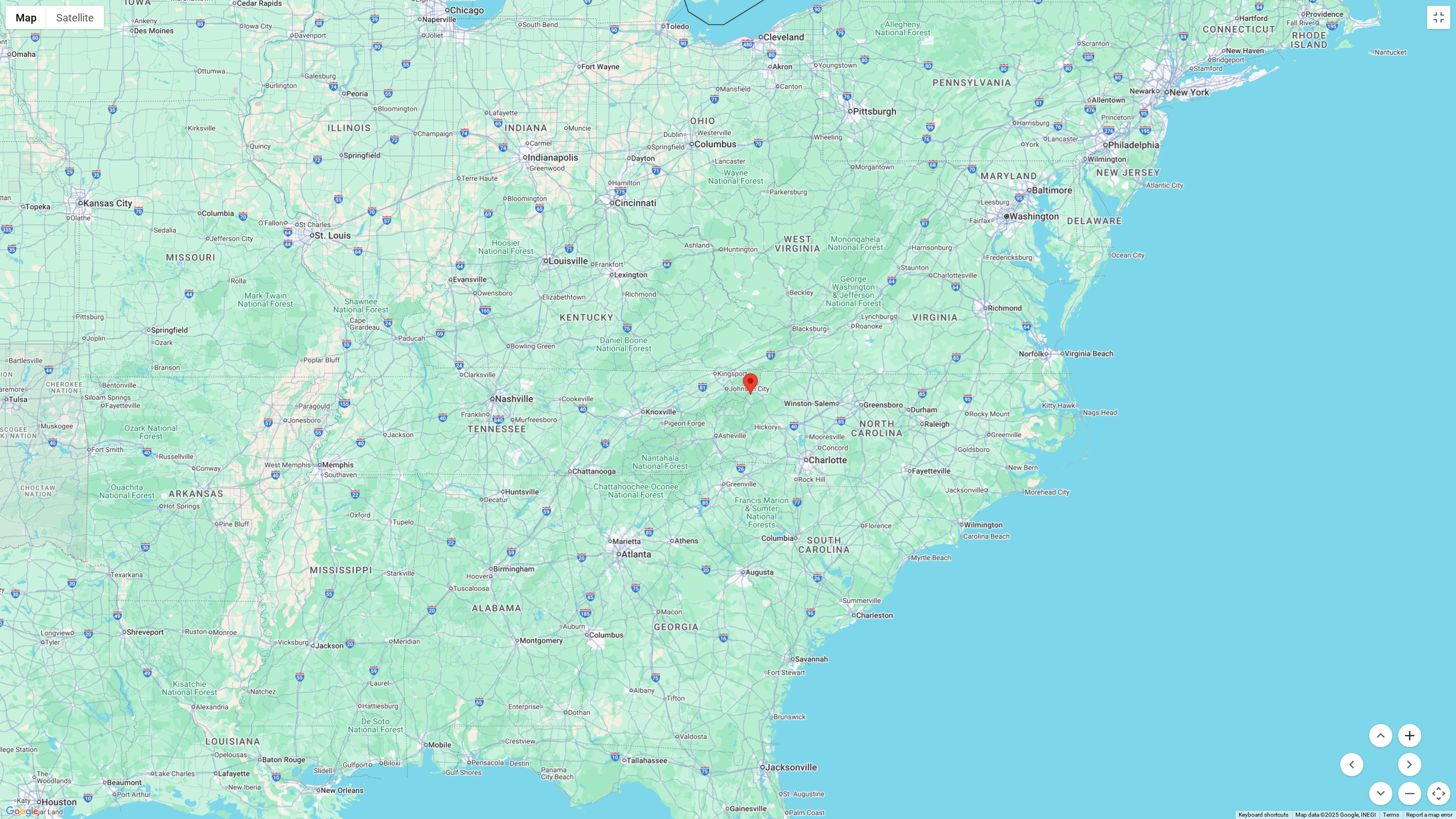
click at [1400, 734] on button "Zoom in" at bounding box center [1409, 735] width 23 height 23
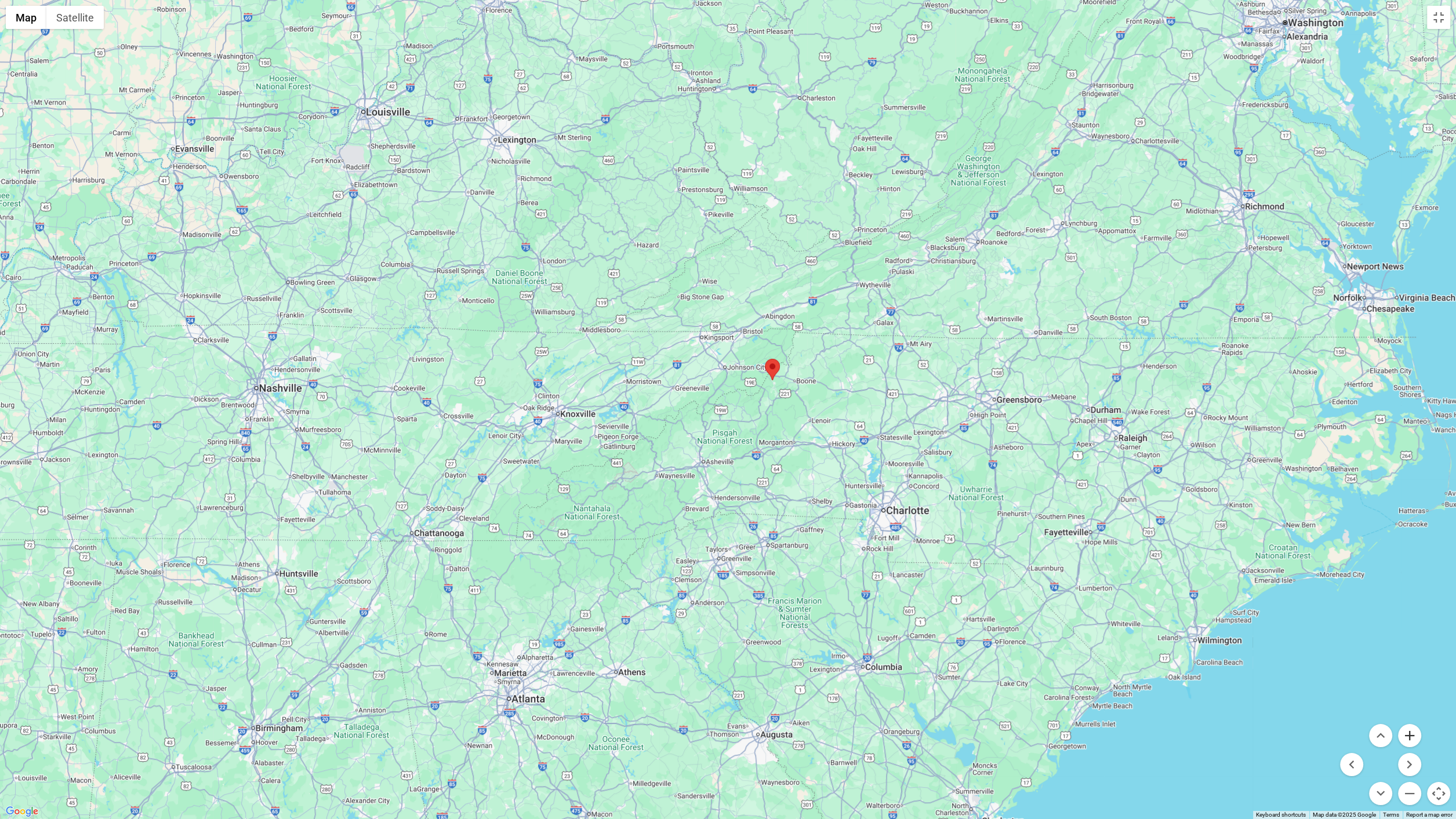
click at [1400, 733] on button "Zoom in" at bounding box center [1409, 735] width 23 height 23
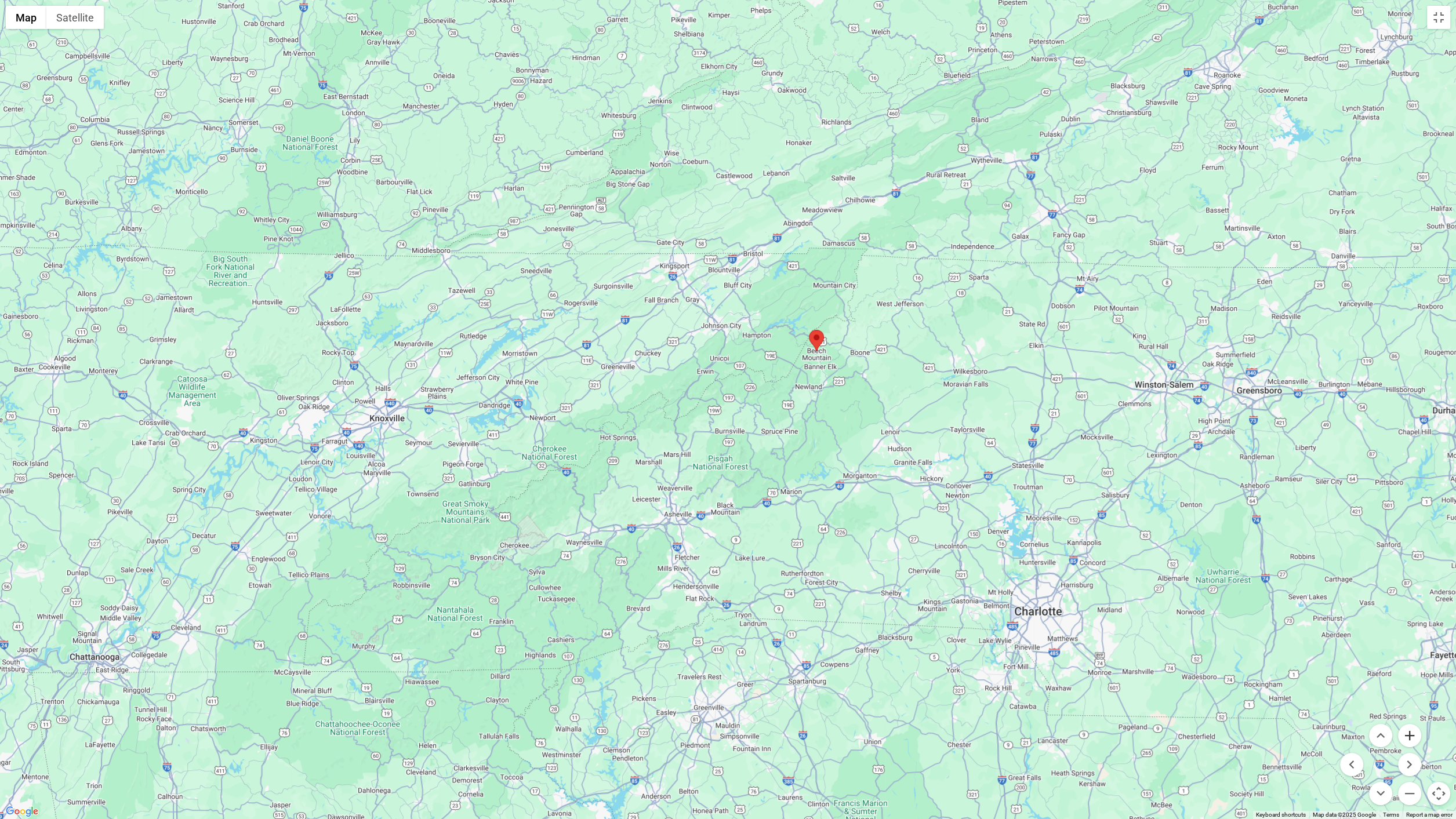
click at [1405, 738] on button "Zoom in" at bounding box center [1409, 735] width 23 height 23
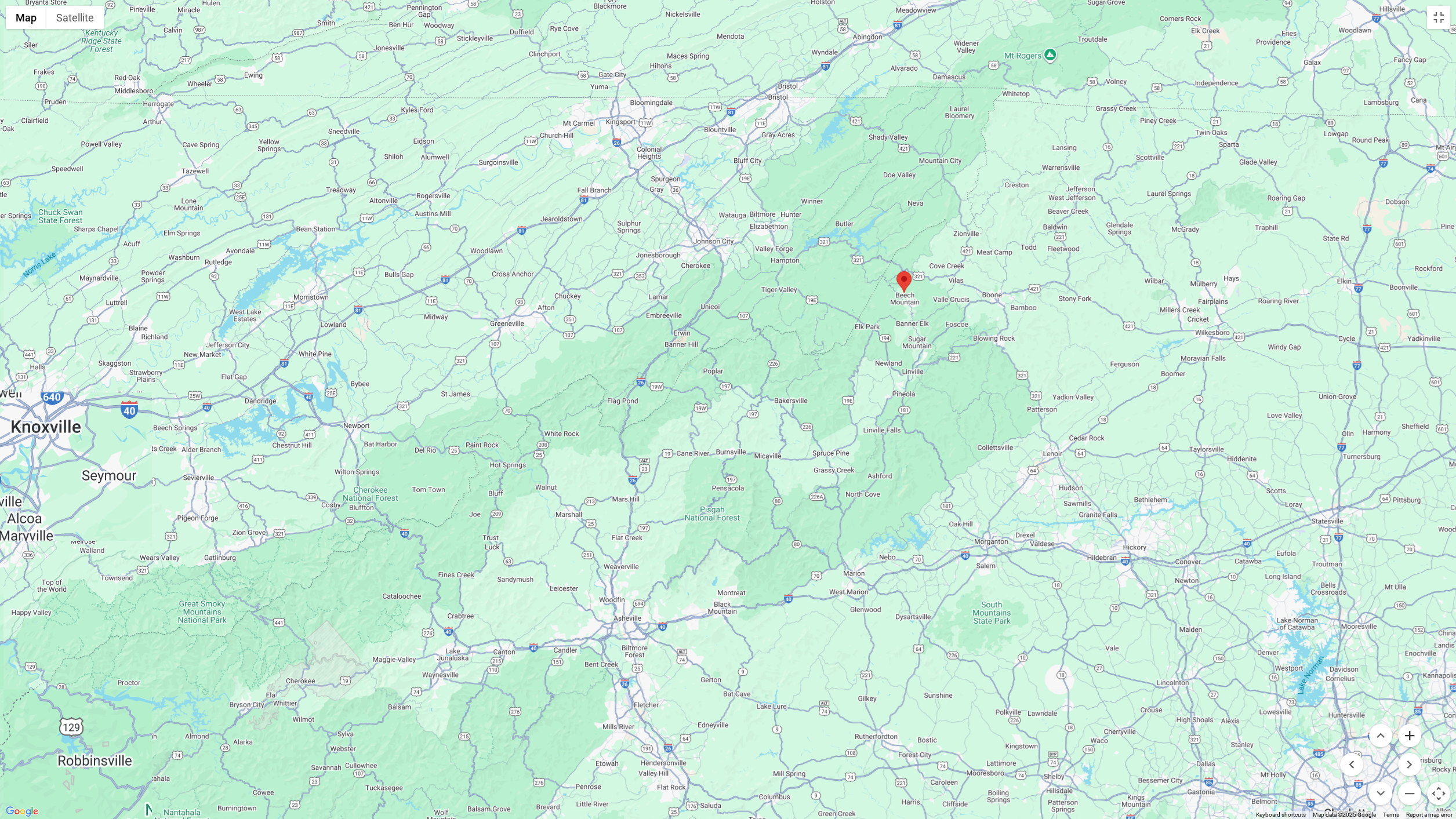
click at [1405, 738] on button "Zoom in" at bounding box center [1409, 735] width 23 height 23
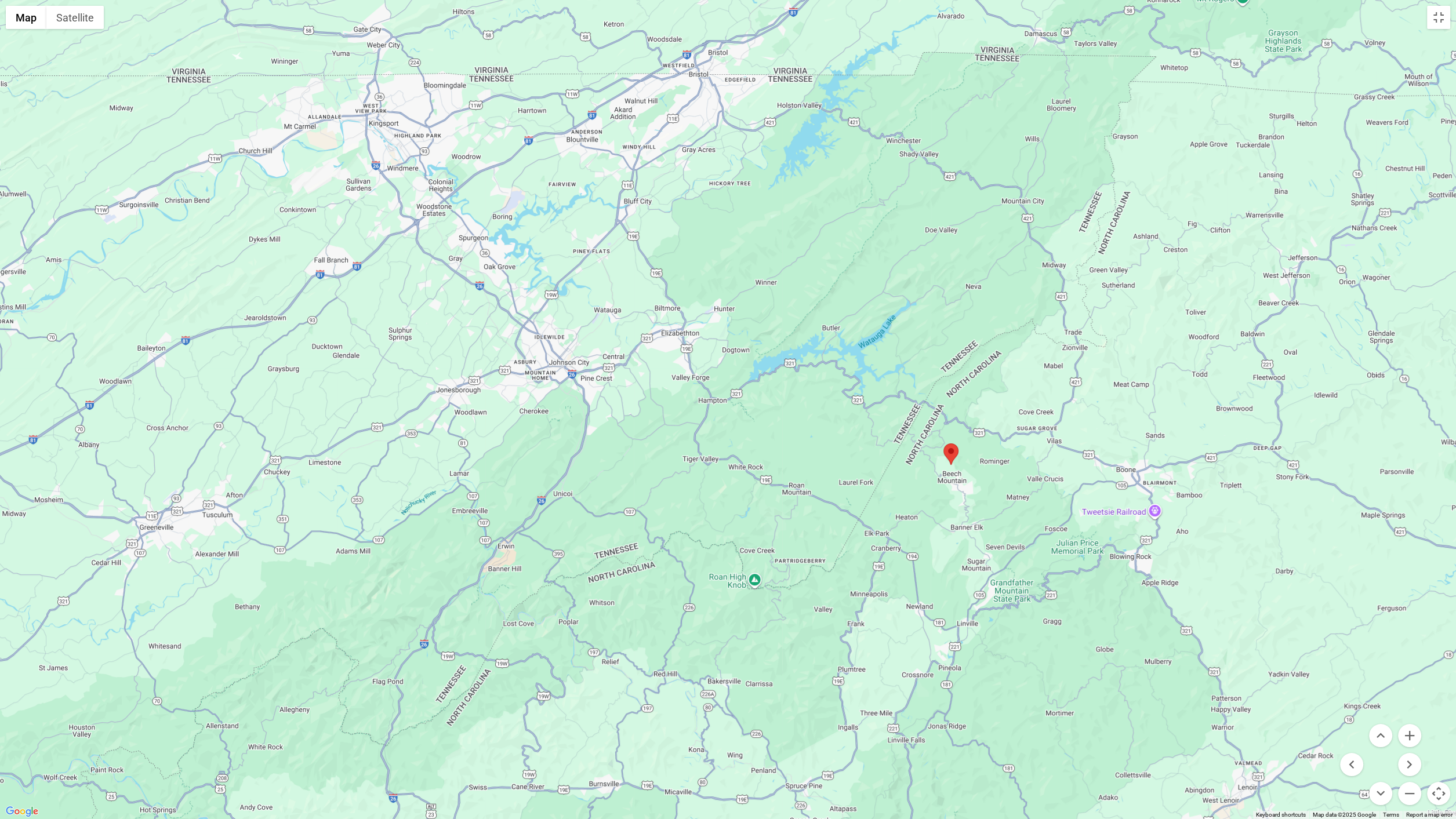
drag, startPoint x: 1110, startPoint y: 323, endPoint x: 980, endPoint y: 614, distance: 318.7
click at [980, 614] on div at bounding box center [728, 410] width 1456 height 819
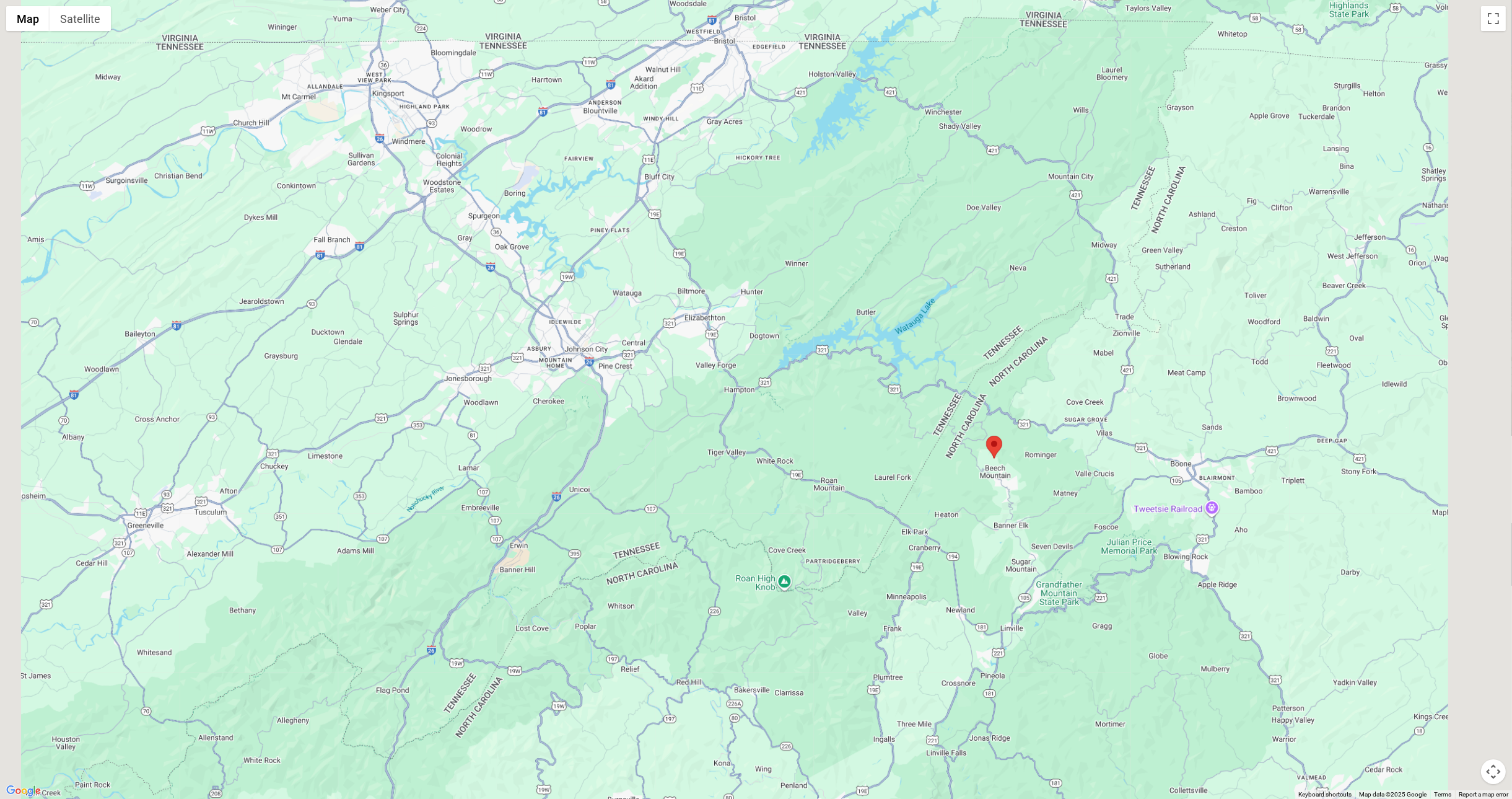
scroll to position [0, 0]
